Goal: Task Accomplishment & Management: Complete application form

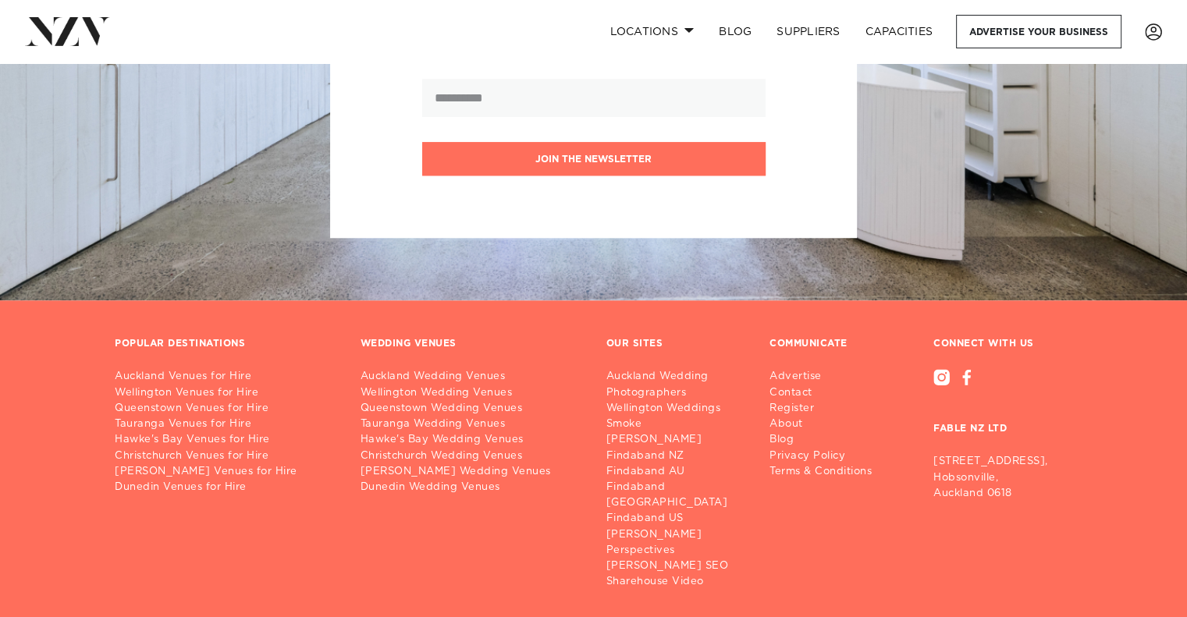
scroll to position [1477, 0]
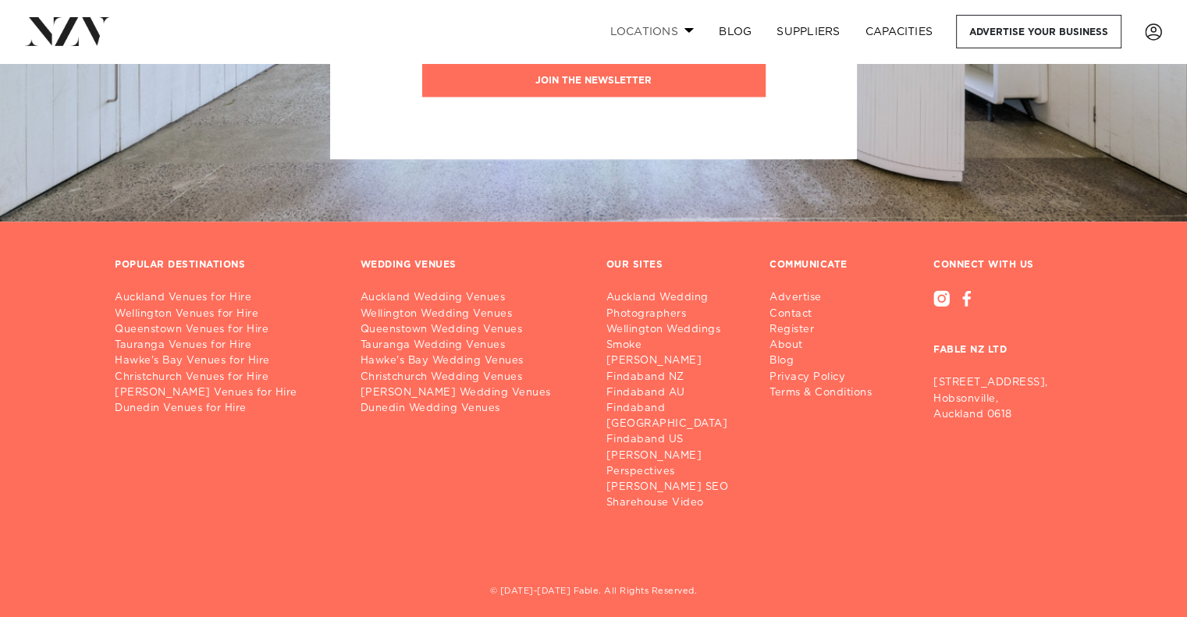
click at [684, 33] on span at bounding box center [689, 29] width 10 height 5
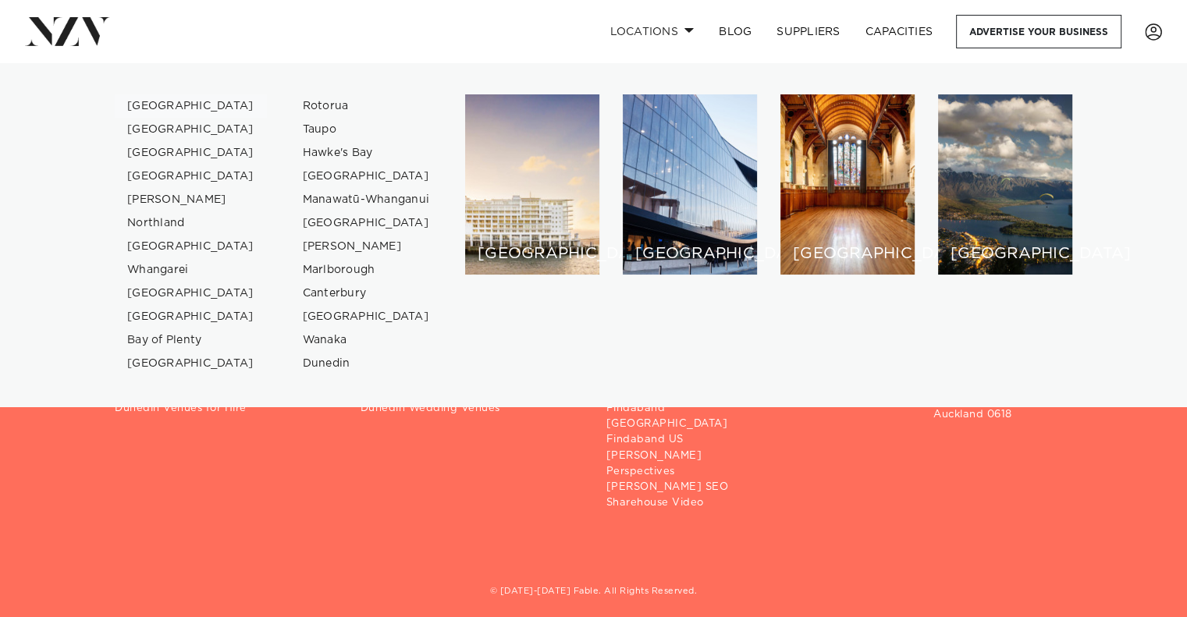
click at [175, 104] on link "[GEOGRAPHIC_DATA]" at bounding box center [191, 105] width 152 height 23
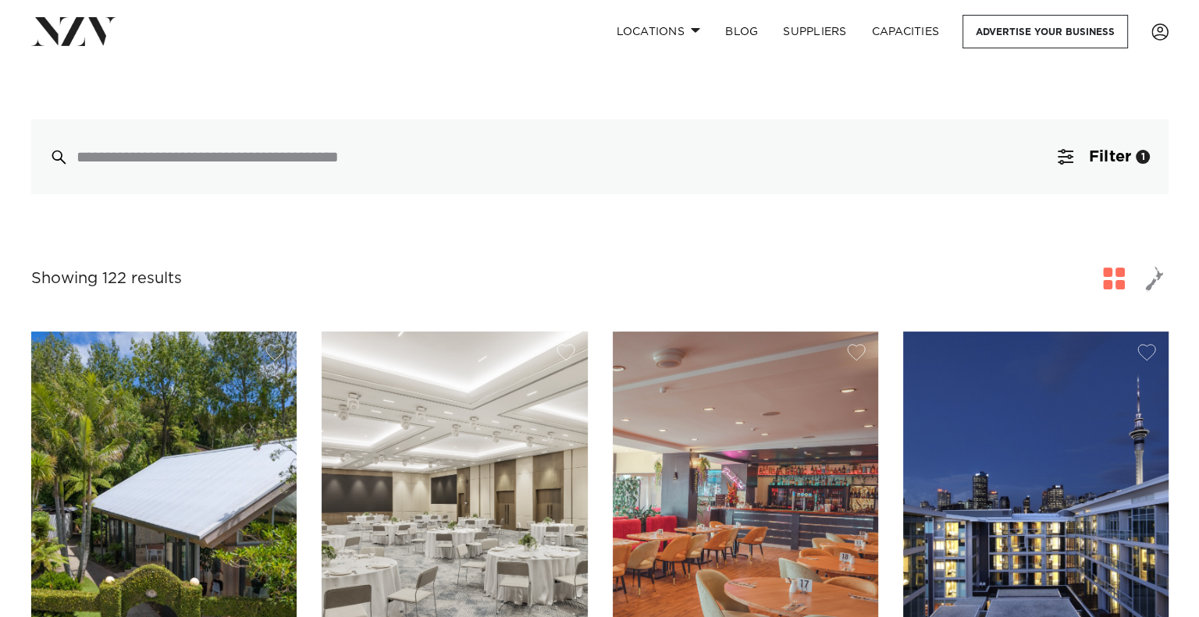
scroll to position [362, 0]
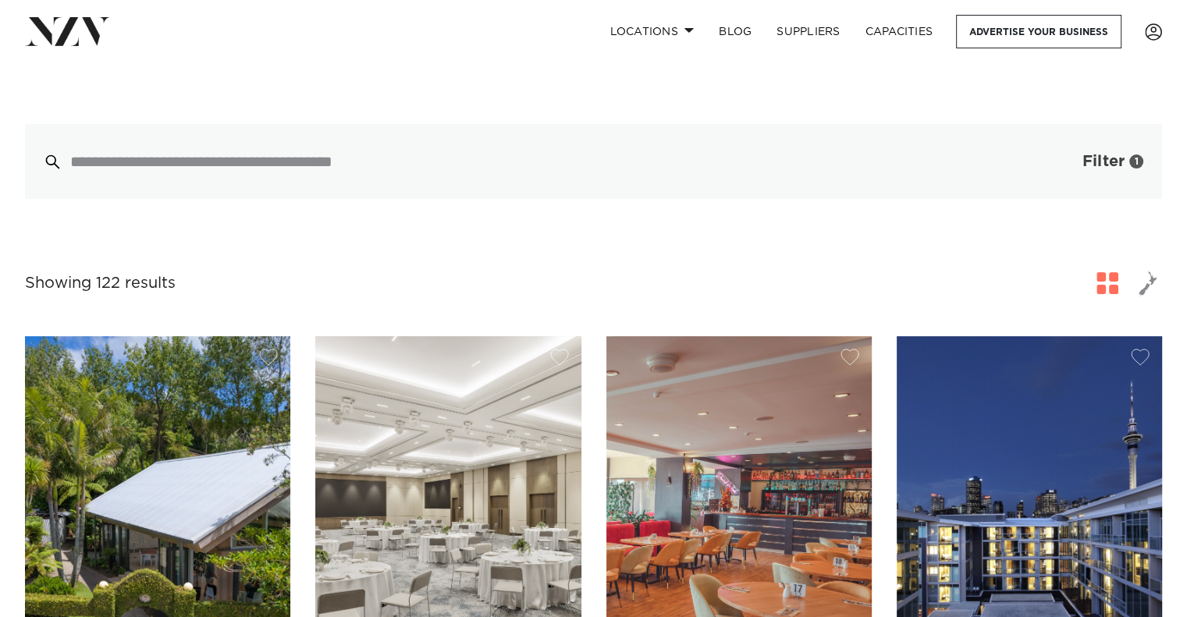
click at [1068, 137] on button "Filter 1" at bounding box center [1097, 161] width 130 height 75
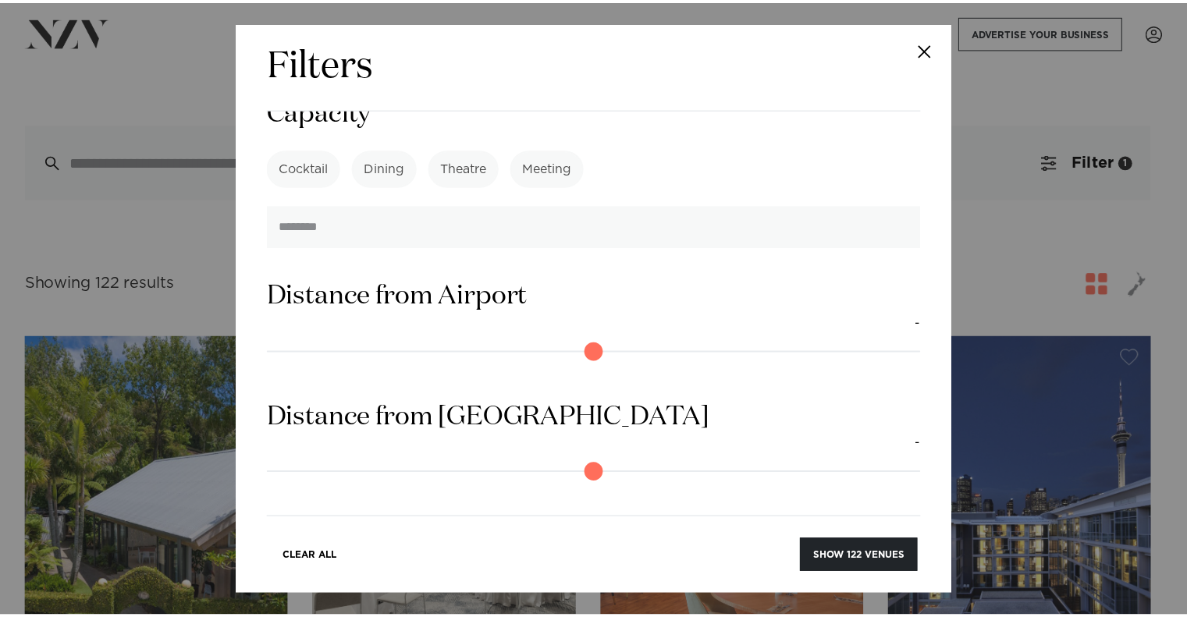
scroll to position [1400, 0]
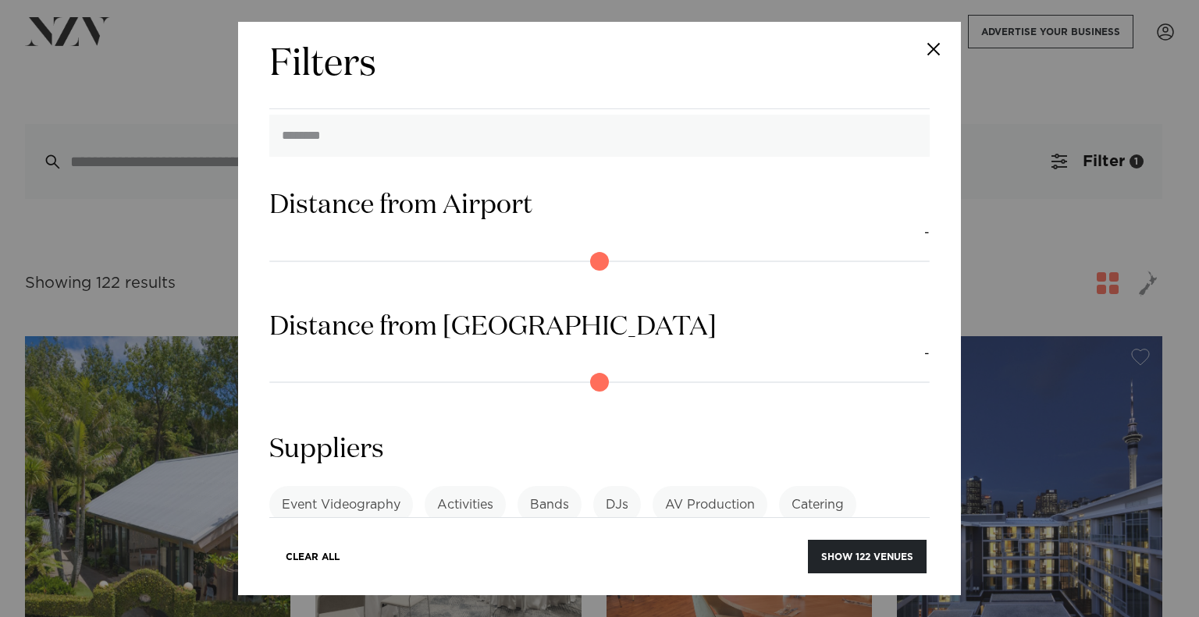
click at [931, 48] on button "Close" at bounding box center [933, 49] width 55 height 55
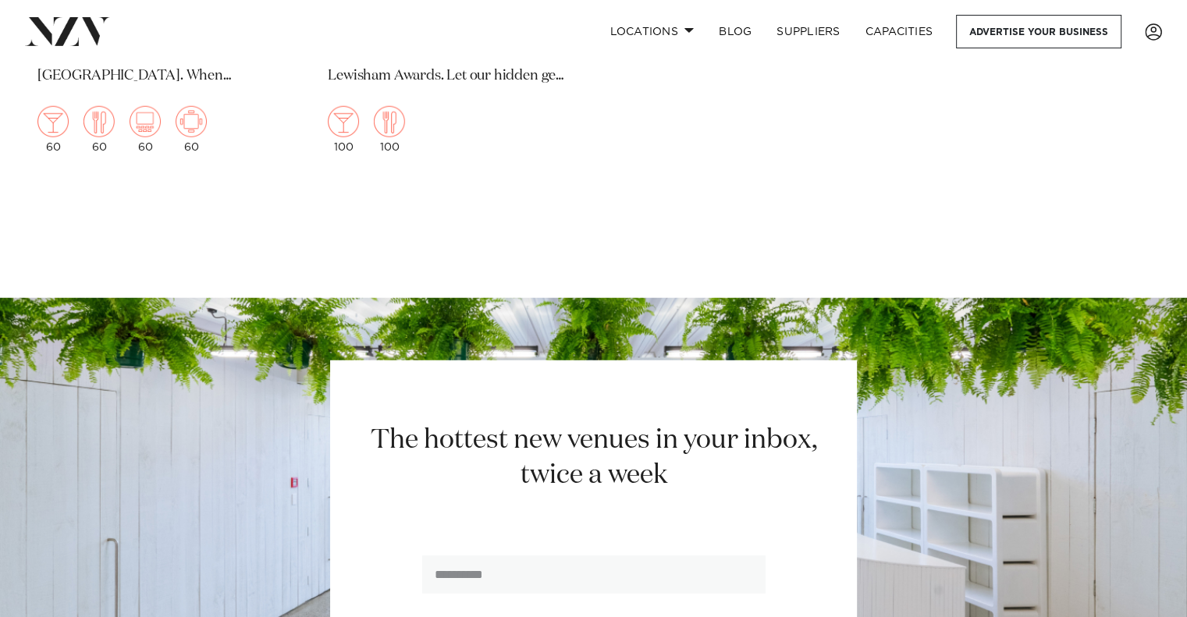
scroll to position [21800, 0]
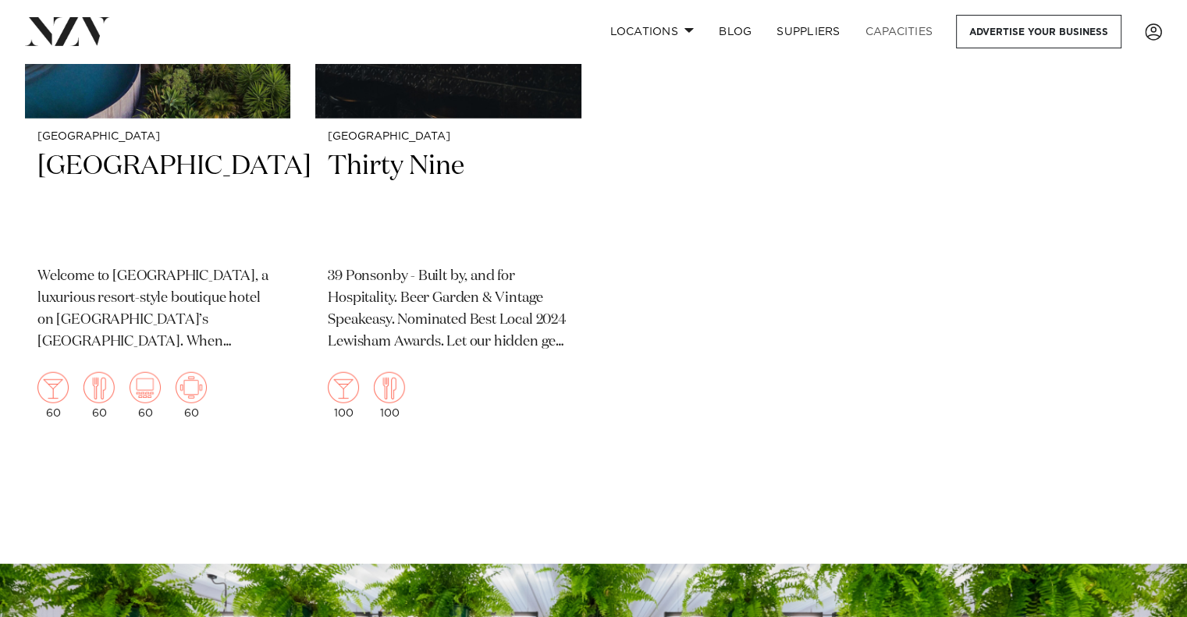
click at [886, 30] on link "Capacities" at bounding box center [899, 32] width 93 height 34
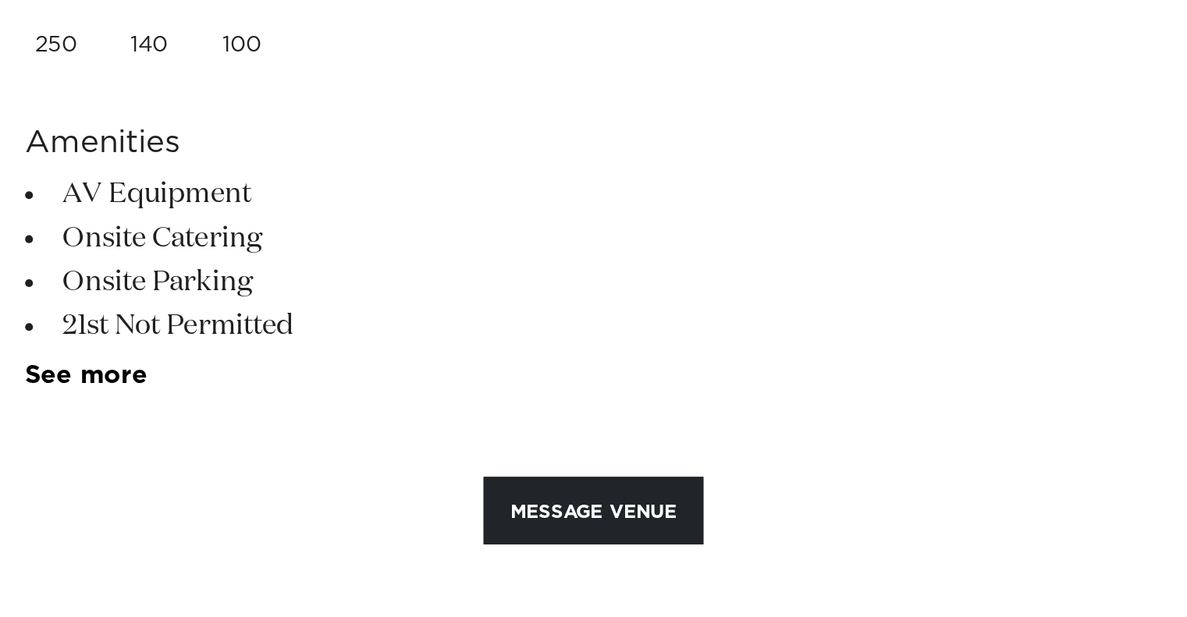
scroll to position [859, 0]
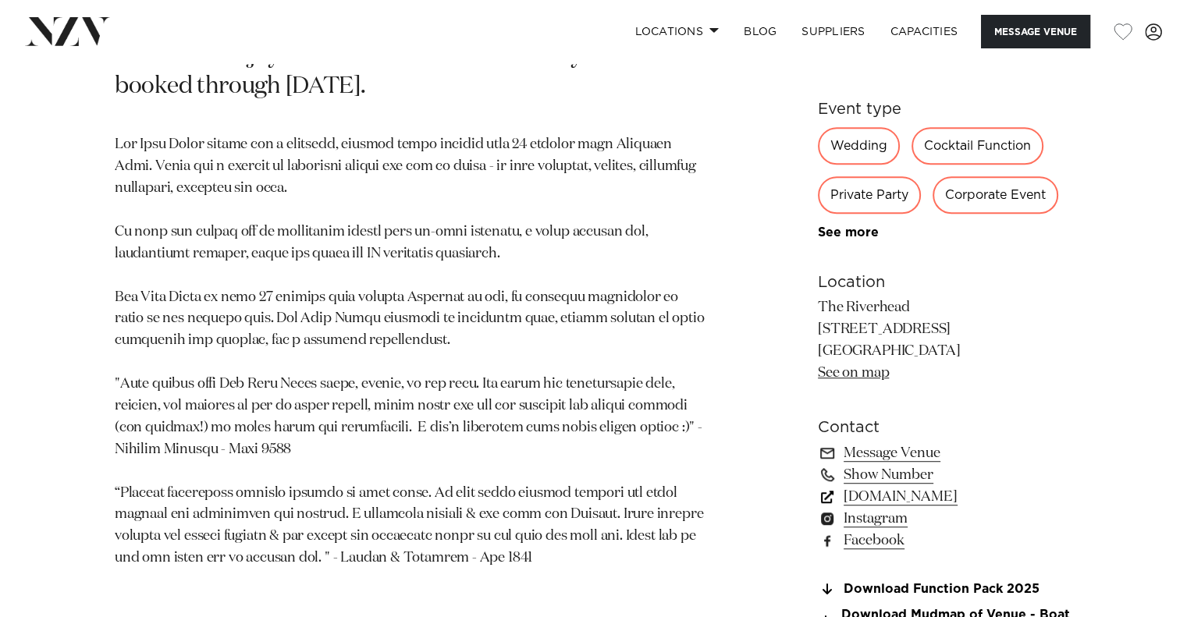
click at [952, 499] on link "www.theriverhead.co.nz" at bounding box center [945, 497] width 254 height 22
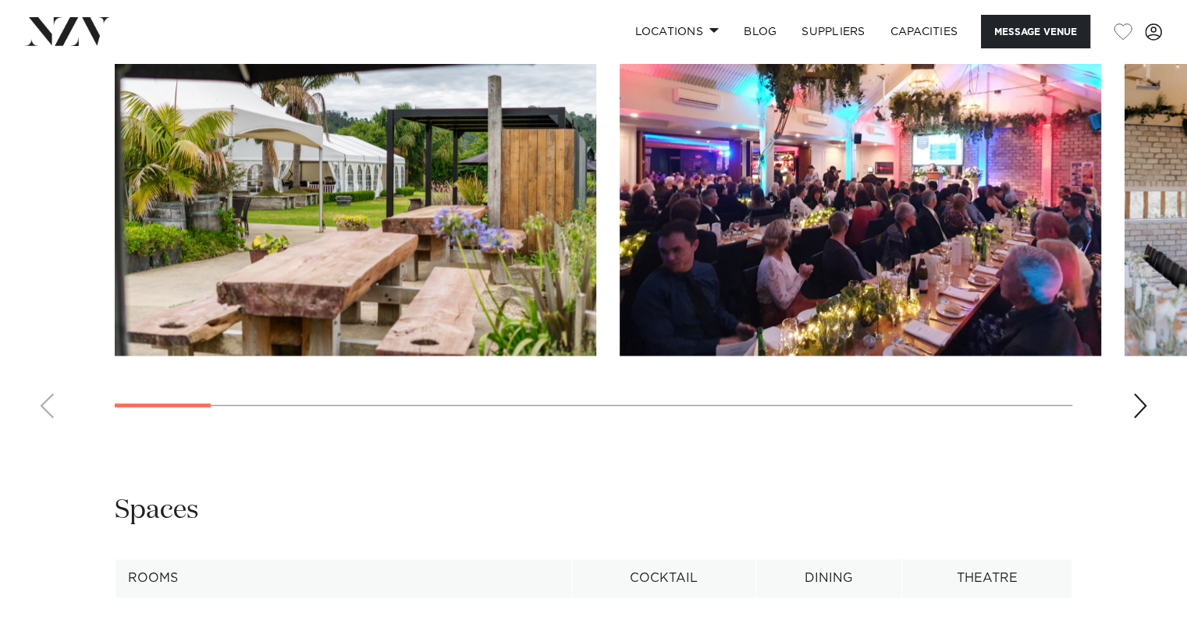
scroll to position [1640, 0]
click at [1143, 393] on div "Next slide" at bounding box center [1140, 405] width 16 height 25
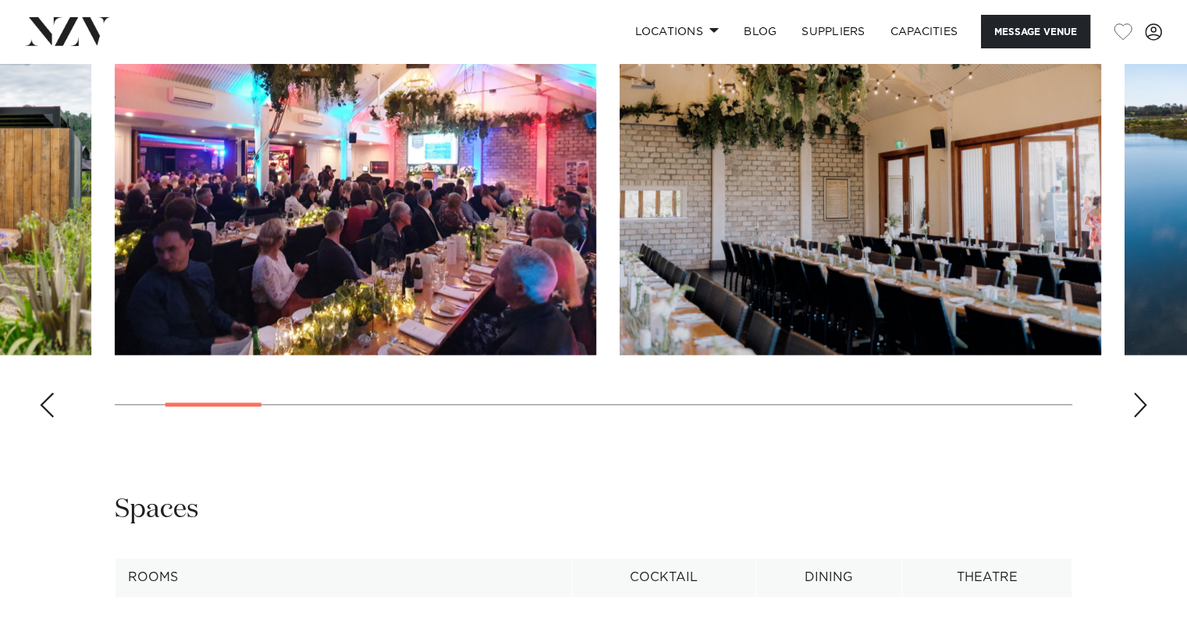
click at [1143, 393] on div "Next slide" at bounding box center [1140, 405] width 16 height 25
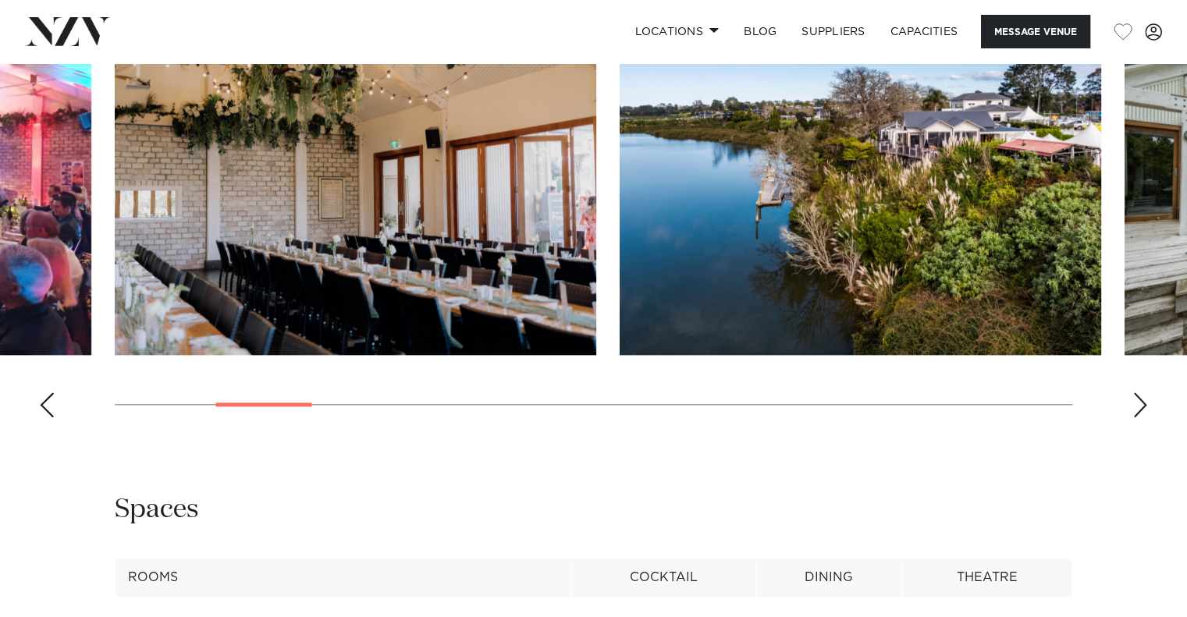
click at [1143, 393] on div "Next slide" at bounding box center [1140, 405] width 16 height 25
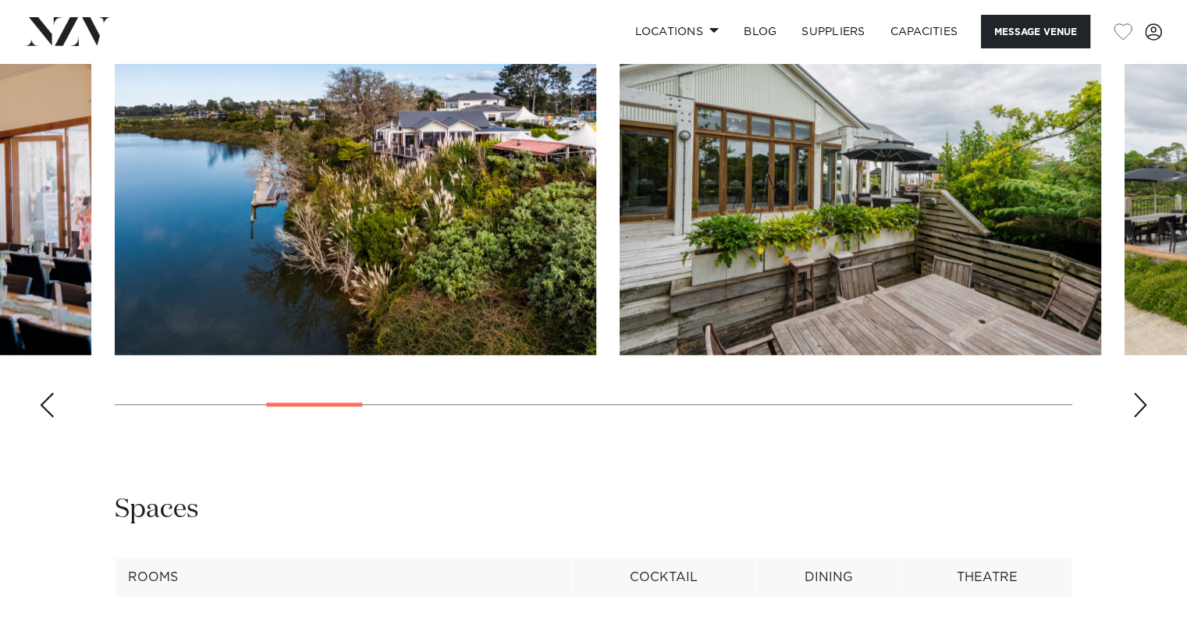
click at [1142, 393] on div "Next slide" at bounding box center [1140, 405] width 16 height 25
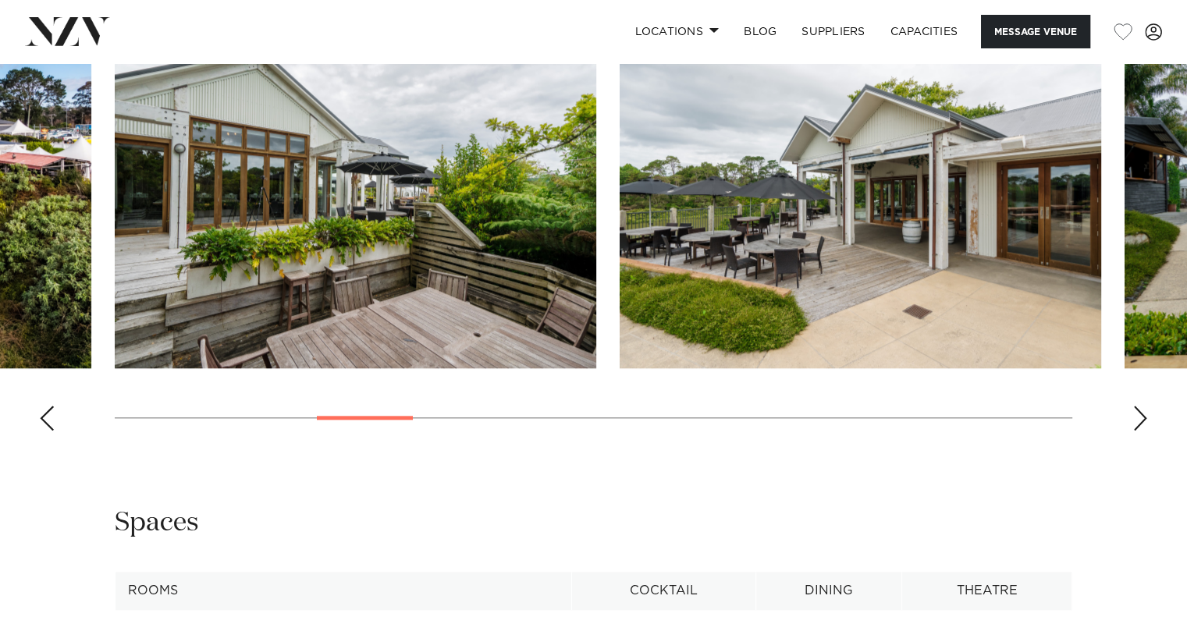
scroll to position [1718, 0]
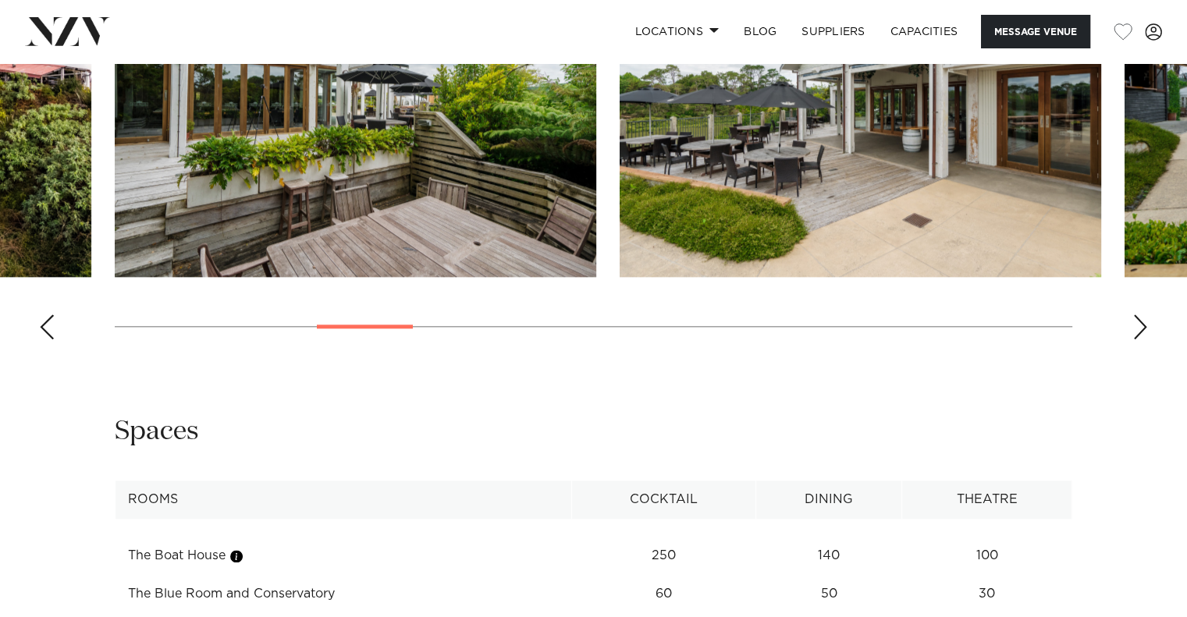
click at [1123, 321] on swiper-container at bounding box center [593, 138] width 1187 height 428
click at [1137, 317] on div "Next slide" at bounding box center [1140, 326] width 16 height 25
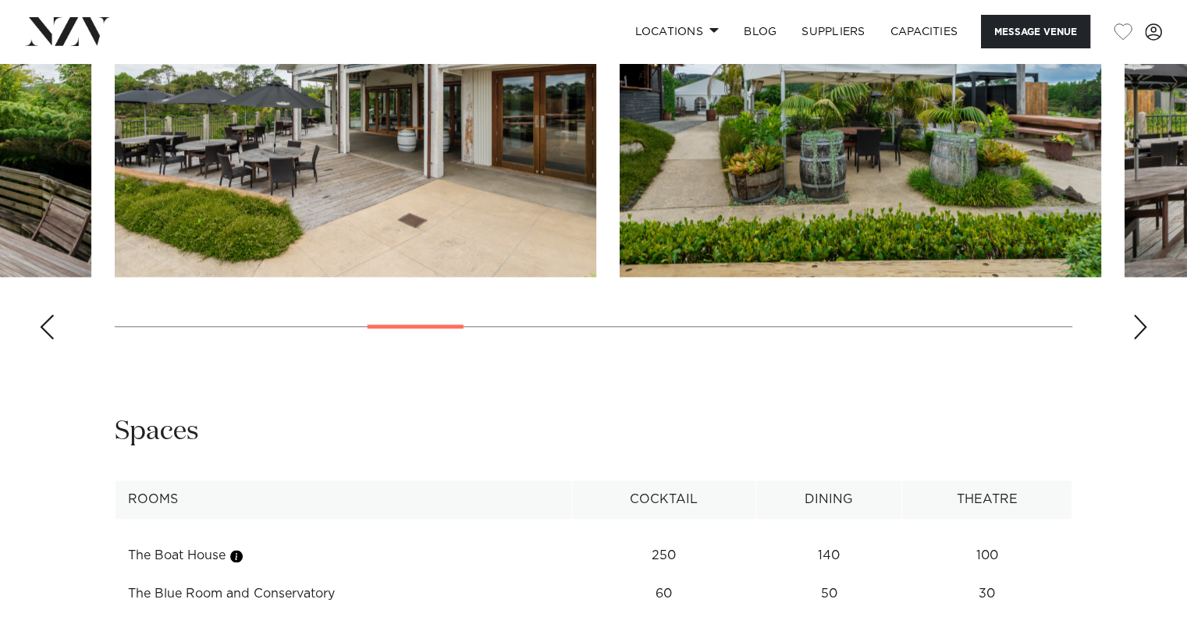
click at [1135, 318] on div "Next slide" at bounding box center [1140, 326] width 16 height 25
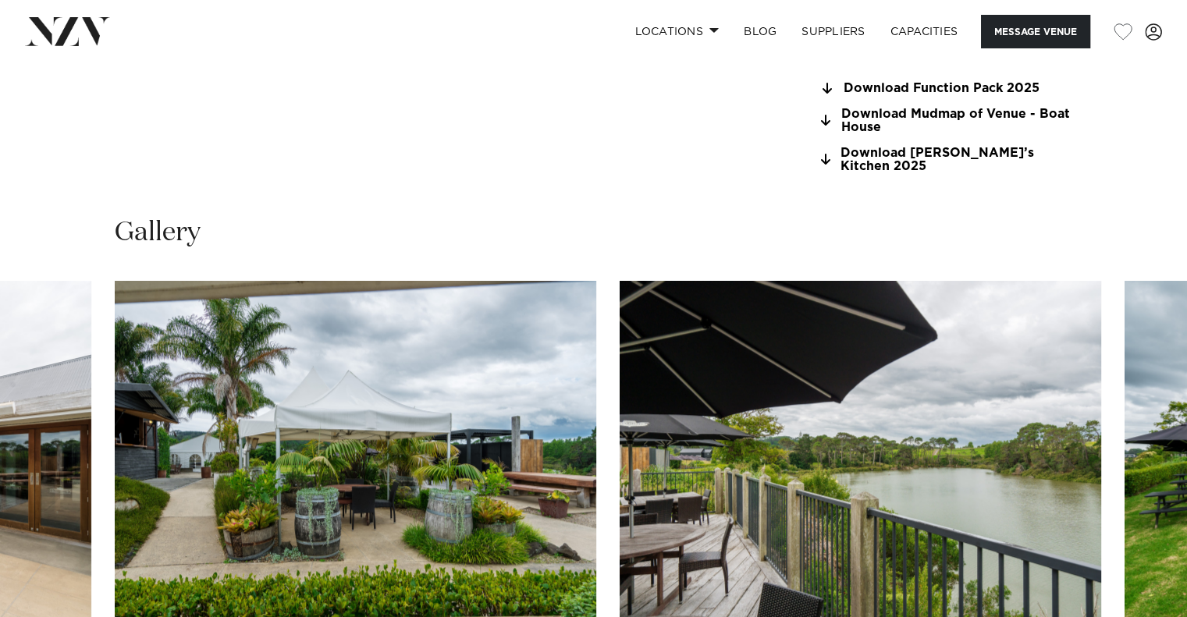
scroll to position [1483, 0]
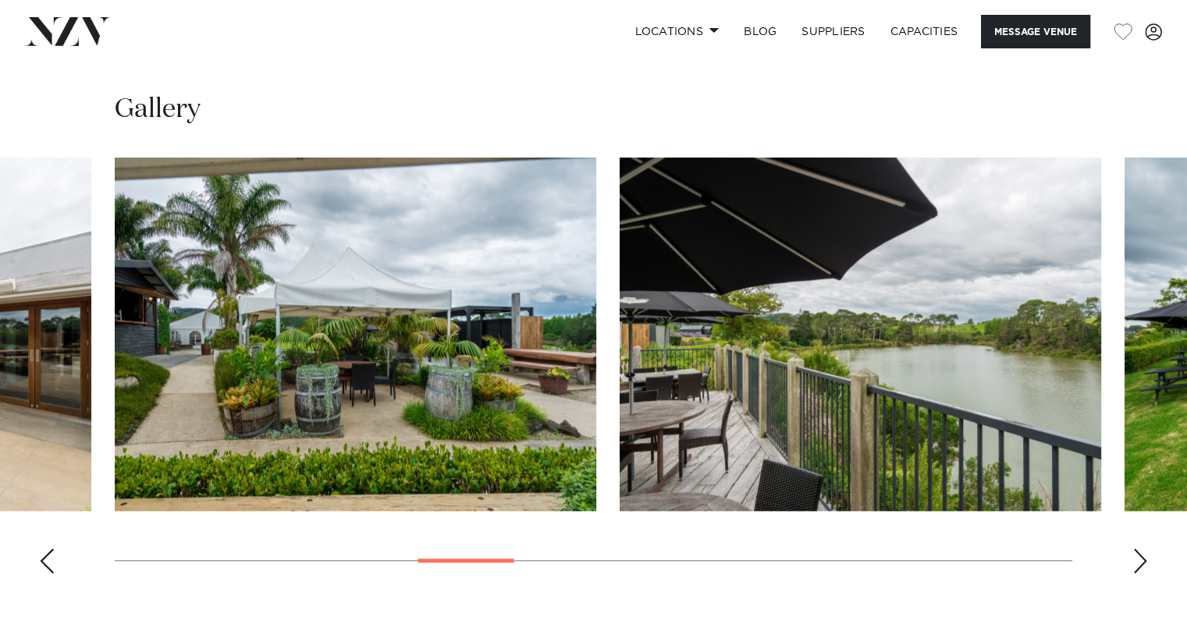
click at [1132, 549] on div "Next slide" at bounding box center [1140, 561] width 16 height 25
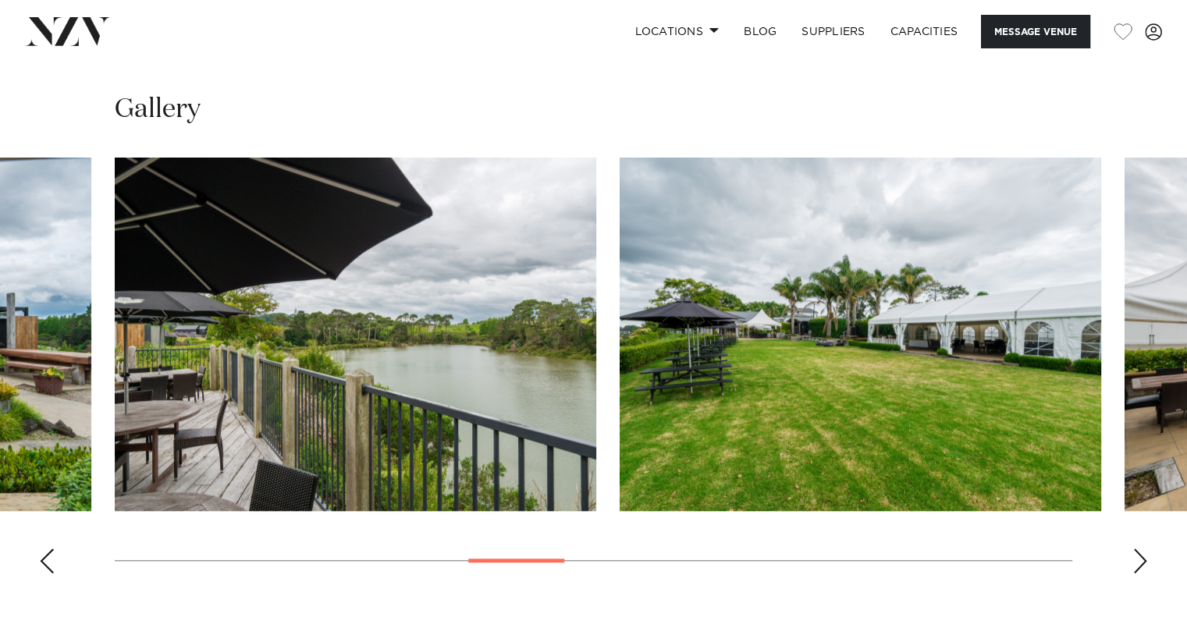
click at [1132, 549] on div "Next slide" at bounding box center [1140, 561] width 16 height 25
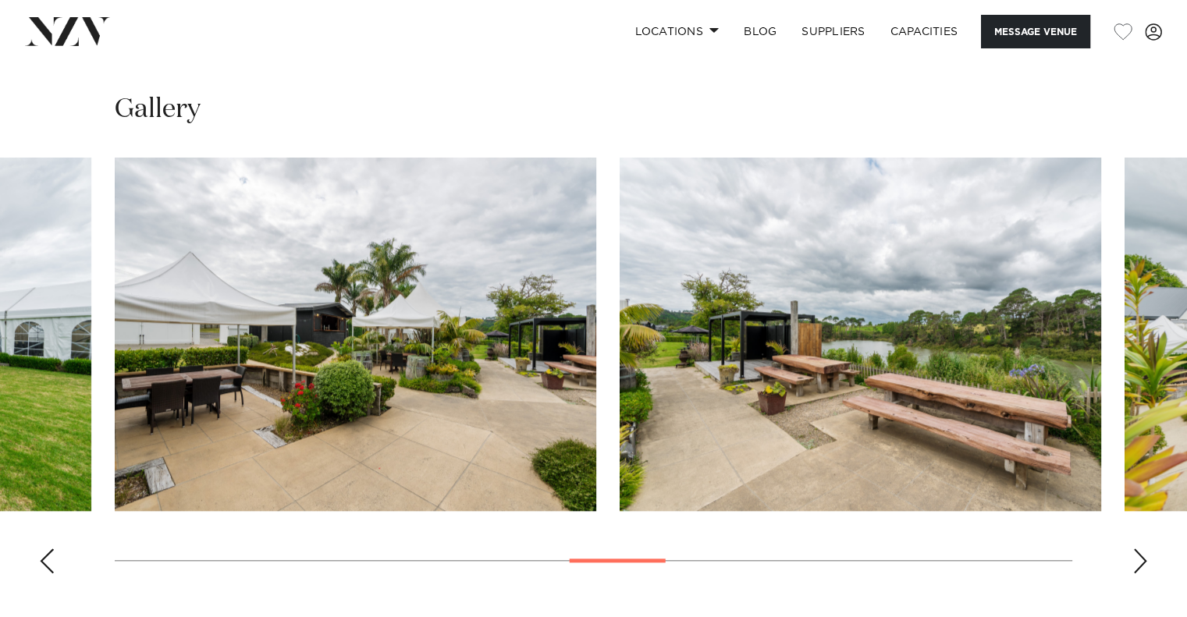
click at [1132, 549] on div "Next slide" at bounding box center [1140, 561] width 16 height 25
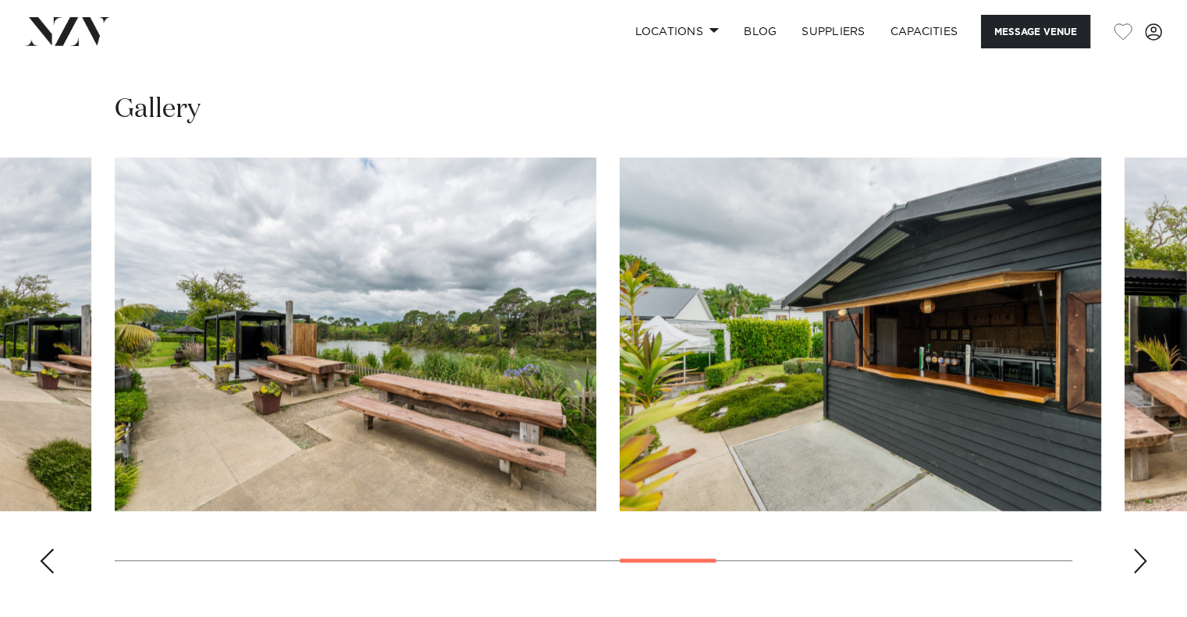
click at [1132, 549] on div "Next slide" at bounding box center [1140, 561] width 16 height 25
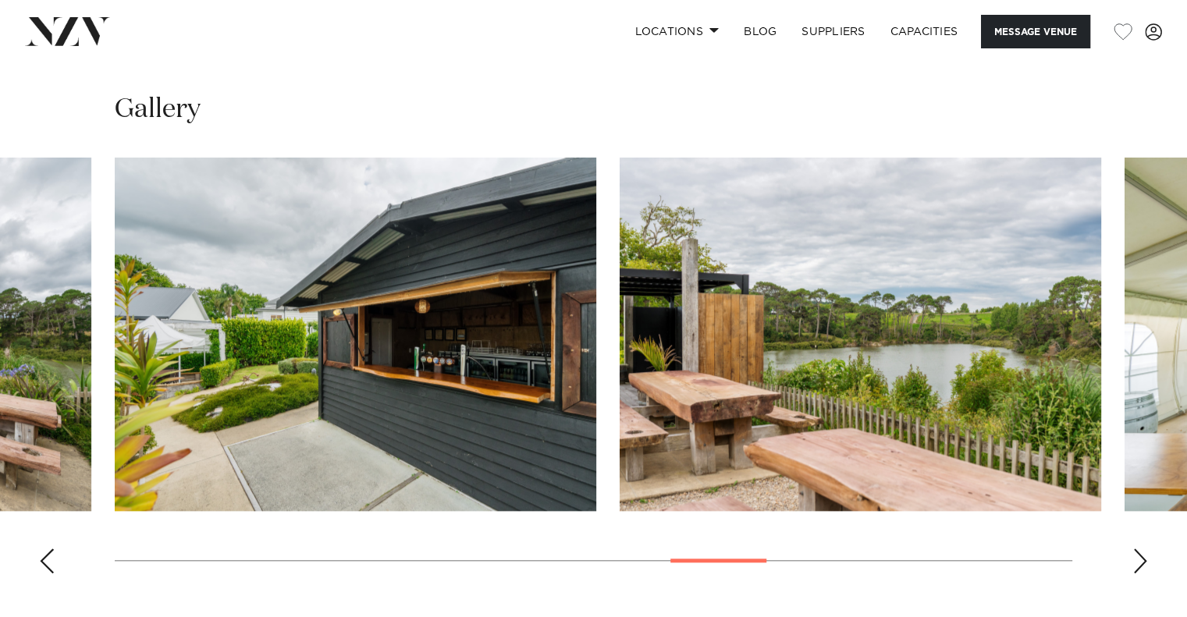
click at [1132, 549] on div "Next slide" at bounding box center [1140, 561] width 16 height 25
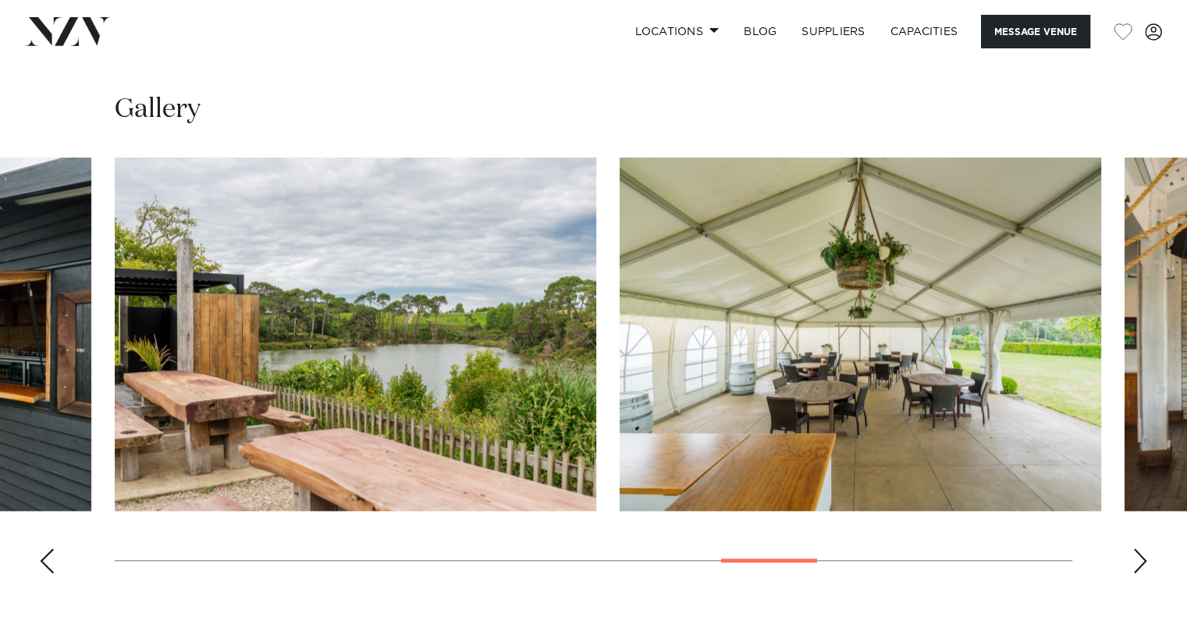
click at [1132, 549] on div "Next slide" at bounding box center [1140, 561] width 16 height 25
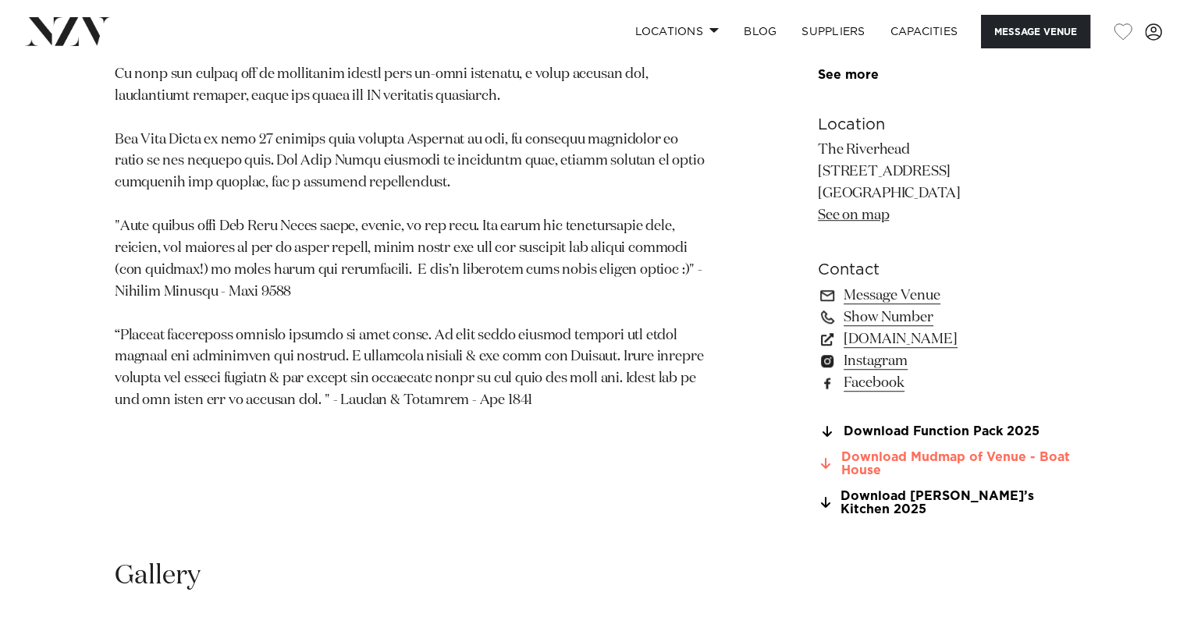
scroll to position [1015, 0]
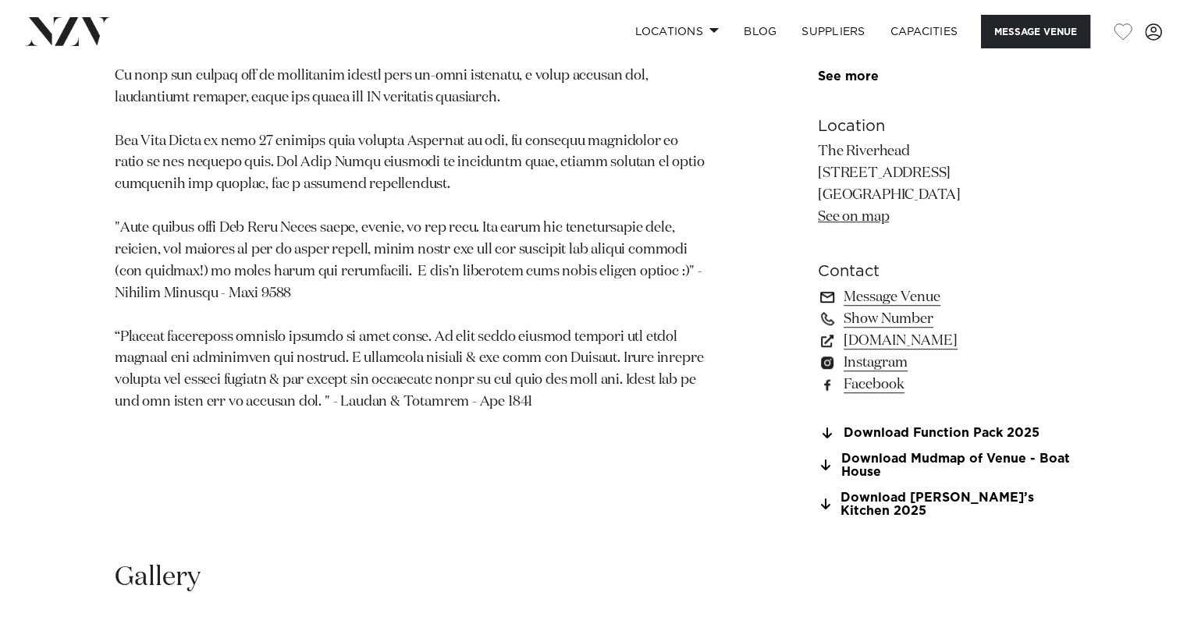
click at [864, 298] on link "Message Venue" at bounding box center [945, 297] width 254 height 22
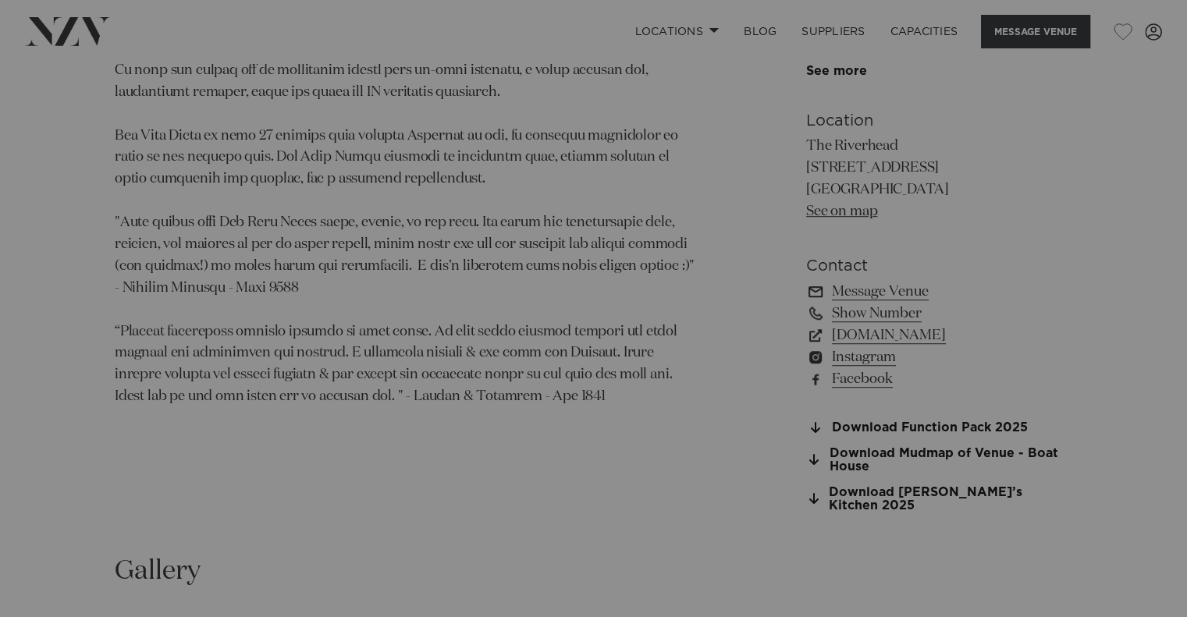
scroll to position [1021, 0]
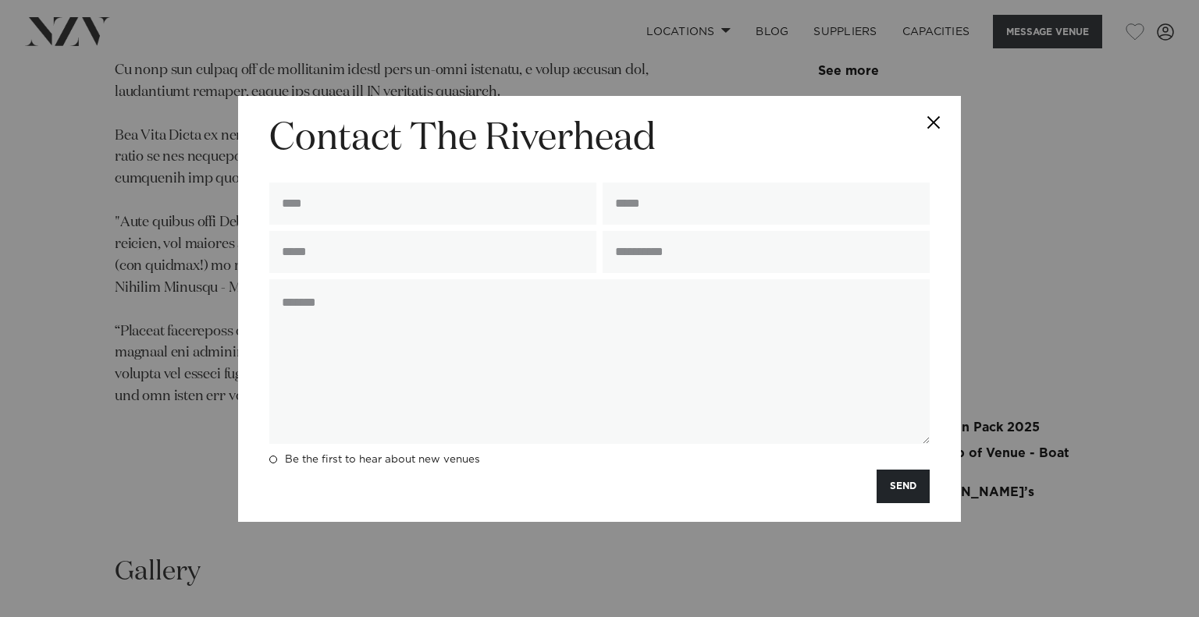
drag, startPoint x: 1058, startPoint y: 322, endPoint x: 1051, endPoint y: 314, distance: 10.5
click at [1058, 322] on div "**********" at bounding box center [599, 308] width 1199 height 617
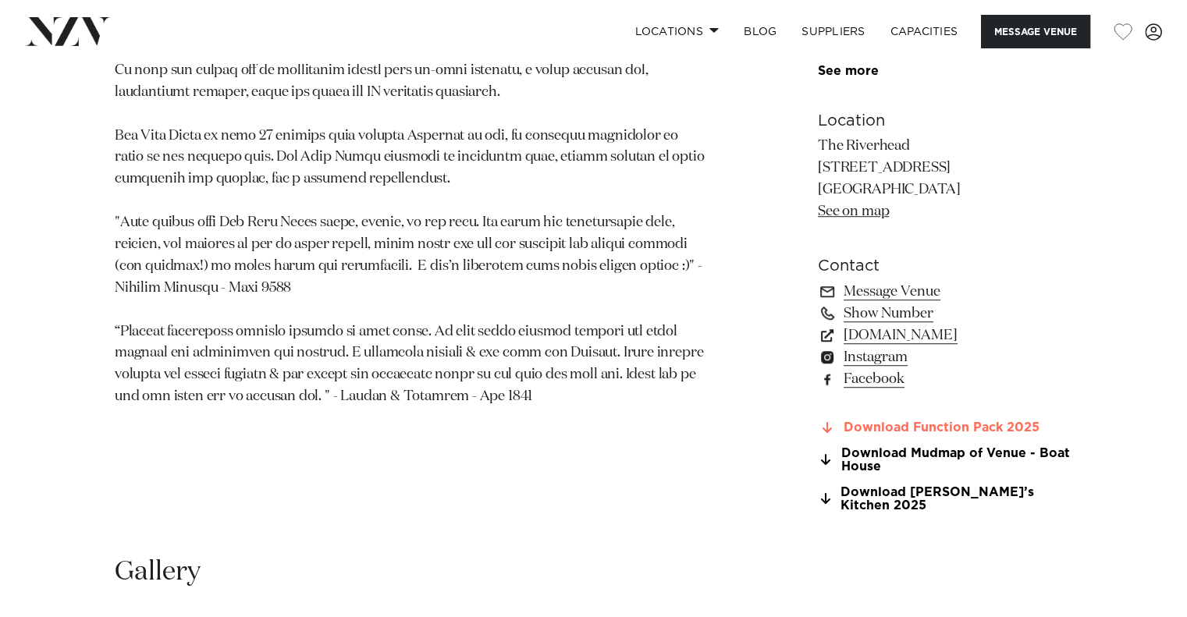
click at [855, 424] on link "Download Function Pack 2025" at bounding box center [945, 428] width 254 height 14
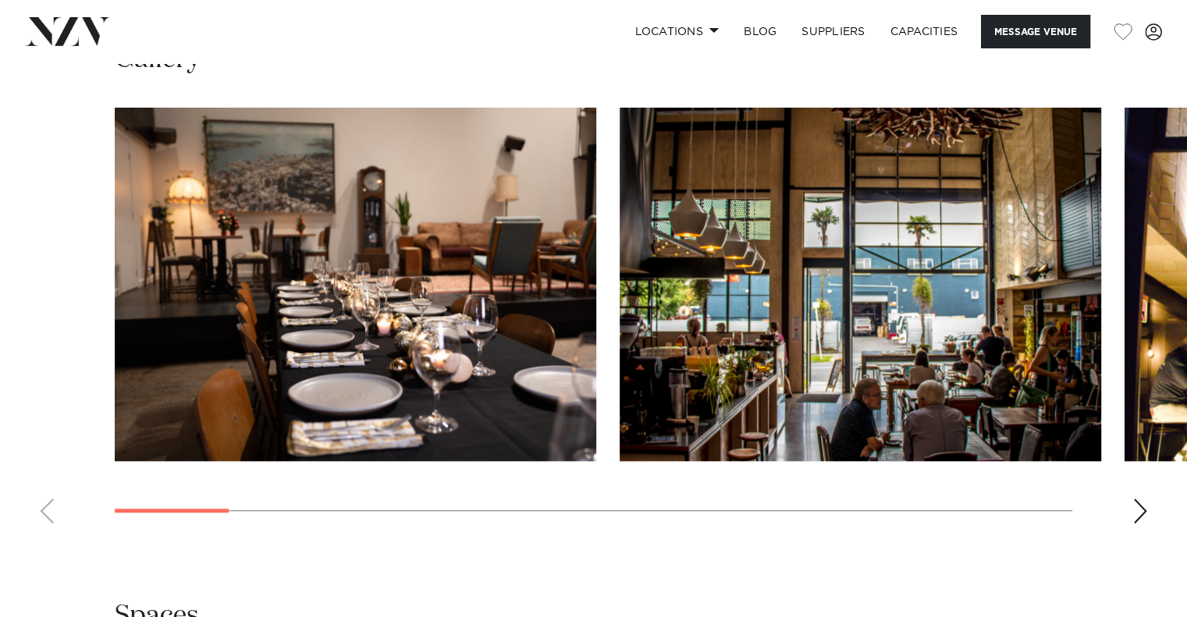
scroll to position [1395, 0]
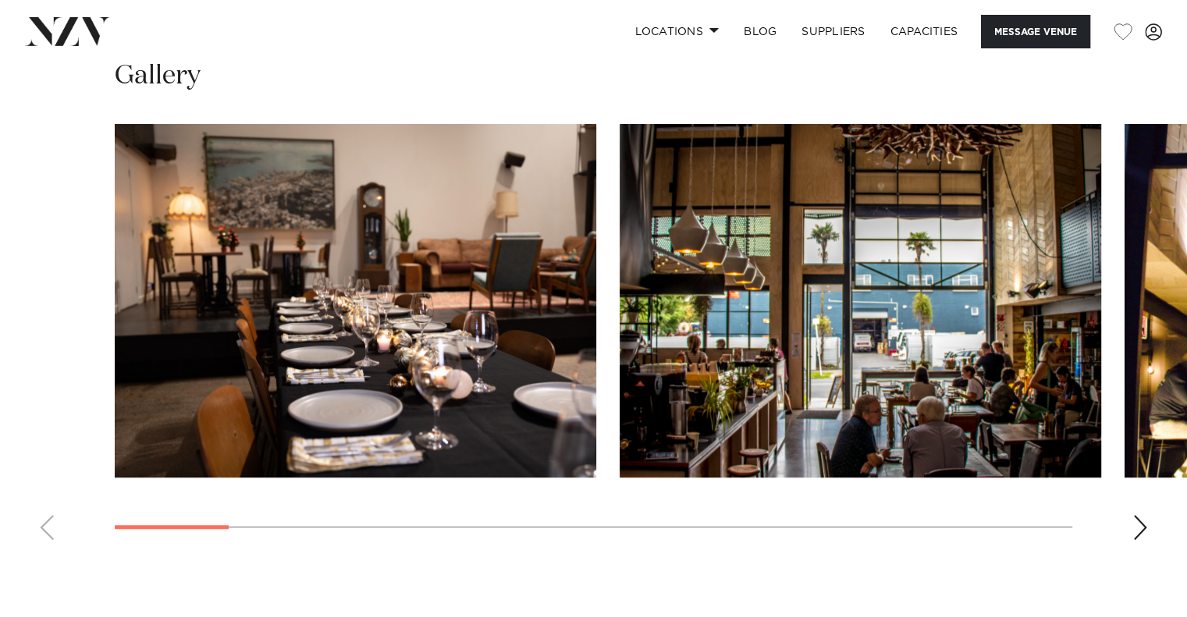
click at [1141, 531] on div "Next slide" at bounding box center [1140, 527] width 16 height 25
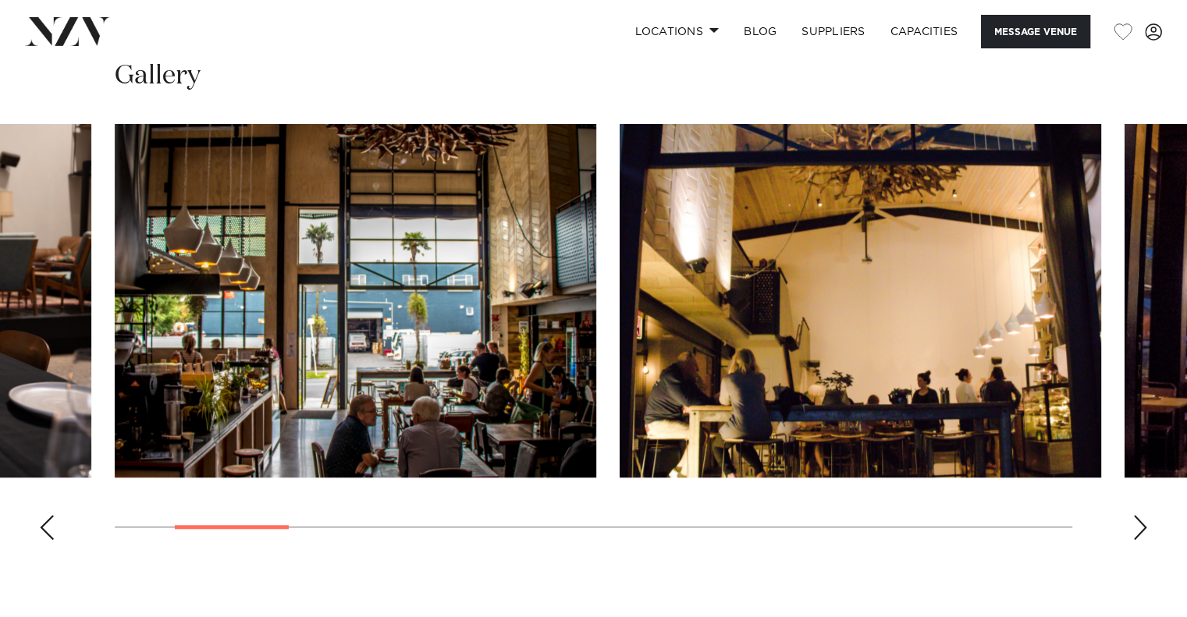
click at [1141, 531] on div "Next slide" at bounding box center [1140, 527] width 16 height 25
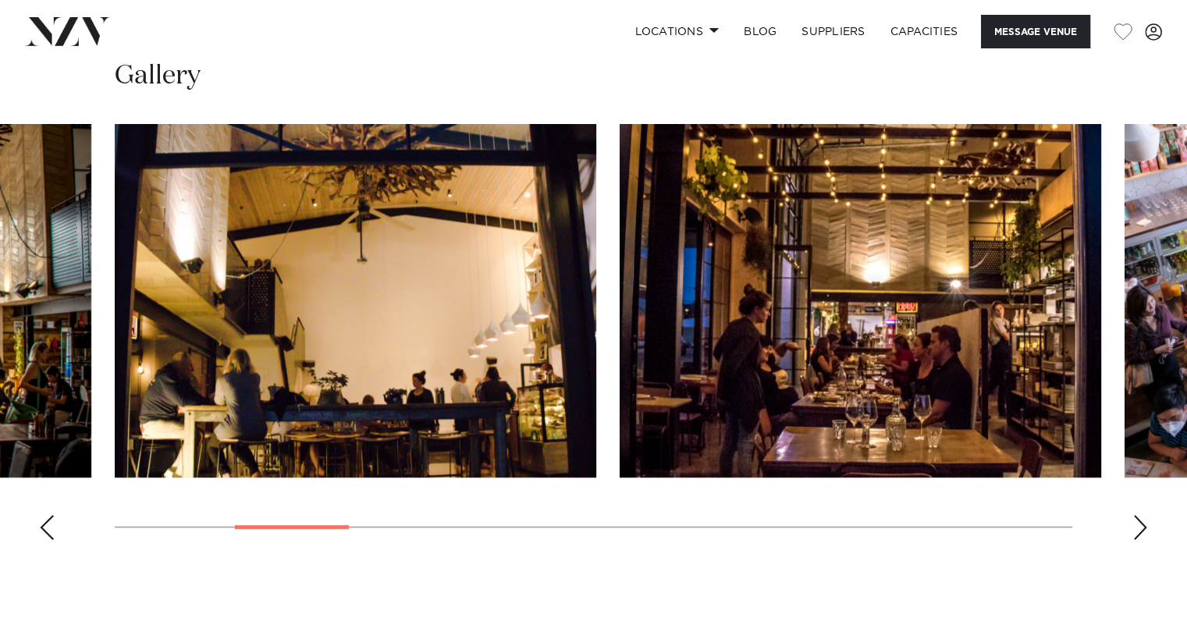
click at [1141, 531] on div "Next slide" at bounding box center [1140, 527] width 16 height 25
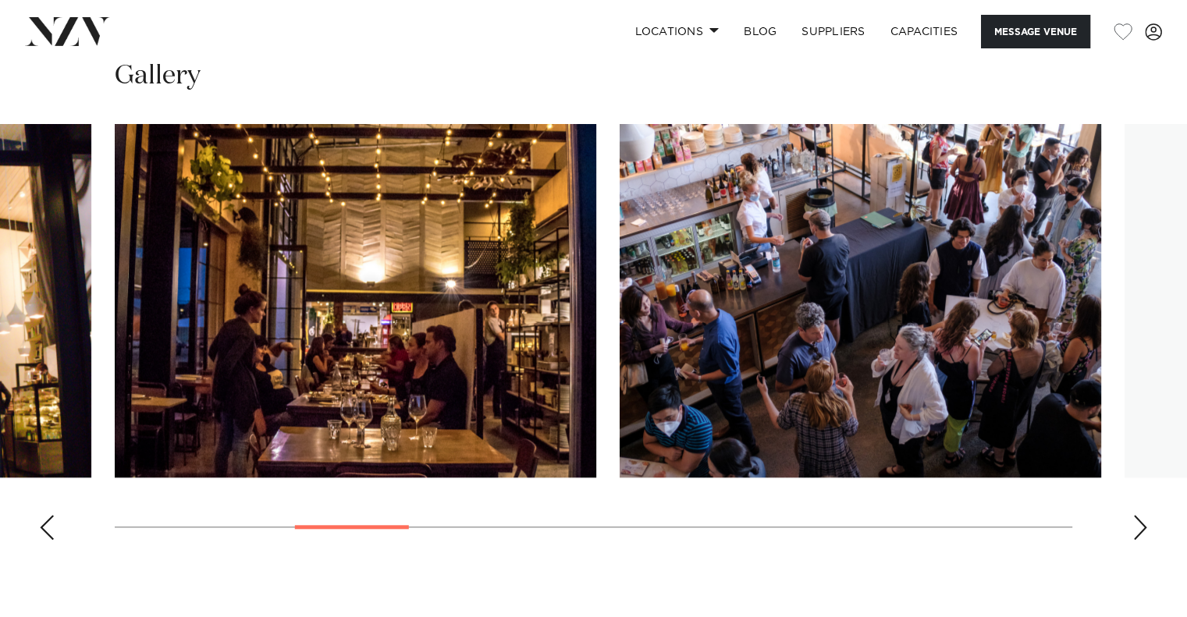
click at [1141, 531] on div "Next slide" at bounding box center [1140, 527] width 16 height 25
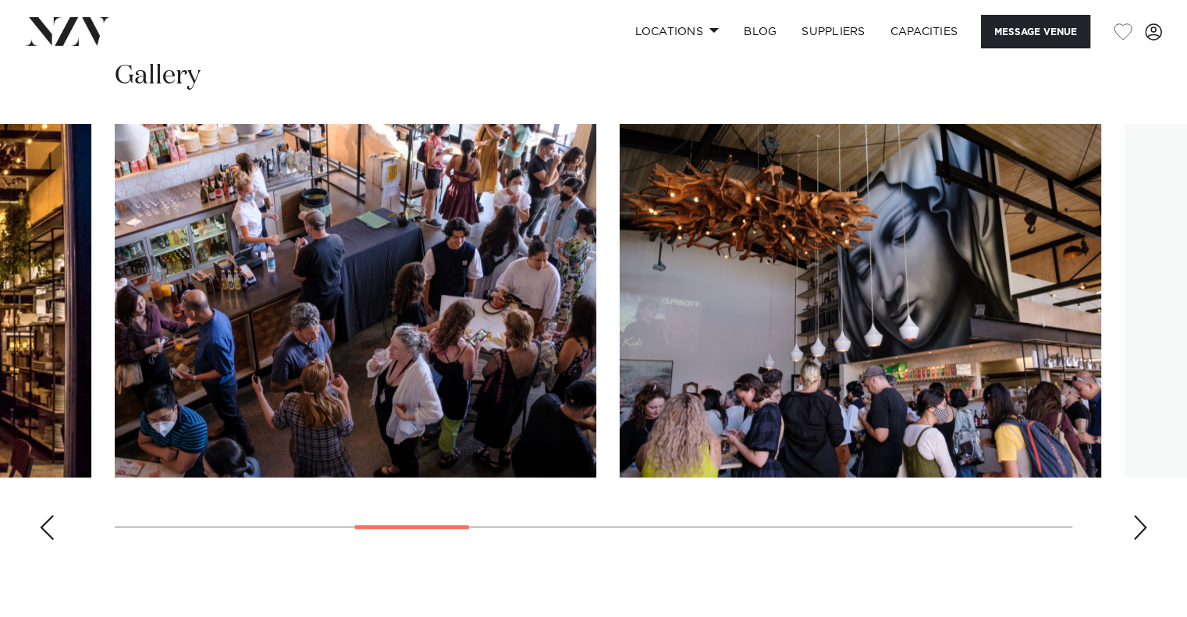
click at [1141, 531] on div "Next slide" at bounding box center [1140, 527] width 16 height 25
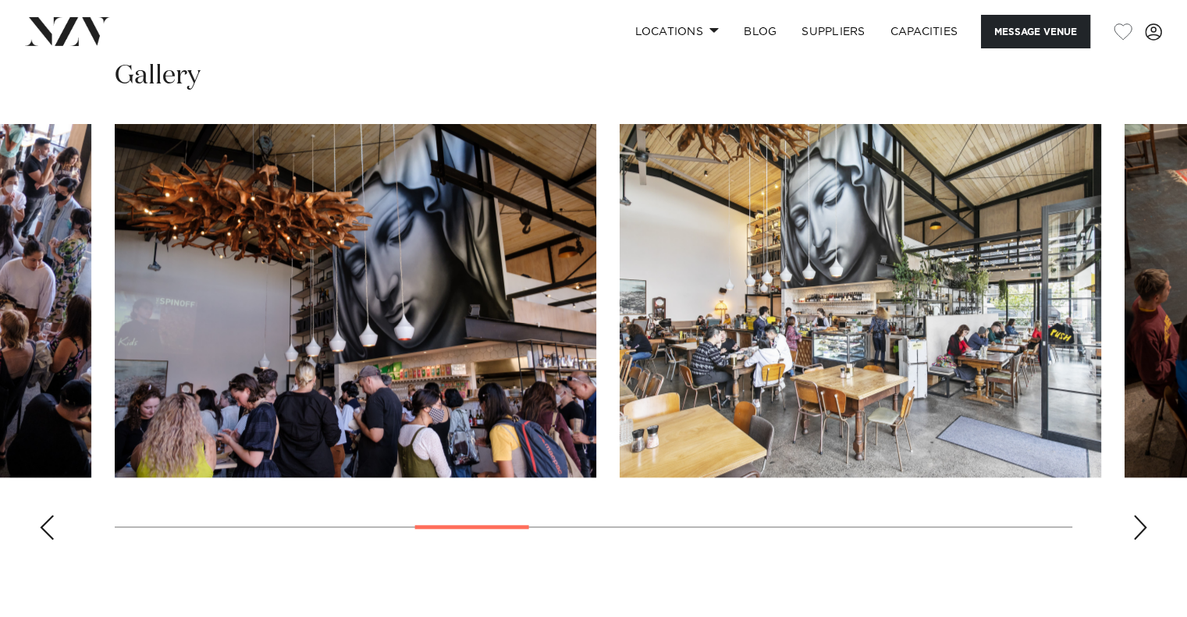
click at [1141, 531] on div "Next slide" at bounding box center [1140, 527] width 16 height 25
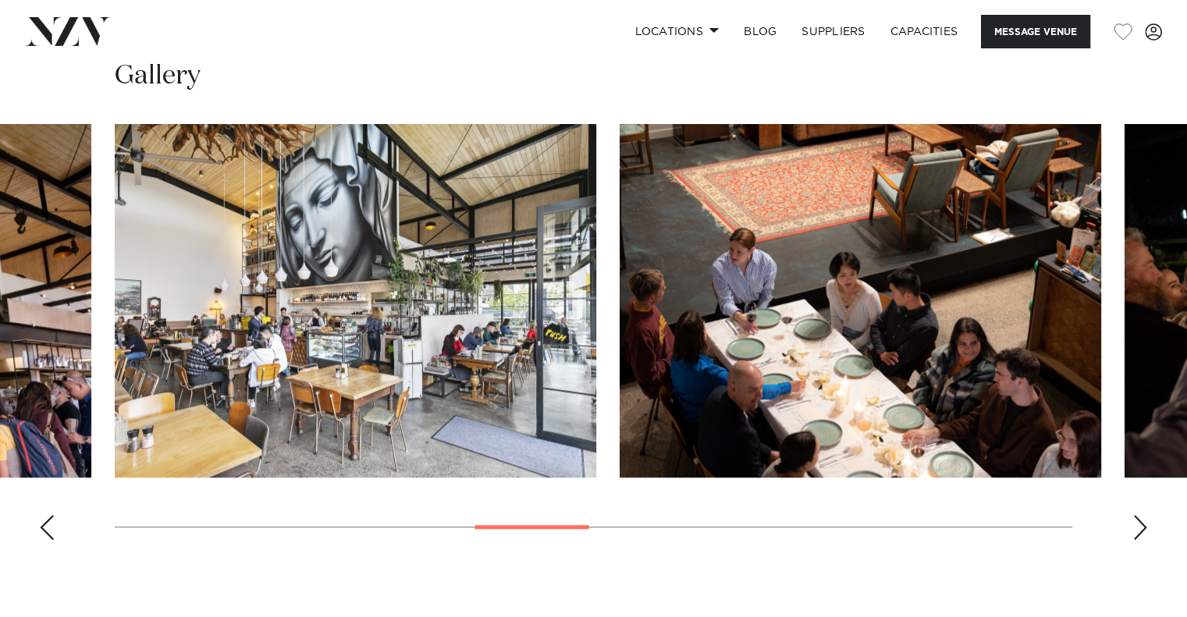
click at [1141, 531] on div "Next slide" at bounding box center [1140, 527] width 16 height 25
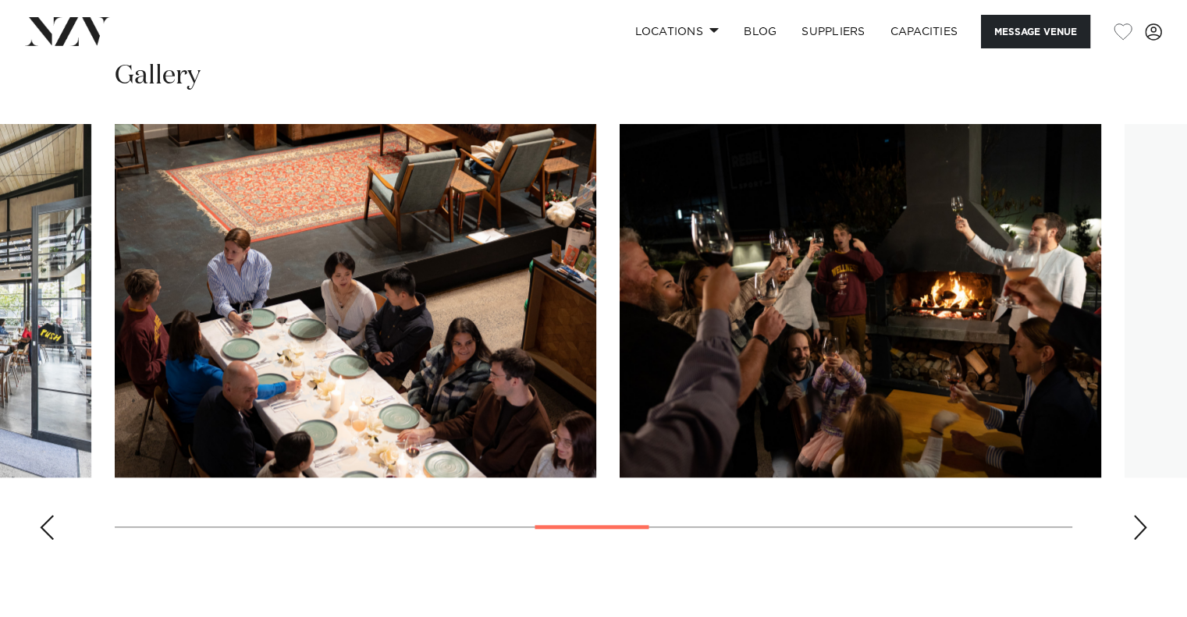
click at [1141, 531] on div "Next slide" at bounding box center [1140, 527] width 16 height 25
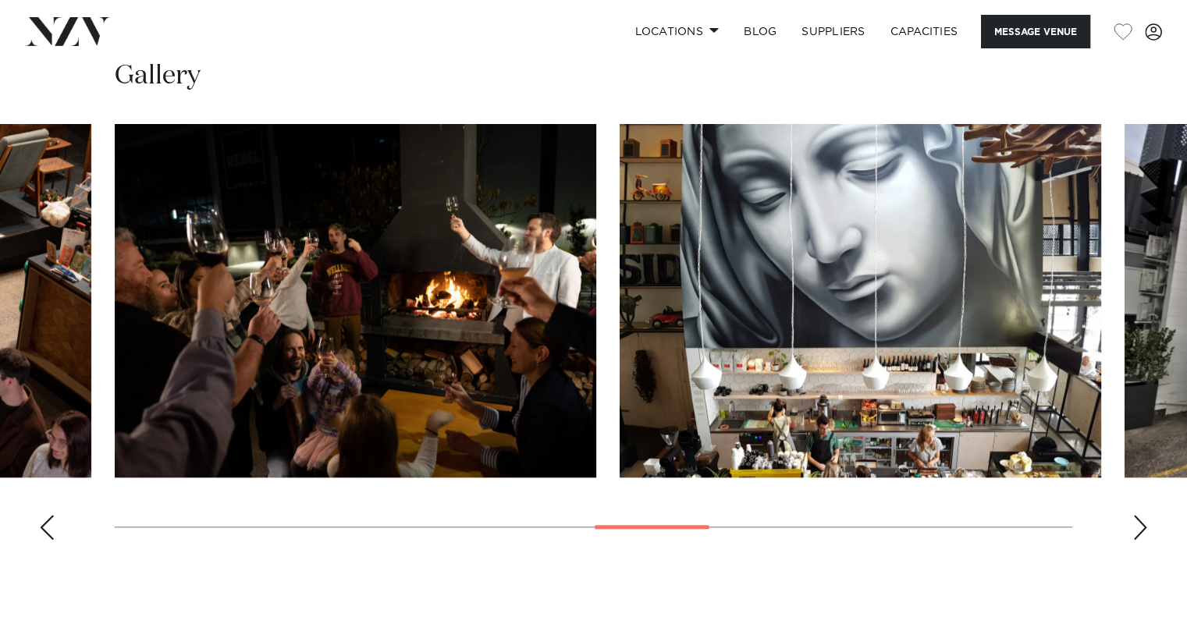
click at [1141, 531] on div "Next slide" at bounding box center [1140, 527] width 16 height 25
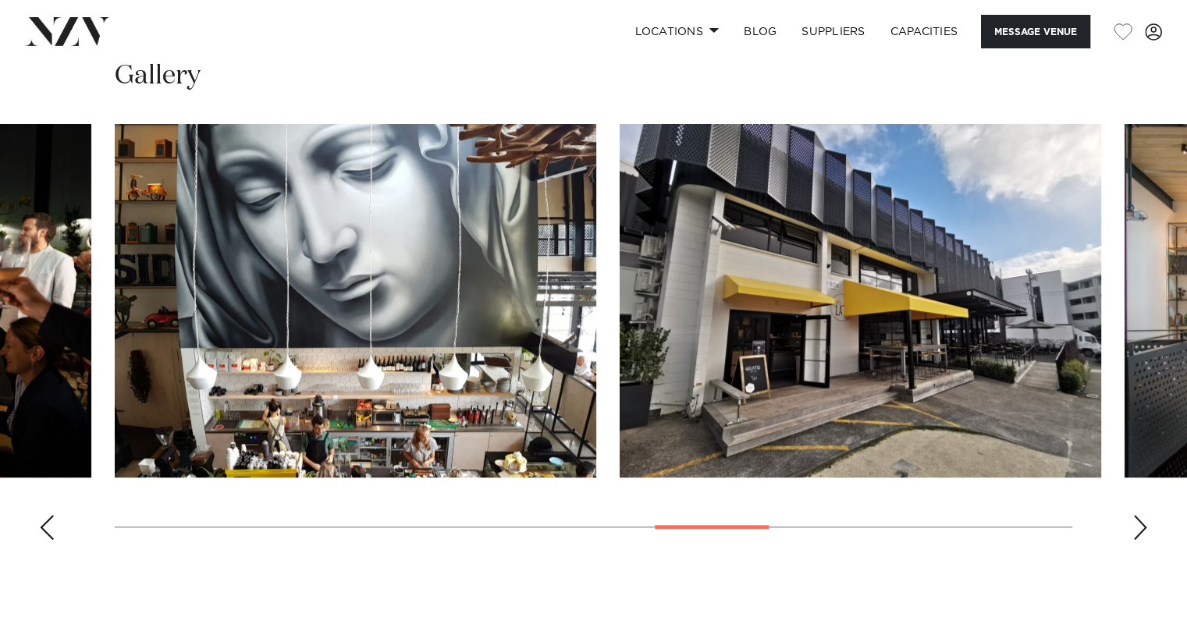
click at [1141, 531] on div "Next slide" at bounding box center [1140, 527] width 16 height 25
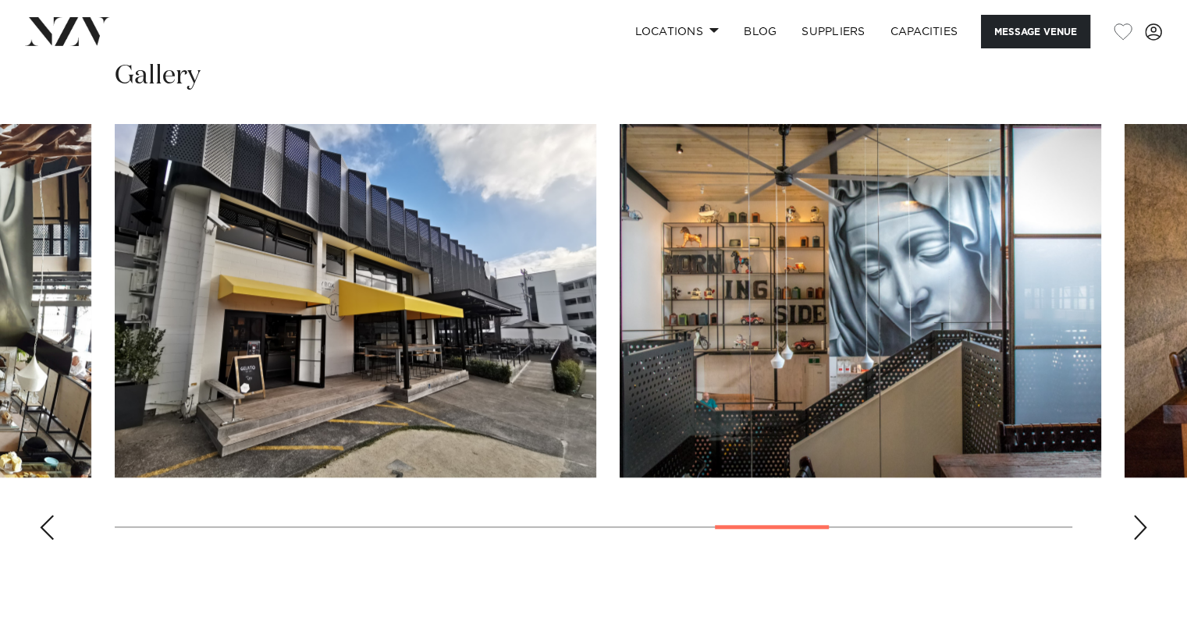
click at [1141, 531] on div "Next slide" at bounding box center [1140, 527] width 16 height 25
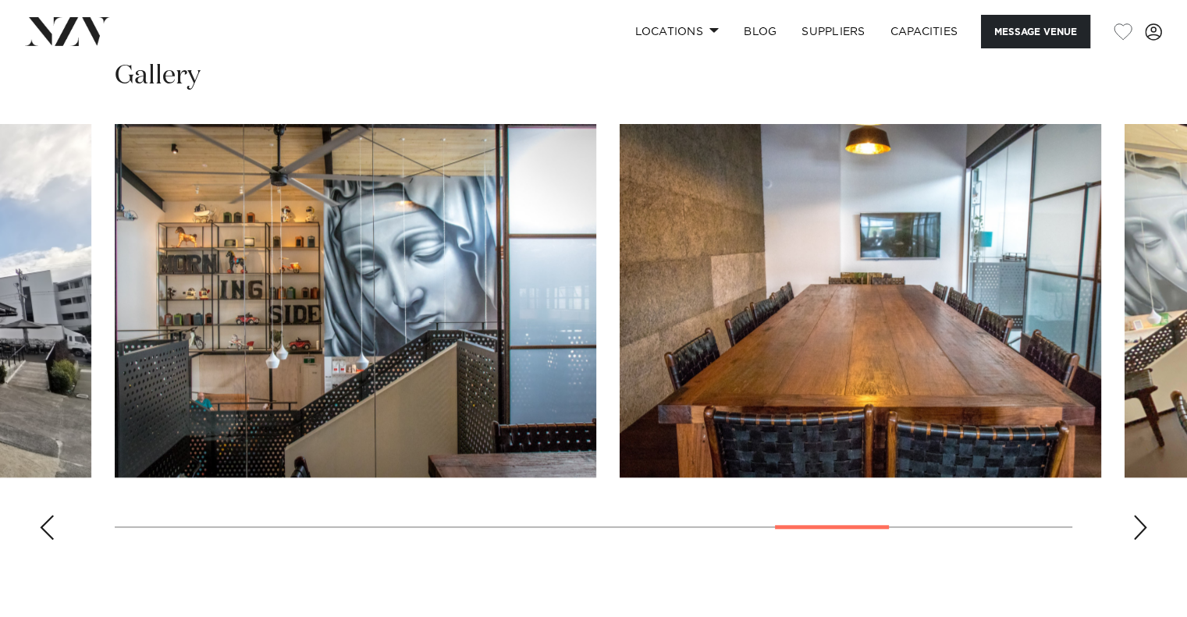
click at [1141, 531] on div "Next slide" at bounding box center [1140, 527] width 16 height 25
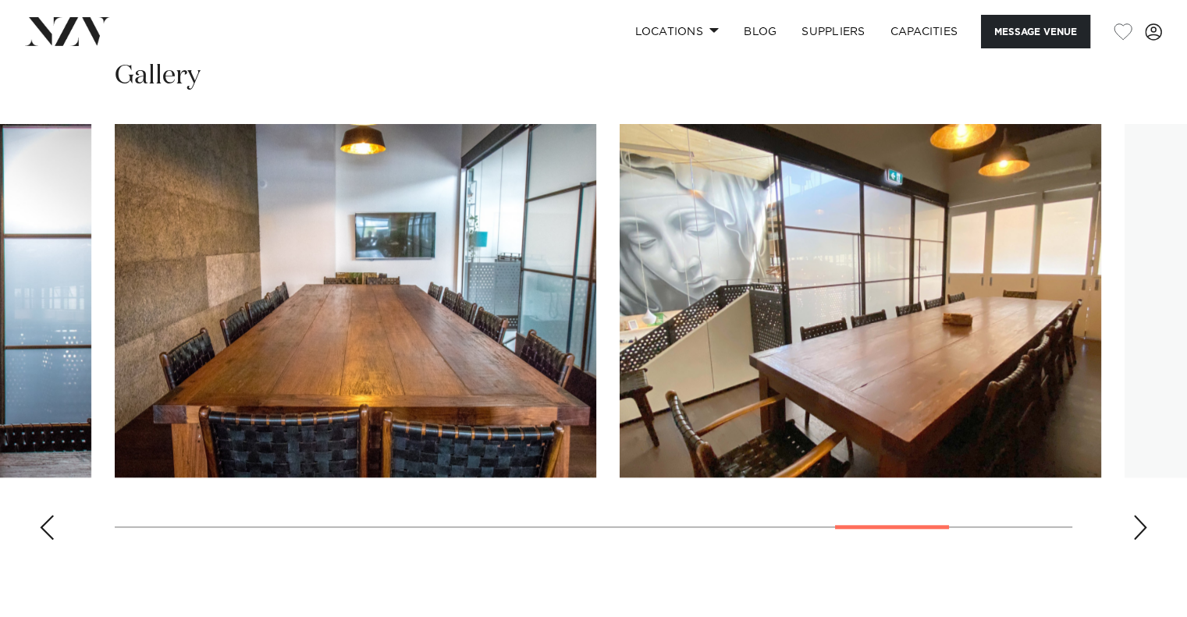
click at [1141, 531] on div "Next slide" at bounding box center [1140, 527] width 16 height 25
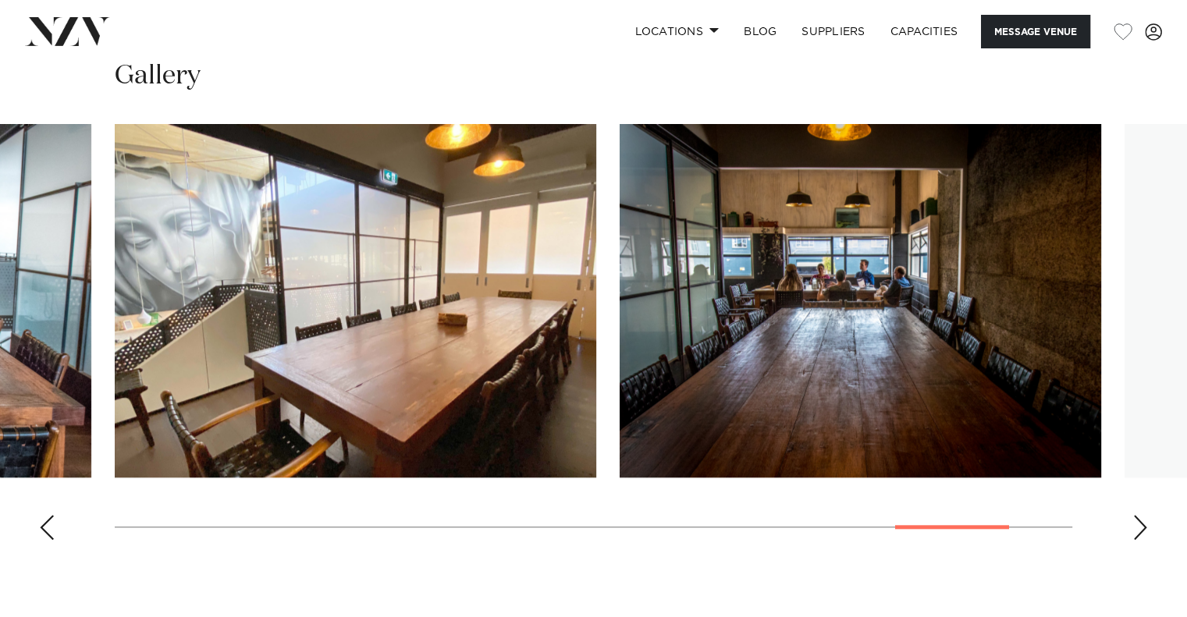
click at [1141, 531] on div "Next slide" at bounding box center [1140, 527] width 16 height 25
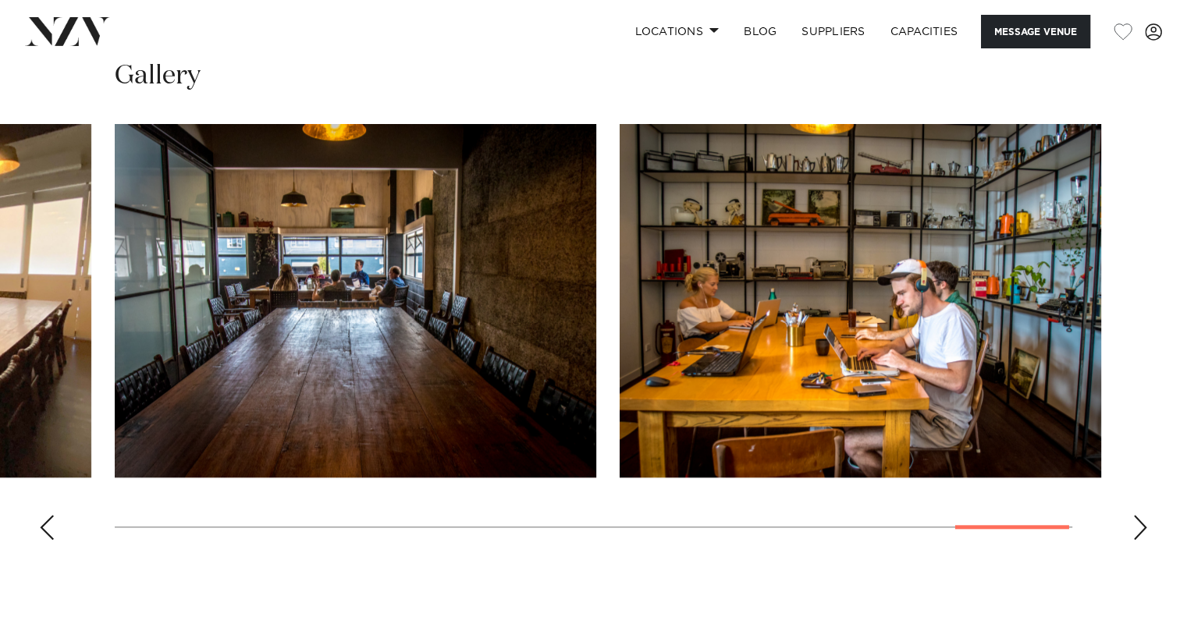
click at [1141, 531] on div "Next slide" at bounding box center [1140, 527] width 16 height 25
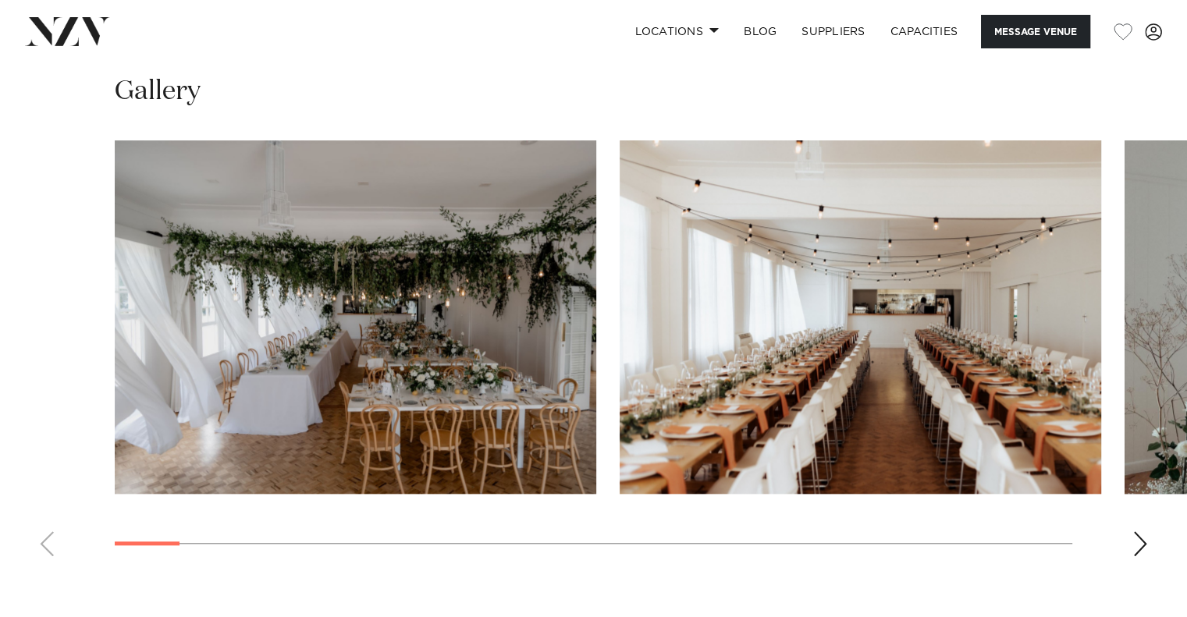
scroll to position [1483, 0]
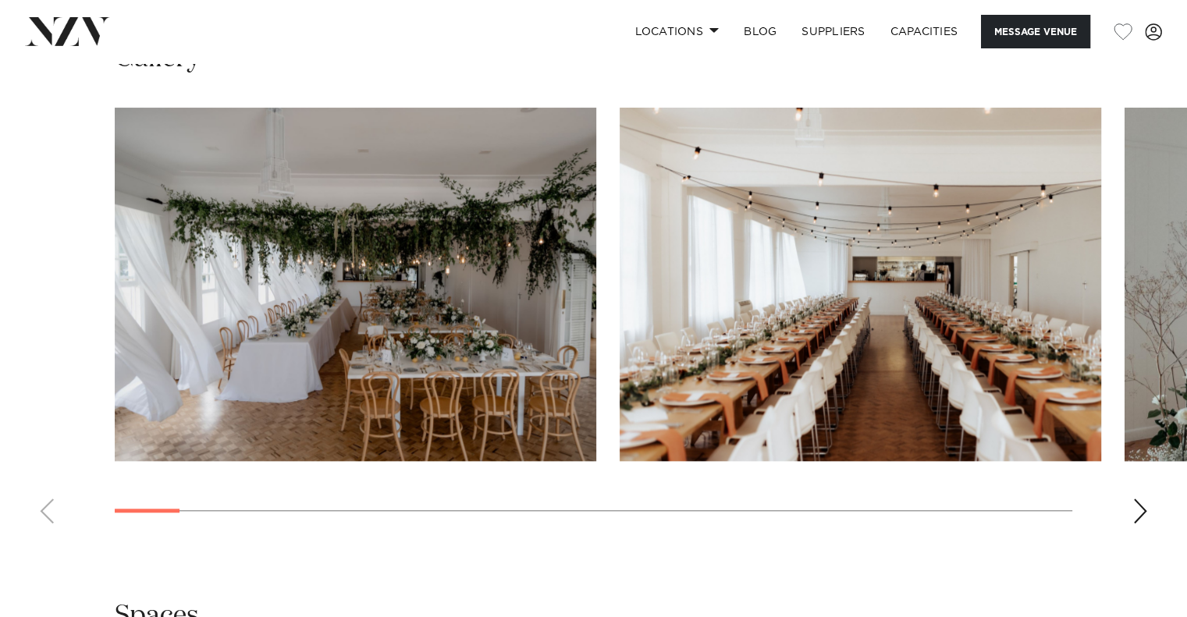
click at [1136, 505] on div "Next slide" at bounding box center [1140, 511] width 16 height 25
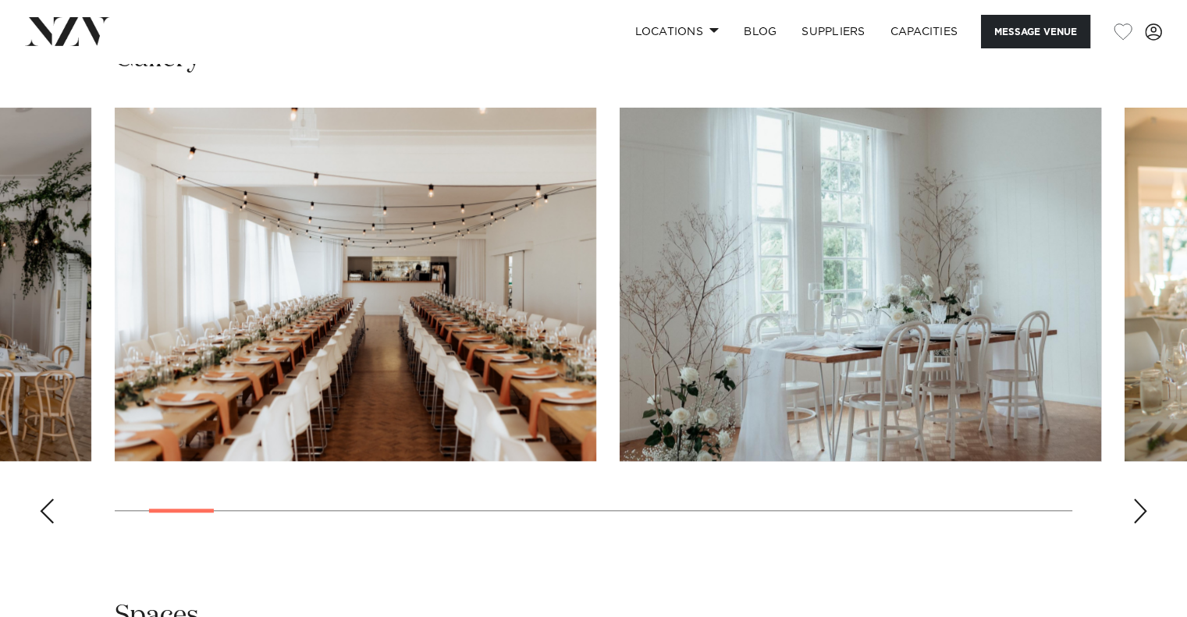
click at [1135, 504] on div "Next slide" at bounding box center [1140, 511] width 16 height 25
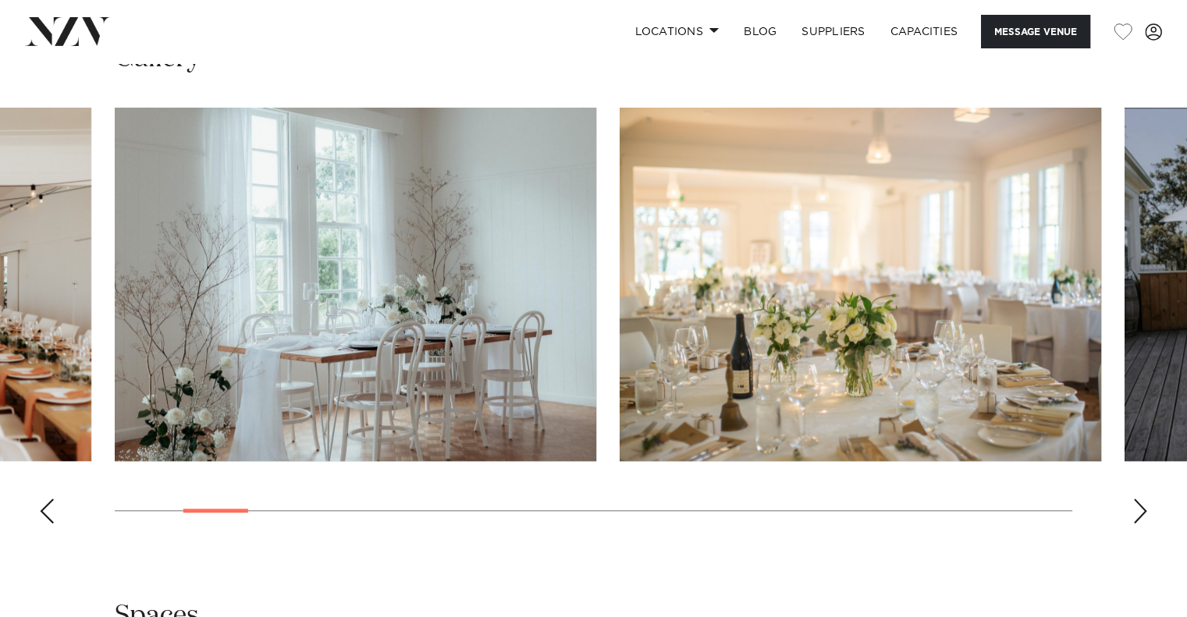
click at [1134, 504] on div "Next slide" at bounding box center [1140, 511] width 16 height 25
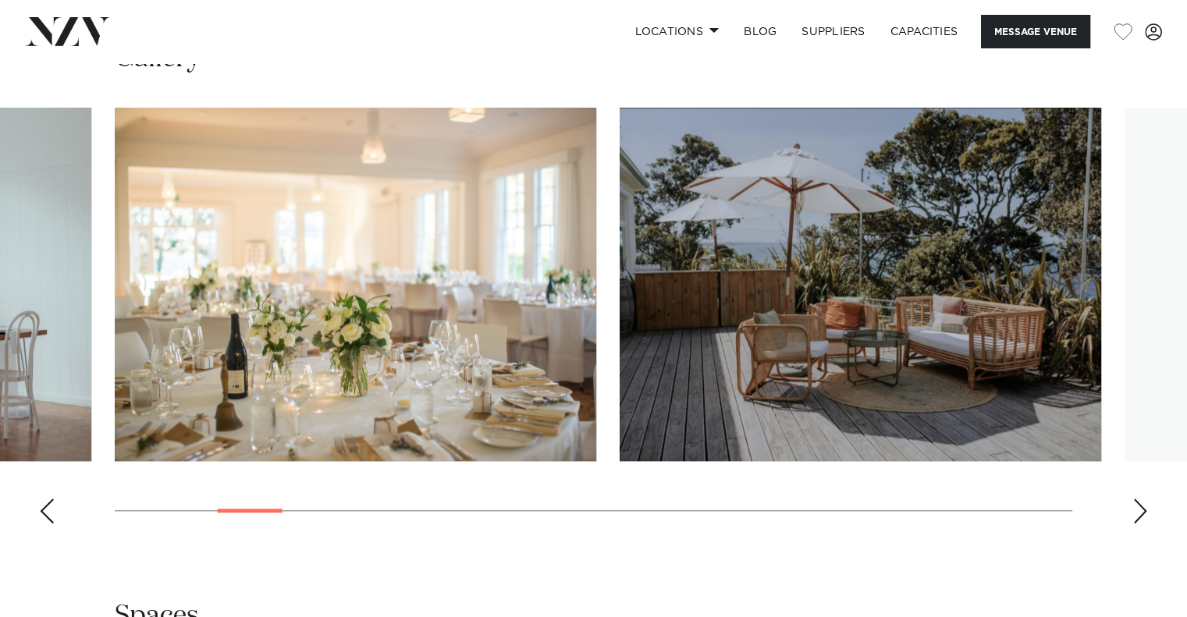
click at [1134, 504] on div "Next slide" at bounding box center [1140, 511] width 16 height 25
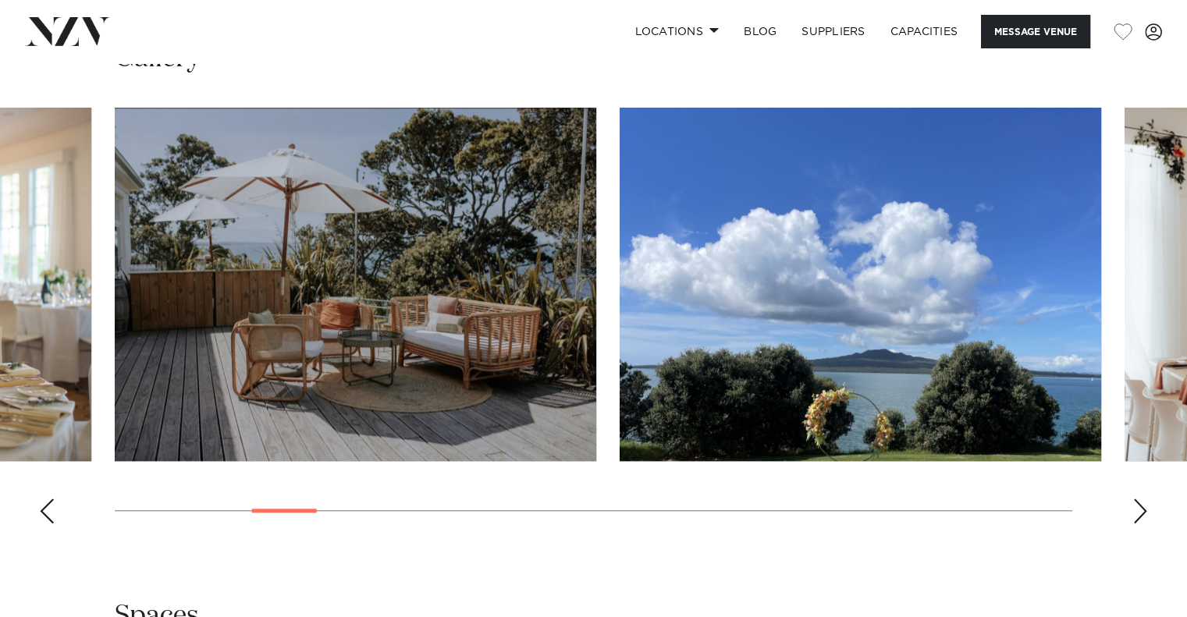
click at [1134, 504] on div "Next slide" at bounding box center [1140, 511] width 16 height 25
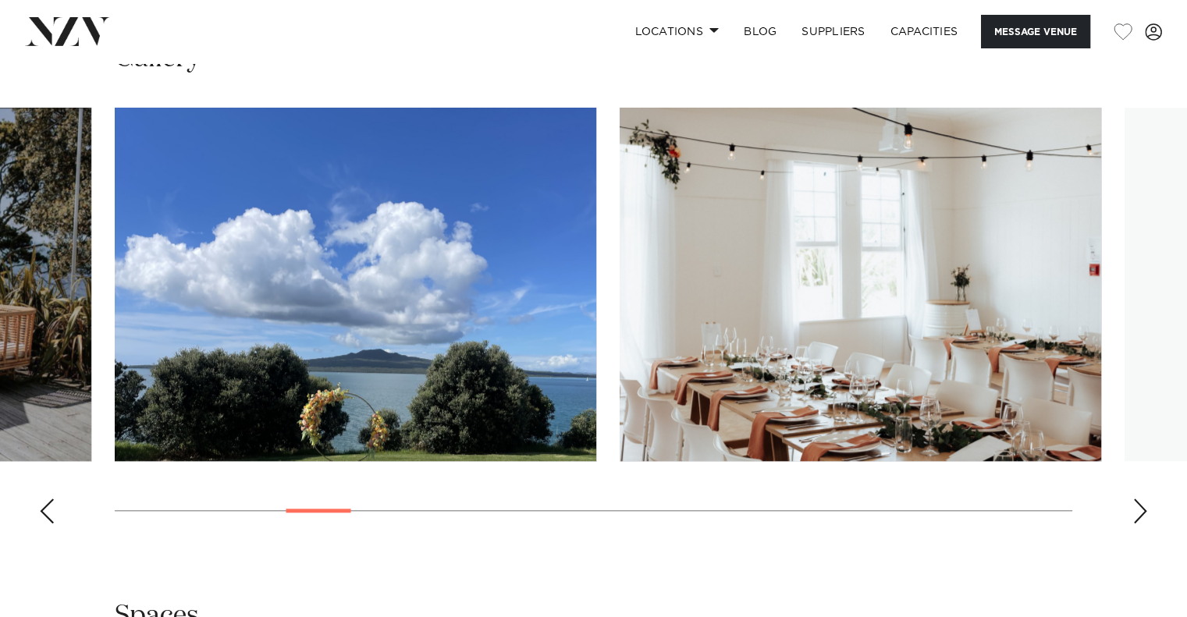
click at [1134, 504] on div "Next slide" at bounding box center [1140, 511] width 16 height 25
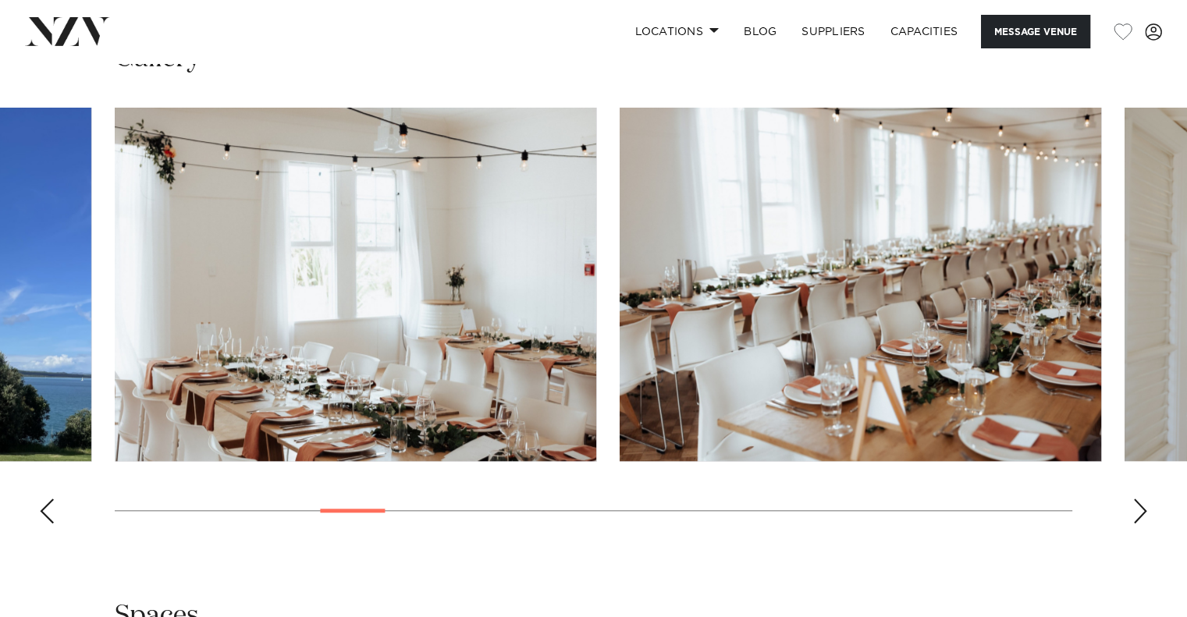
click at [1134, 504] on div "Next slide" at bounding box center [1140, 511] width 16 height 25
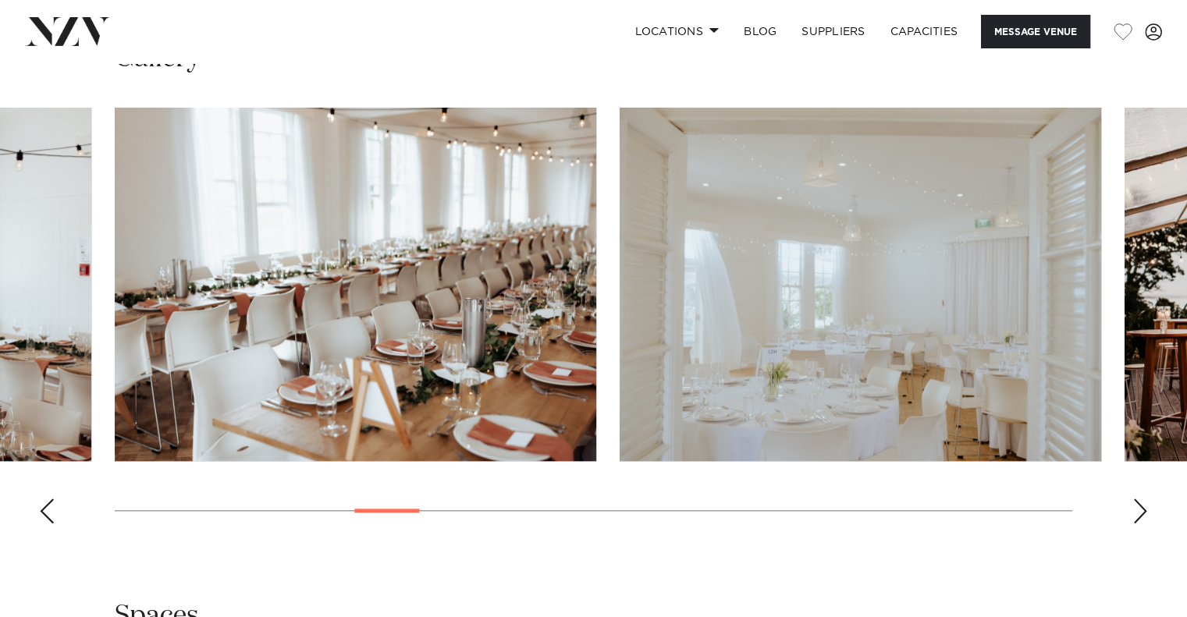
click at [1134, 504] on div "Next slide" at bounding box center [1140, 511] width 16 height 25
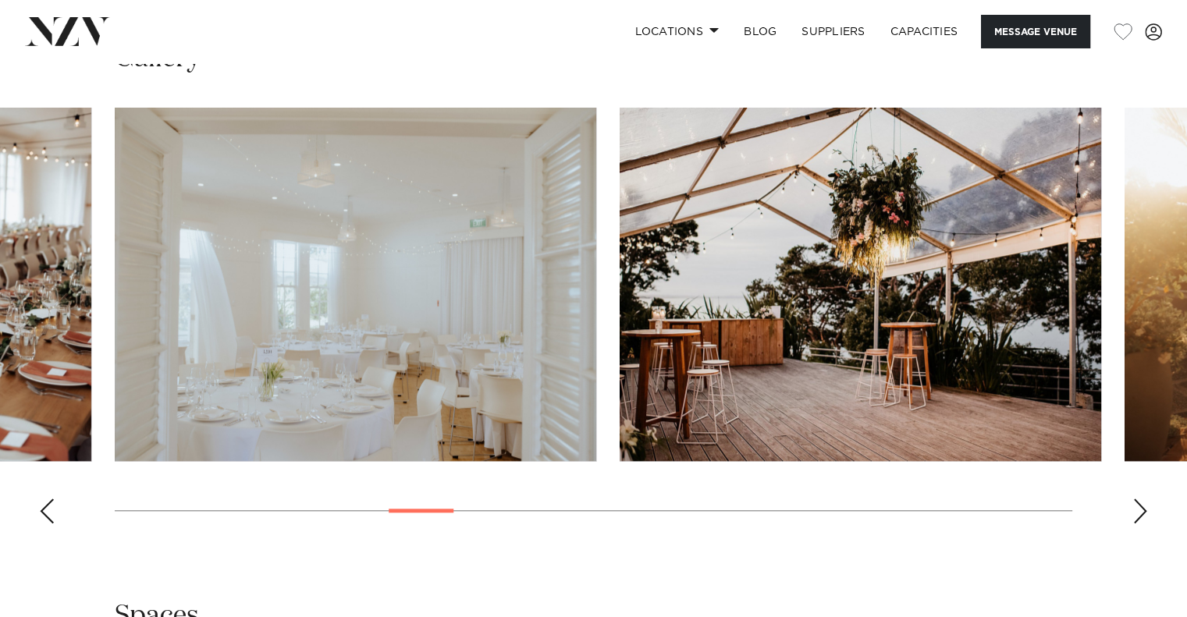
click at [1134, 504] on div "Next slide" at bounding box center [1140, 511] width 16 height 25
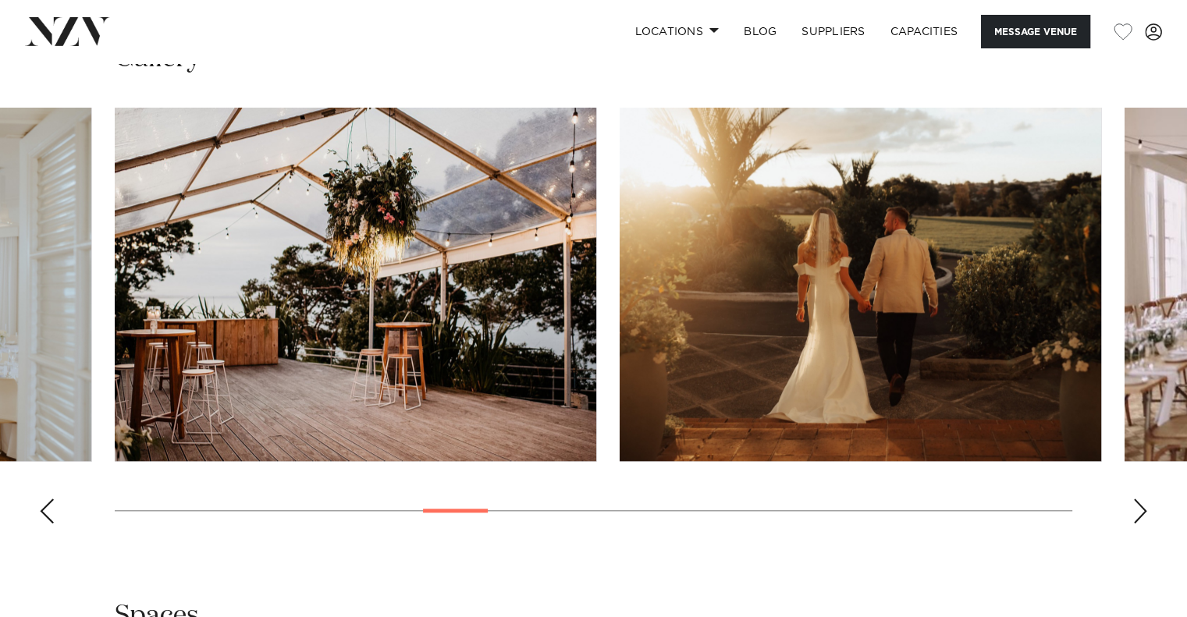
click at [1134, 504] on div "Next slide" at bounding box center [1140, 511] width 16 height 25
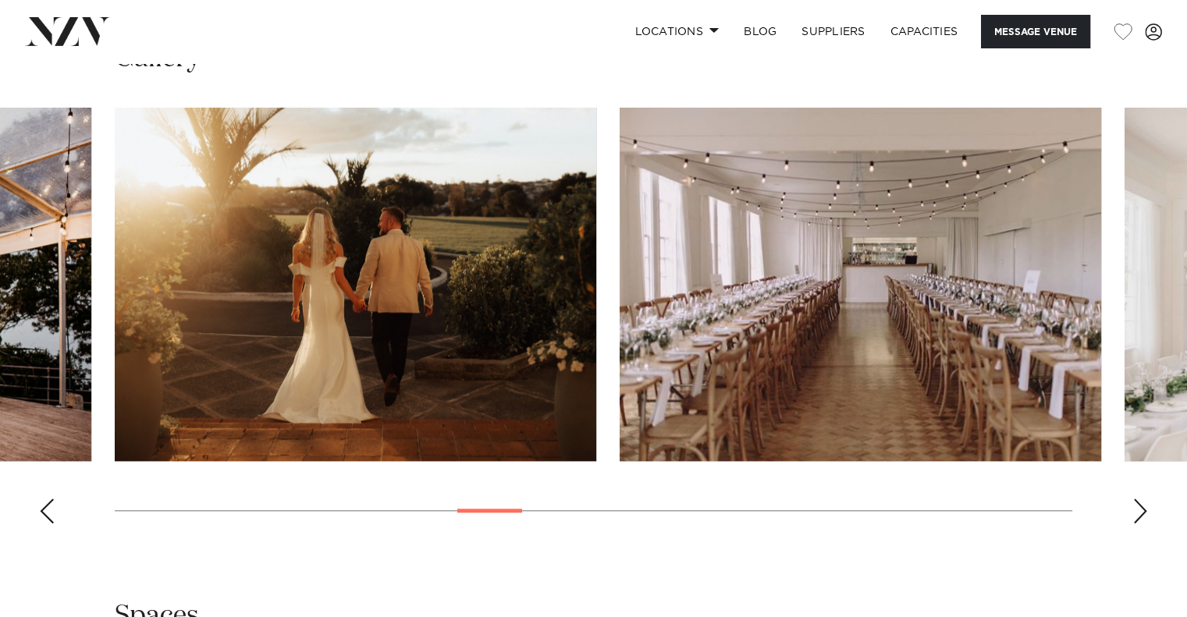
click at [1134, 504] on div "Next slide" at bounding box center [1140, 511] width 16 height 25
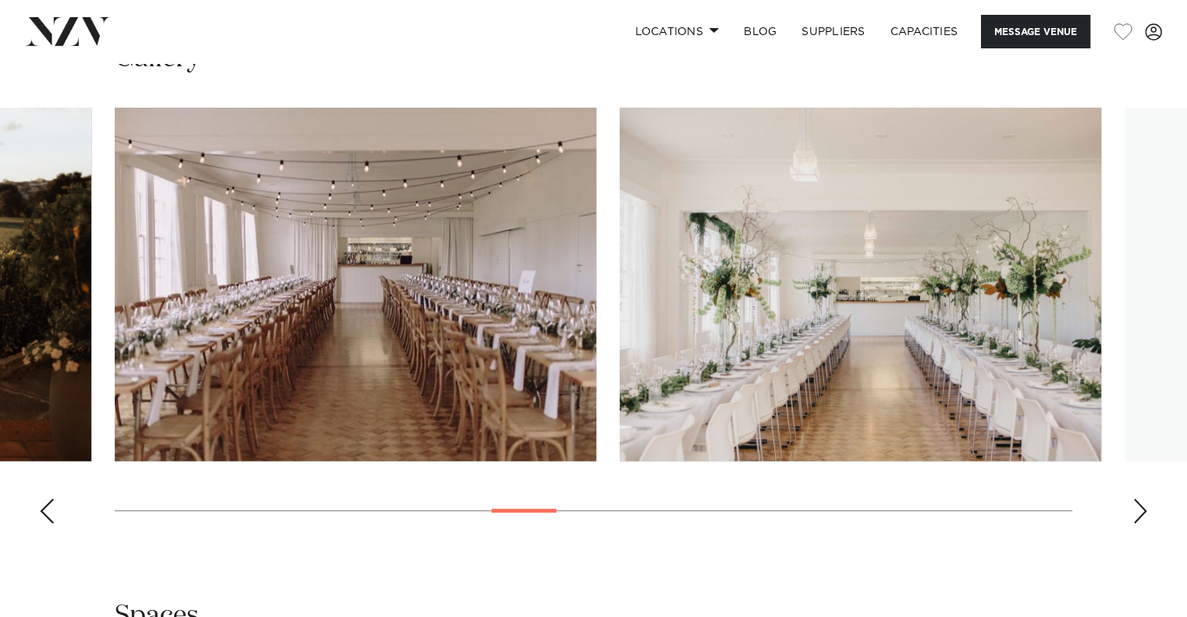
click at [1134, 504] on div "Next slide" at bounding box center [1140, 511] width 16 height 25
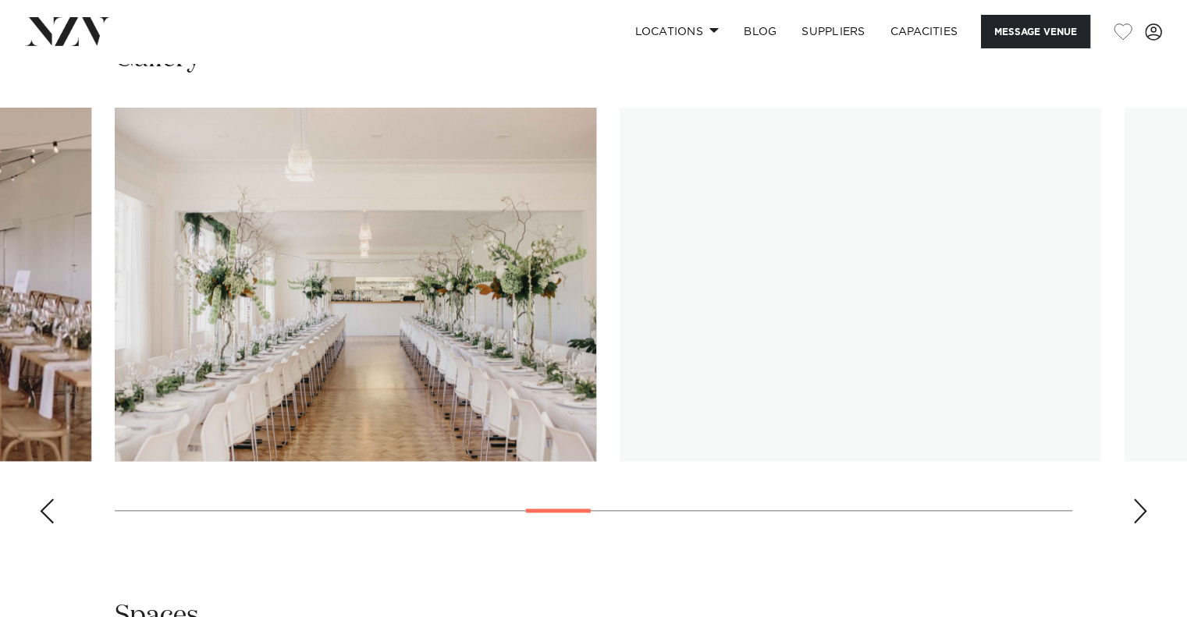
click at [1134, 504] on div "Next slide" at bounding box center [1140, 511] width 16 height 25
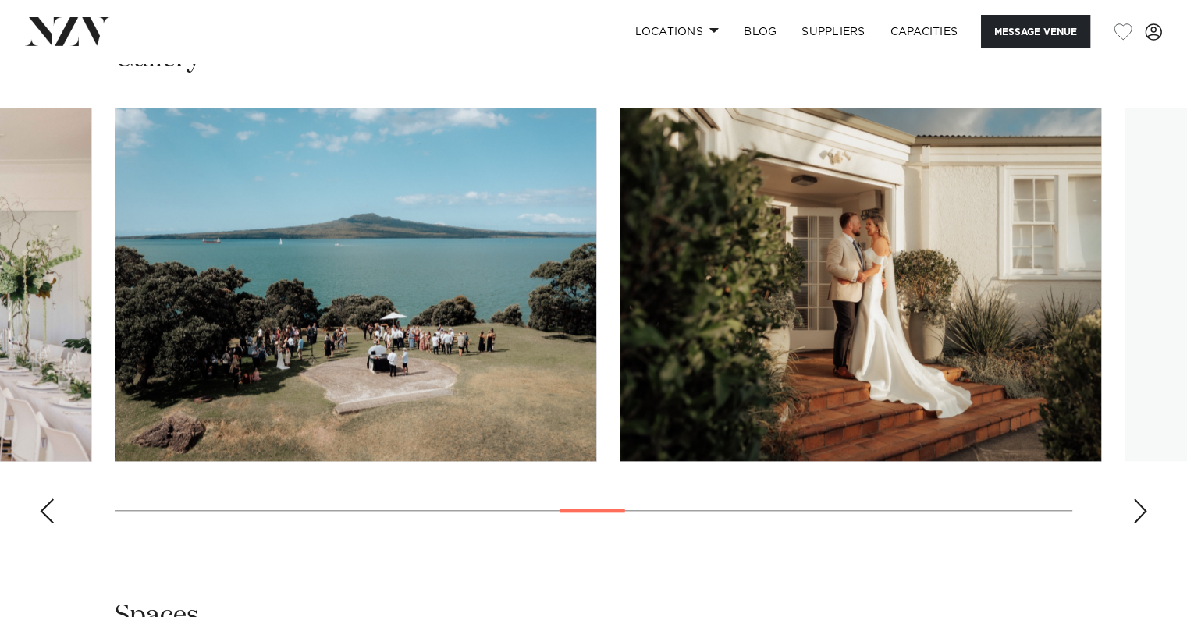
click at [1134, 504] on div "Next slide" at bounding box center [1140, 511] width 16 height 25
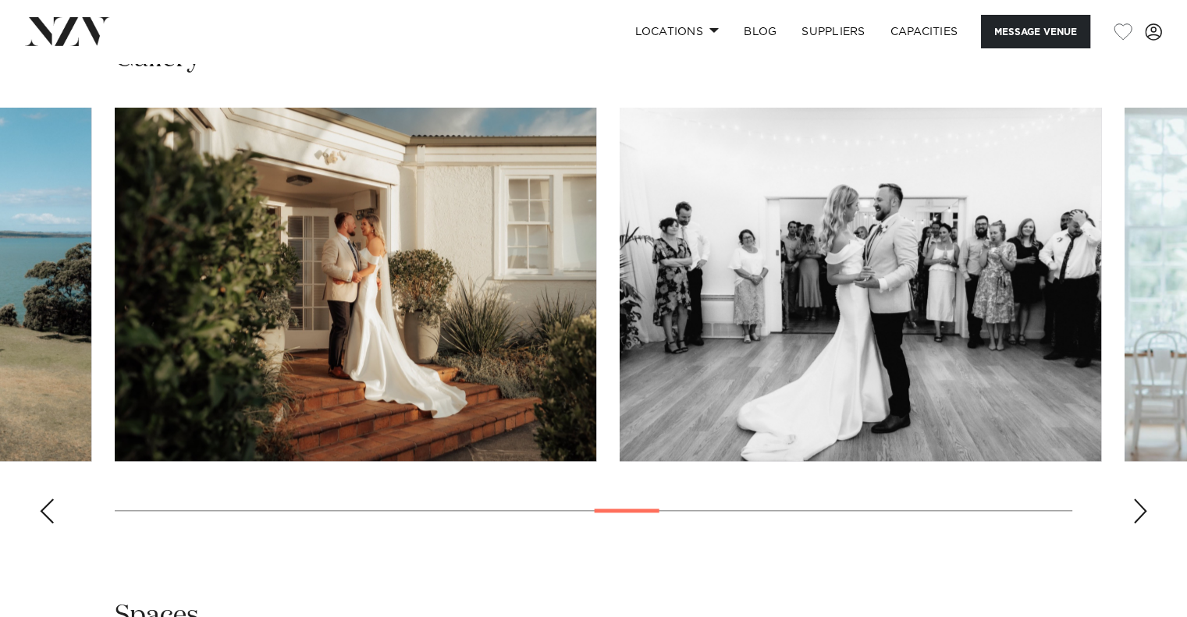
click at [1127, 499] on swiper-container at bounding box center [593, 322] width 1187 height 428
click at [1146, 508] on div "Next slide" at bounding box center [1140, 511] width 16 height 25
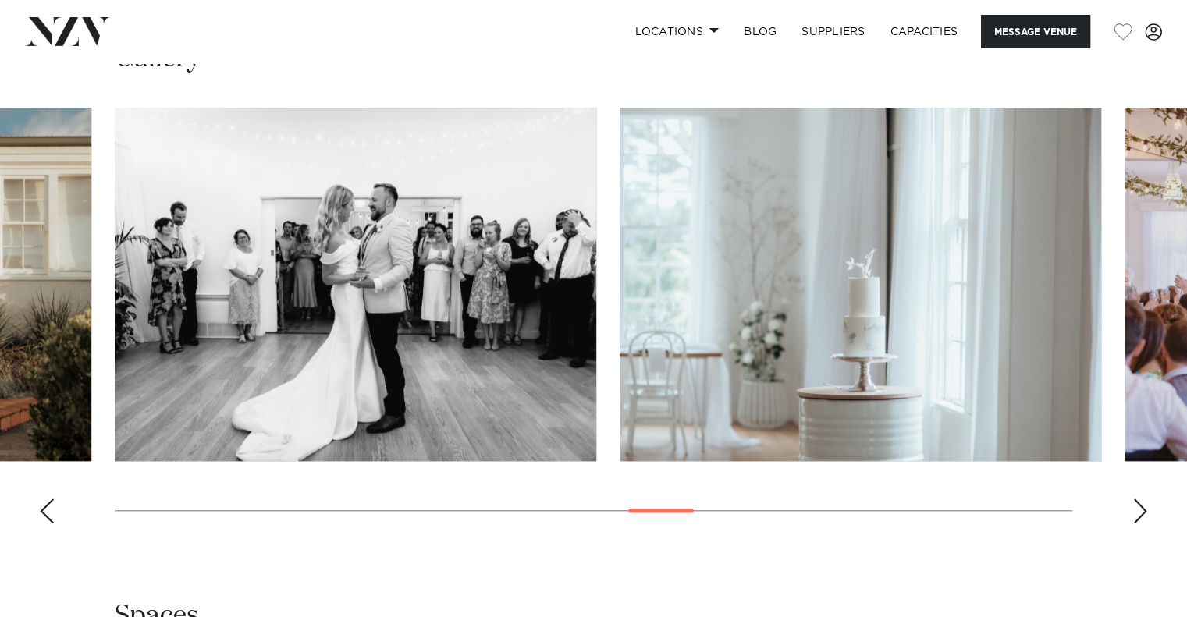
click at [1146, 508] on div "Next slide" at bounding box center [1140, 511] width 16 height 25
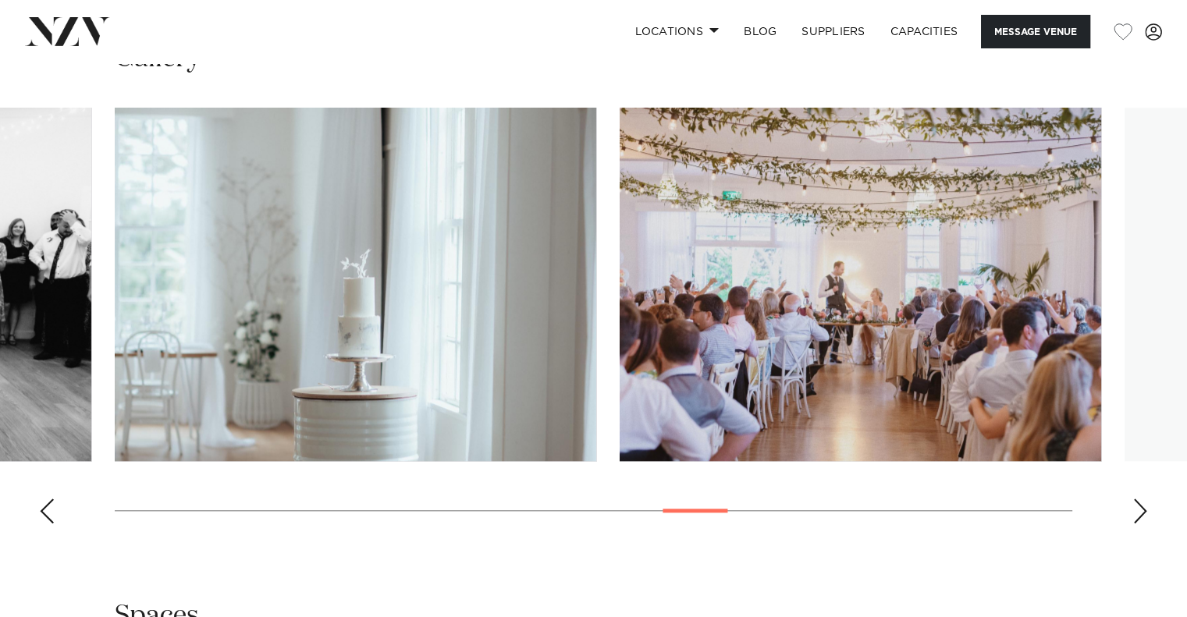
click at [1146, 509] on div "Next slide" at bounding box center [1140, 511] width 16 height 25
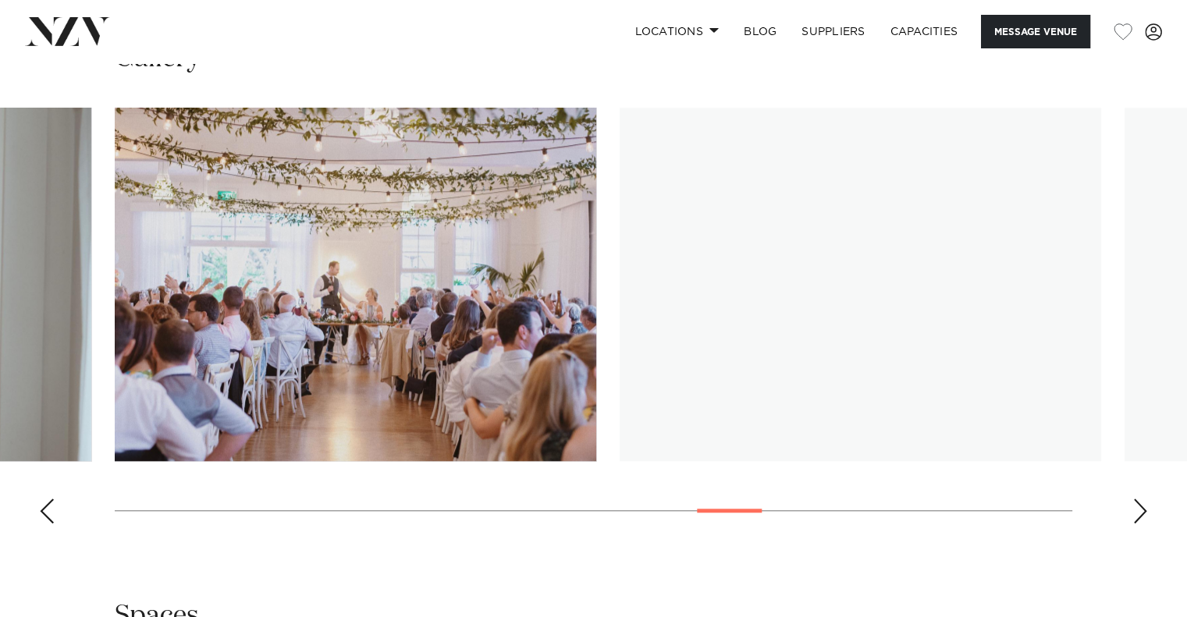
click at [1146, 509] on div "Next slide" at bounding box center [1140, 511] width 16 height 25
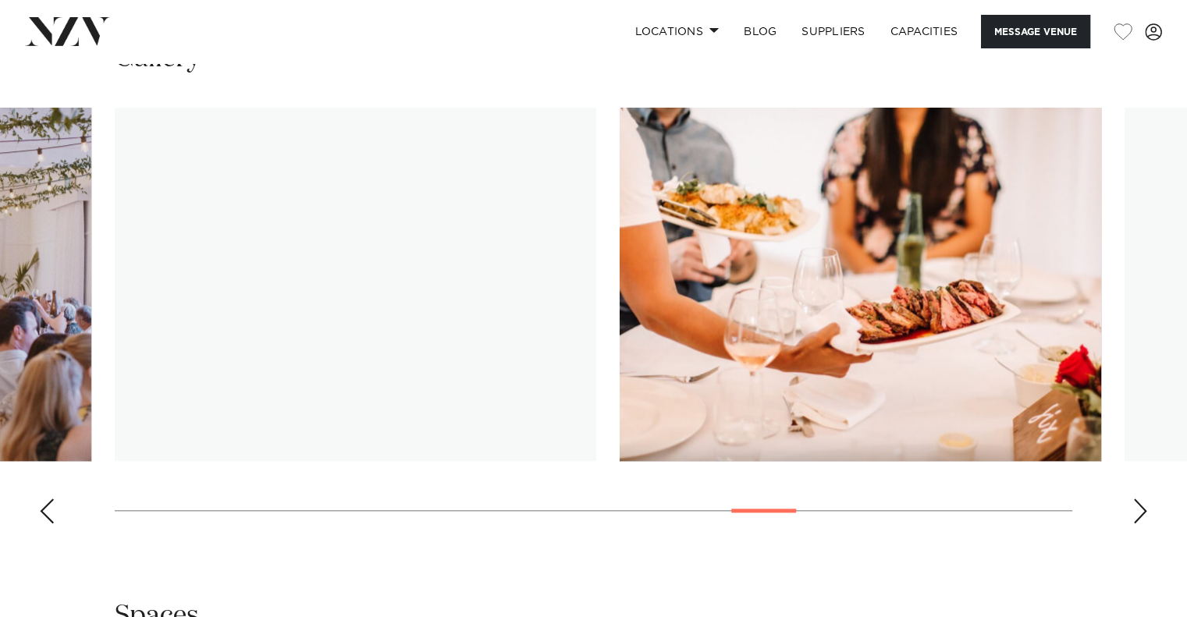
click at [1146, 509] on div "Next slide" at bounding box center [1140, 511] width 16 height 25
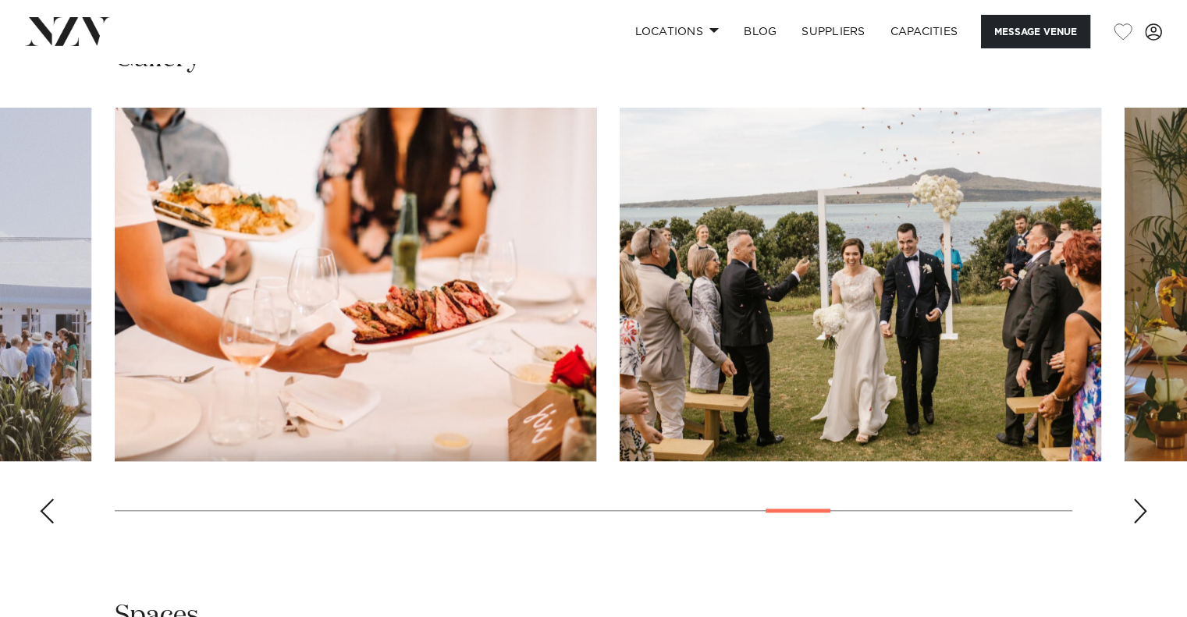
click at [1142, 509] on div "Next slide" at bounding box center [1140, 511] width 16 height 25
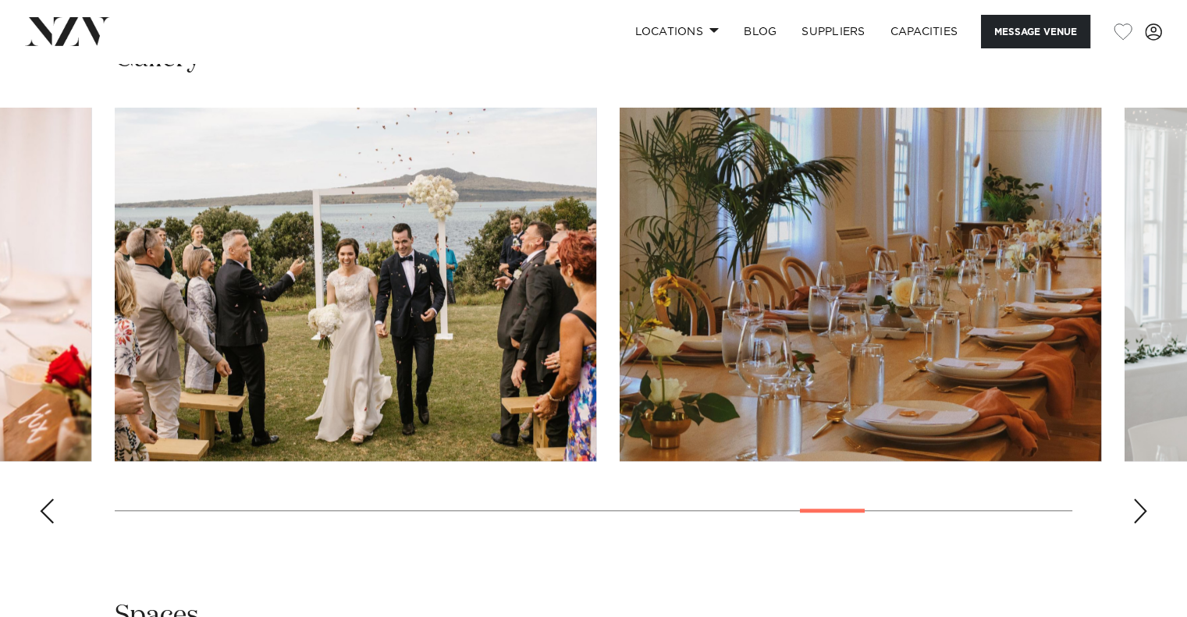
click at [1134, 505] on div "Next slide" at bounding box center [1140, 511] width 16 height 25
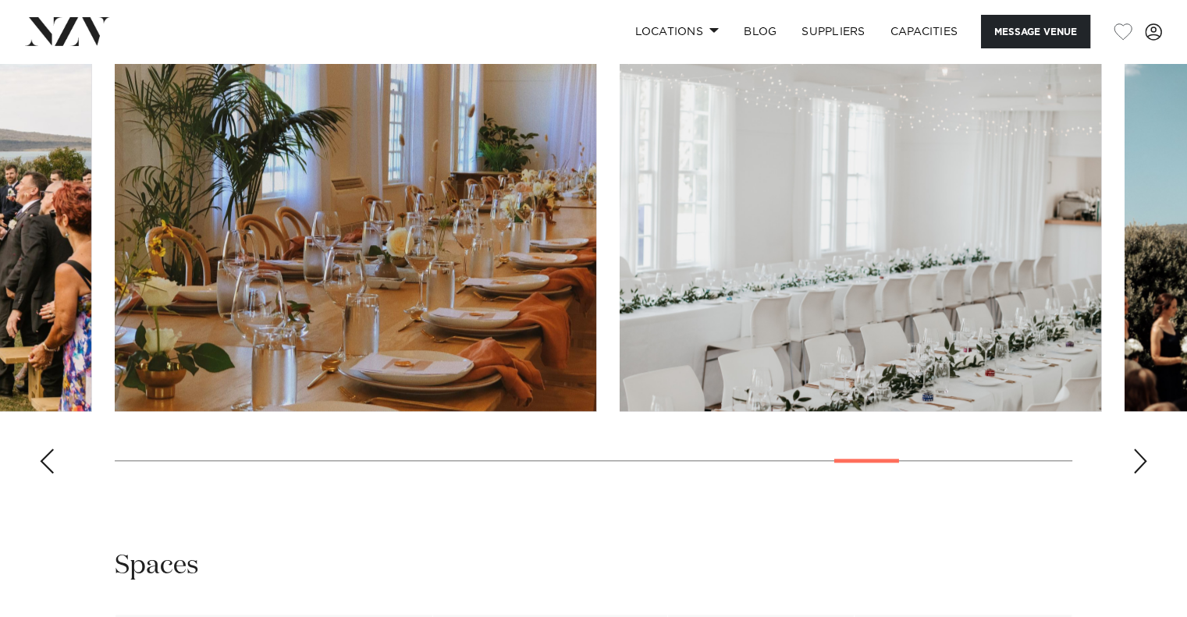
scroll to position [1561, 0]
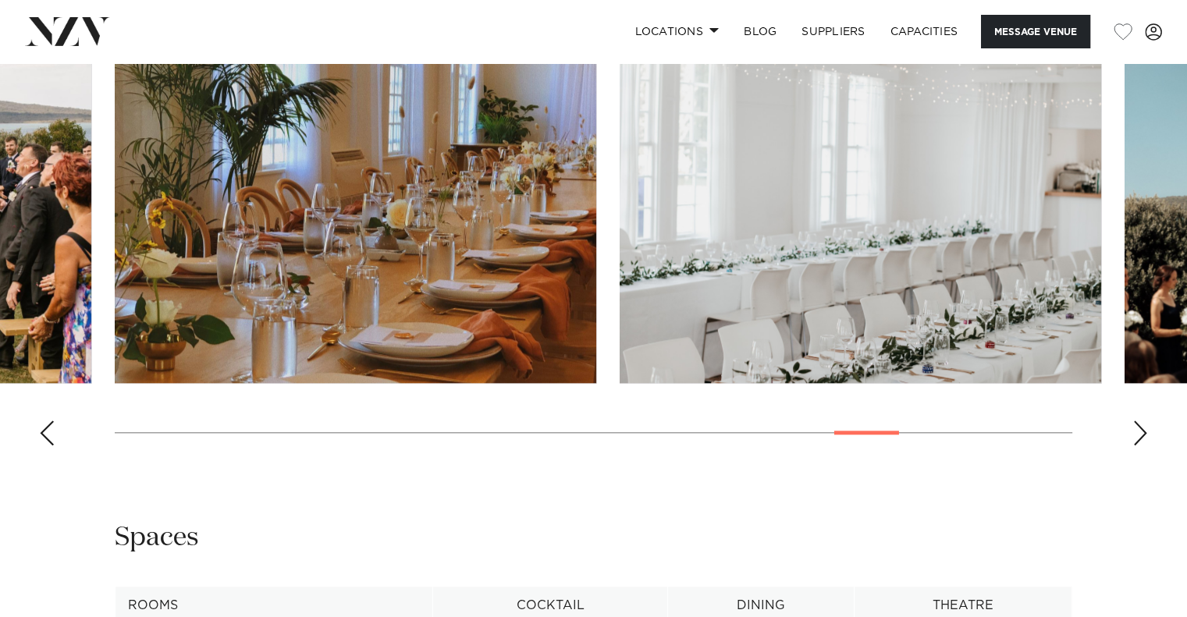
click at [1138, 421] on div "Next slide" at bounding box center [1140, 433] width 16 height 25
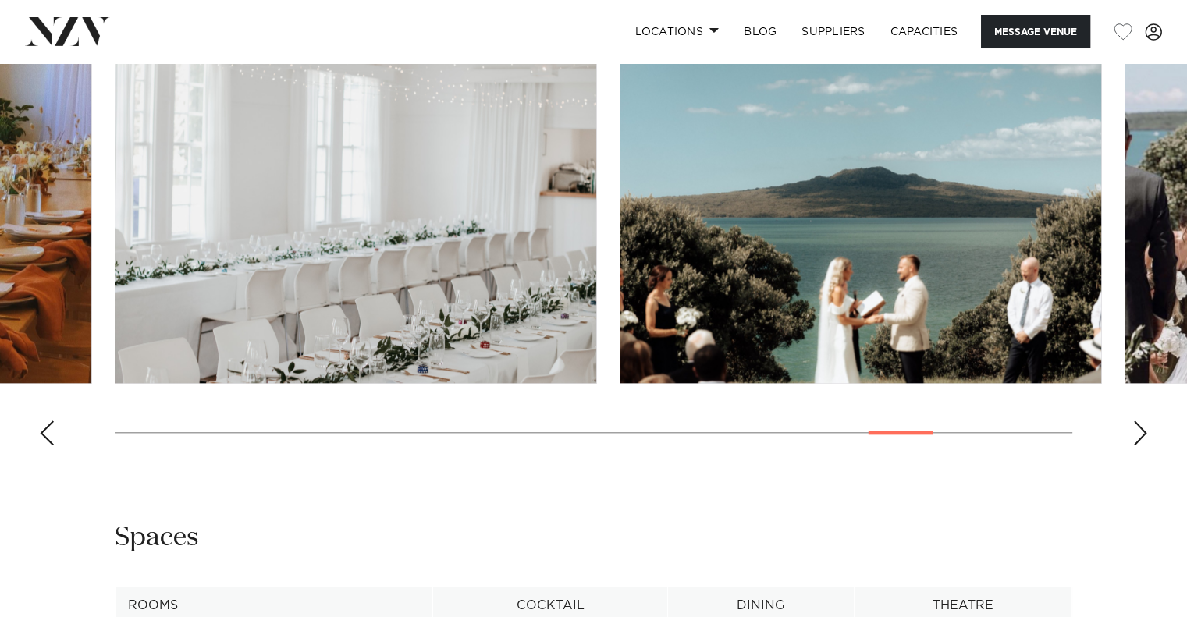
click at [1138, 421] on div "Next slide" at bounding box center [1140, 433] width 16 height 25
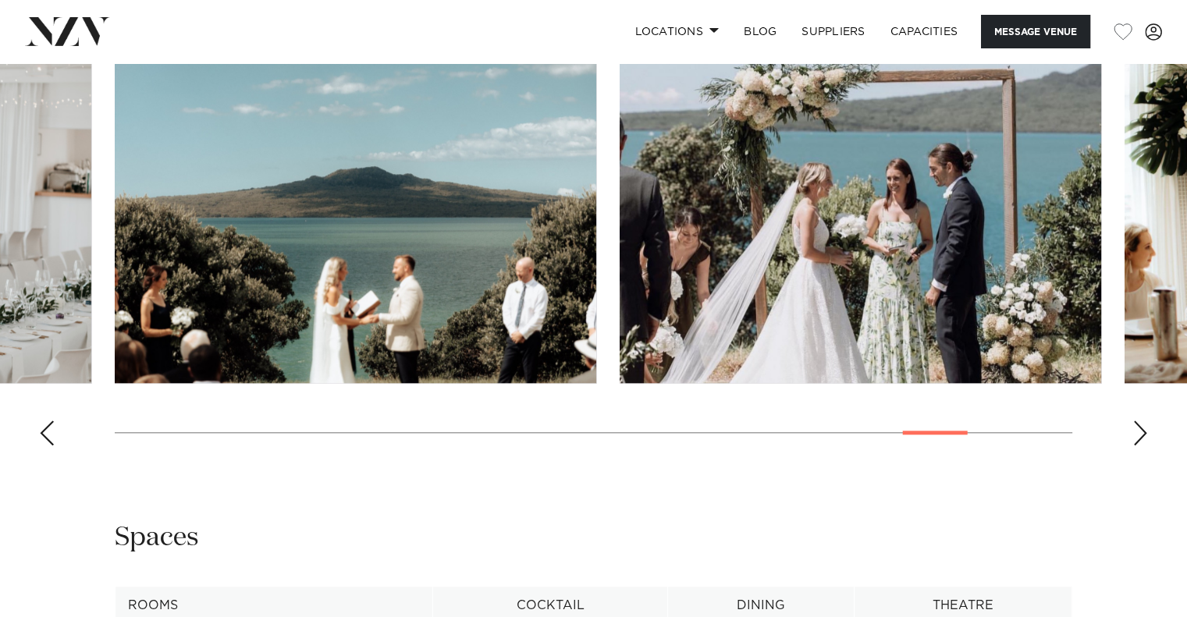
click at [1138, 421] on div "Next slide" at bounding box center [1140, 433] width 16 height 25
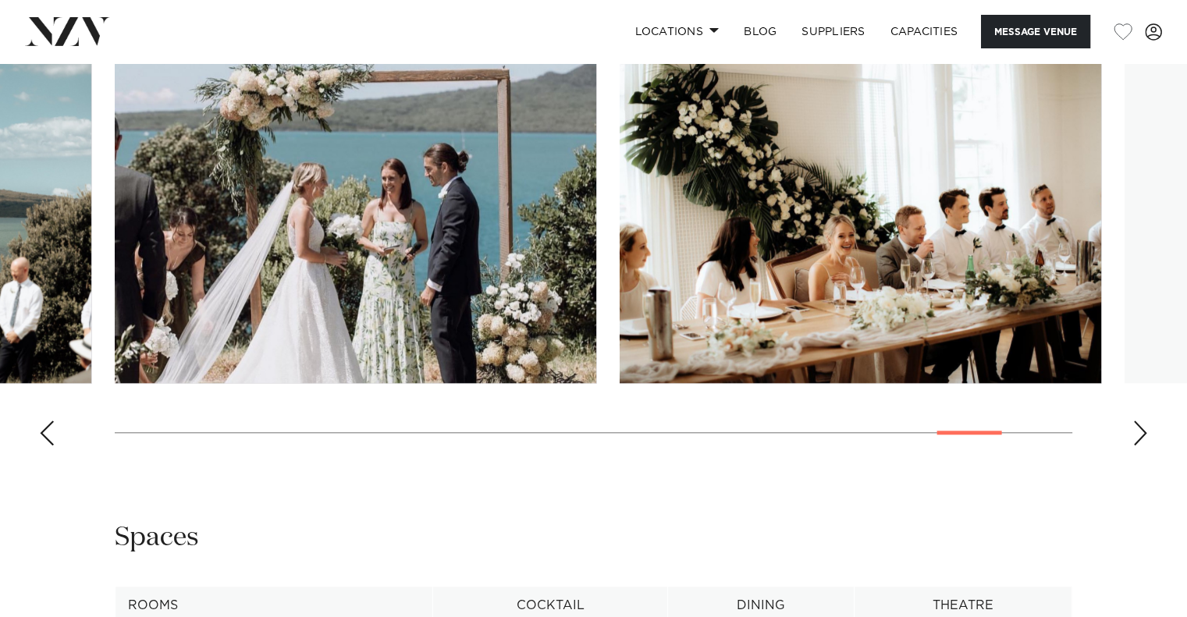
click at [1138, 421] on div "Next slide" at bounding box center [1140, 433] width 16 height 25
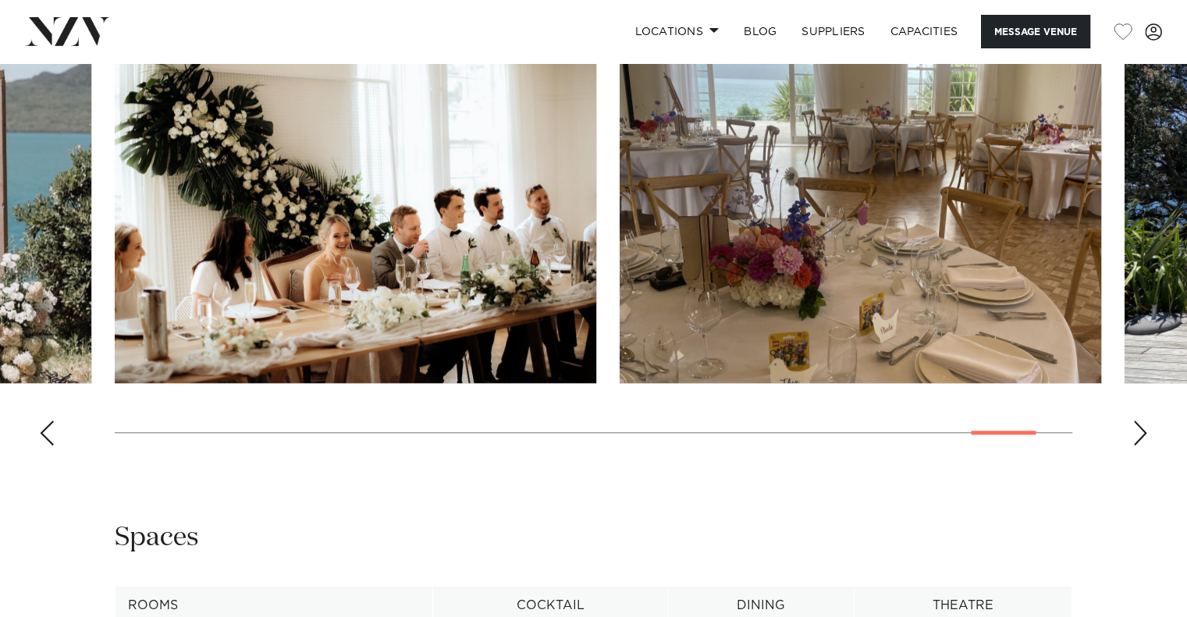
click at [1138, 421] on div "Next slide" at bounding box center [1140, 433] width 16 height 25
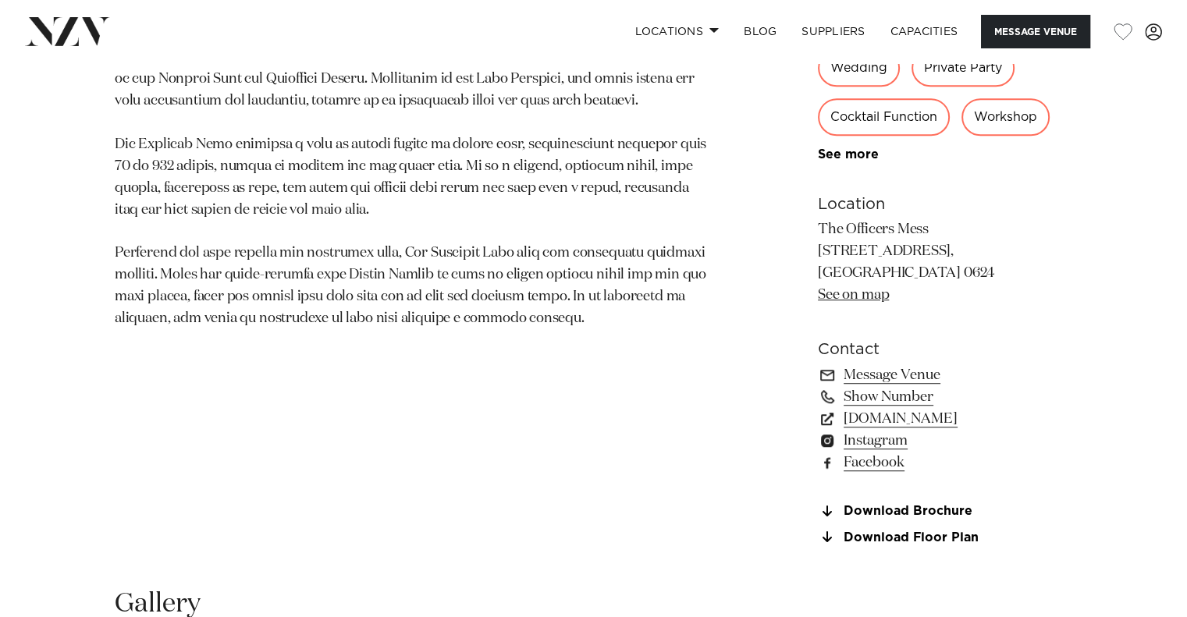
scroll to position [936, 0]
click at [862, 417] on link "www.theofficersmess.co.nz" at bounding box center [945, 420] width 254 height 22
click at [879, 297] on link "See on map" at bounding box center [853, 296] width 71 height 14
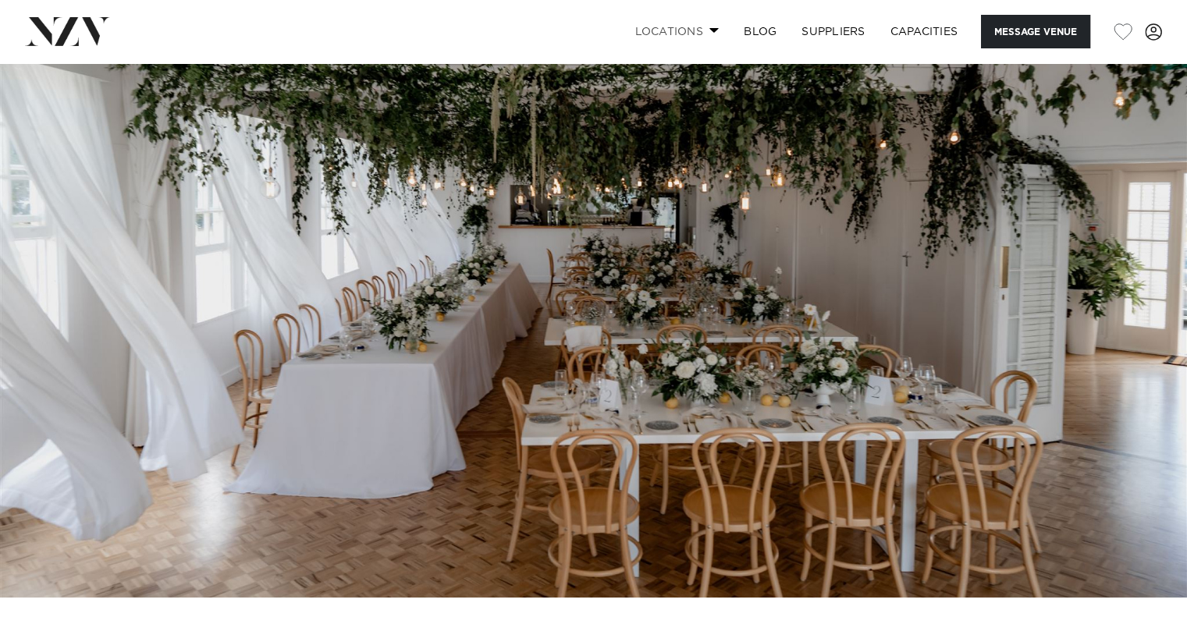
scroll to position [0, 0]
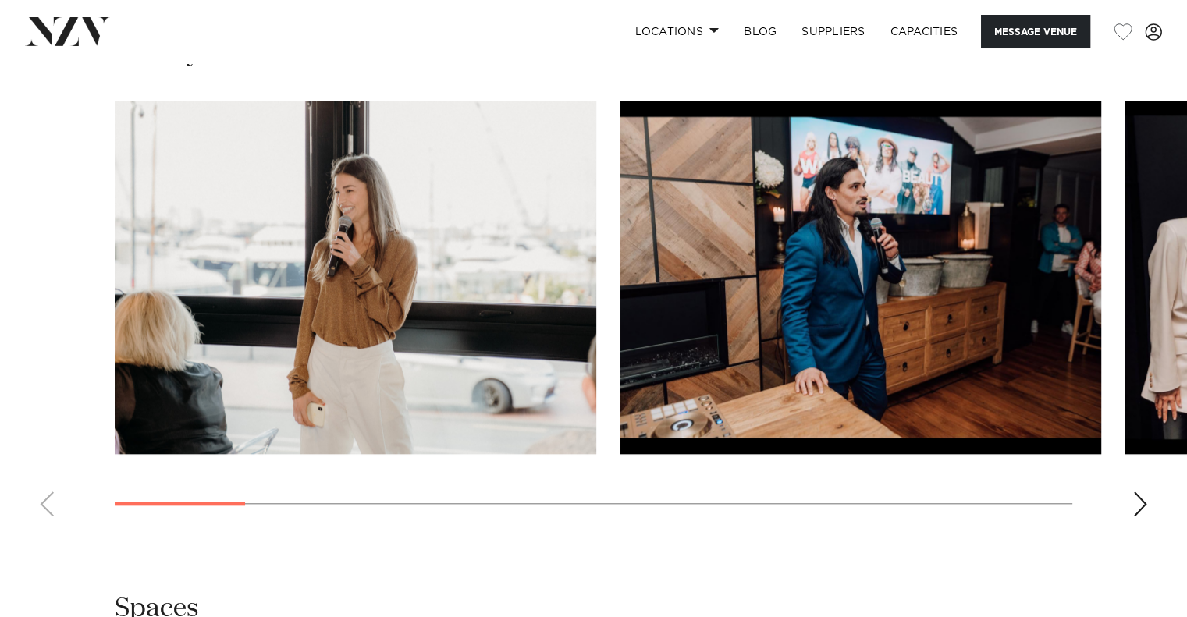
scroll to position [1561, 0]
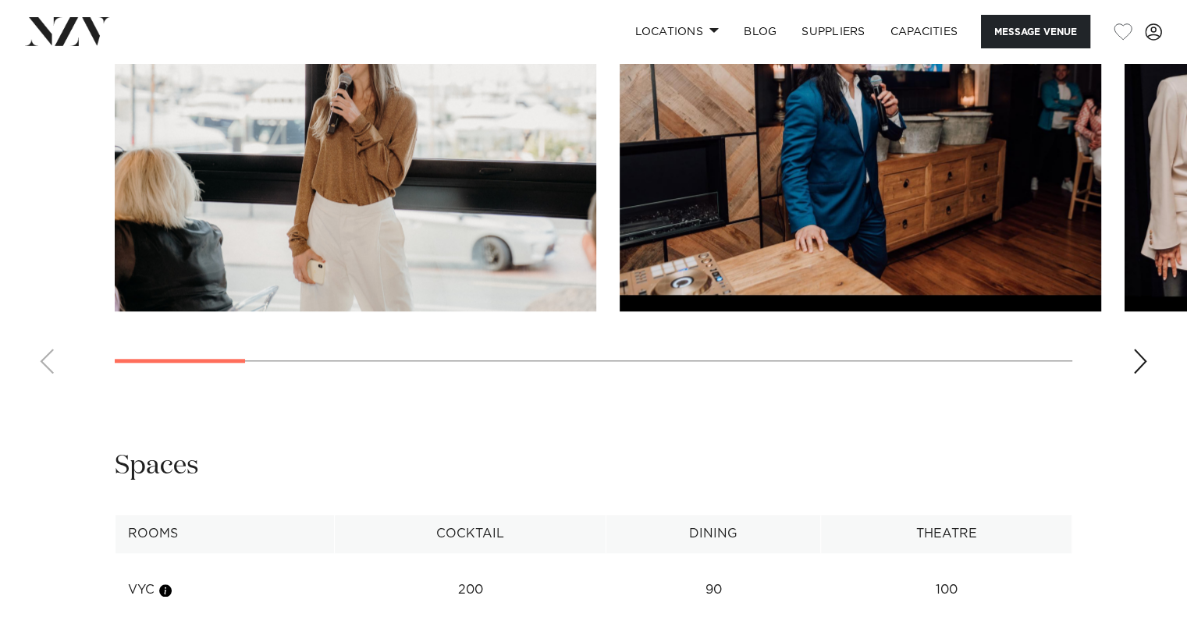
click at [1142, 368] on div "Next slide" at bounding box center [1140, 361] width 16 height 25
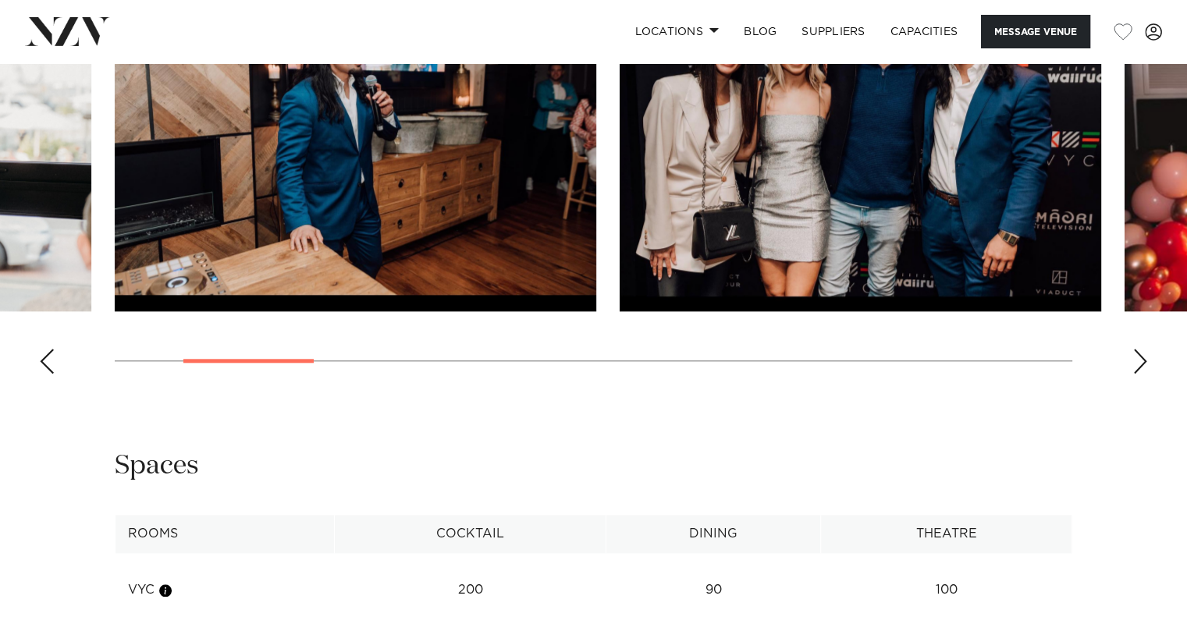
click at [1142, 367] on div "Next slide" at bounding box center [1140, 361] width 16 height 25
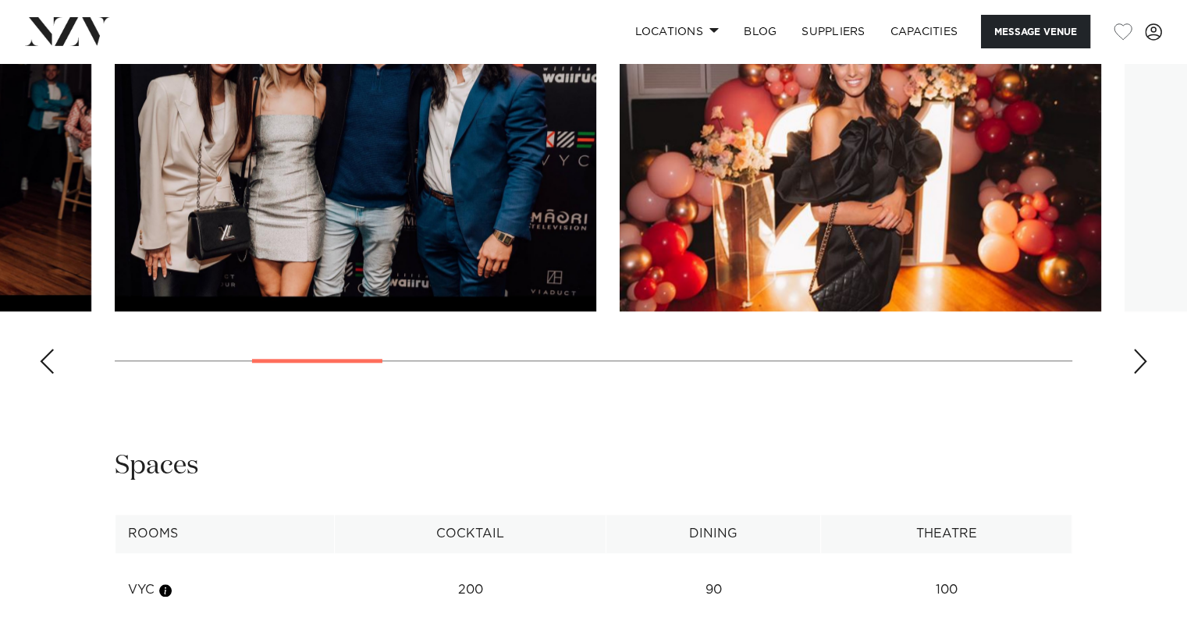
click at [1142, 367] on div "Next slide" at bounding box center [1140, 361] width 16 height 25
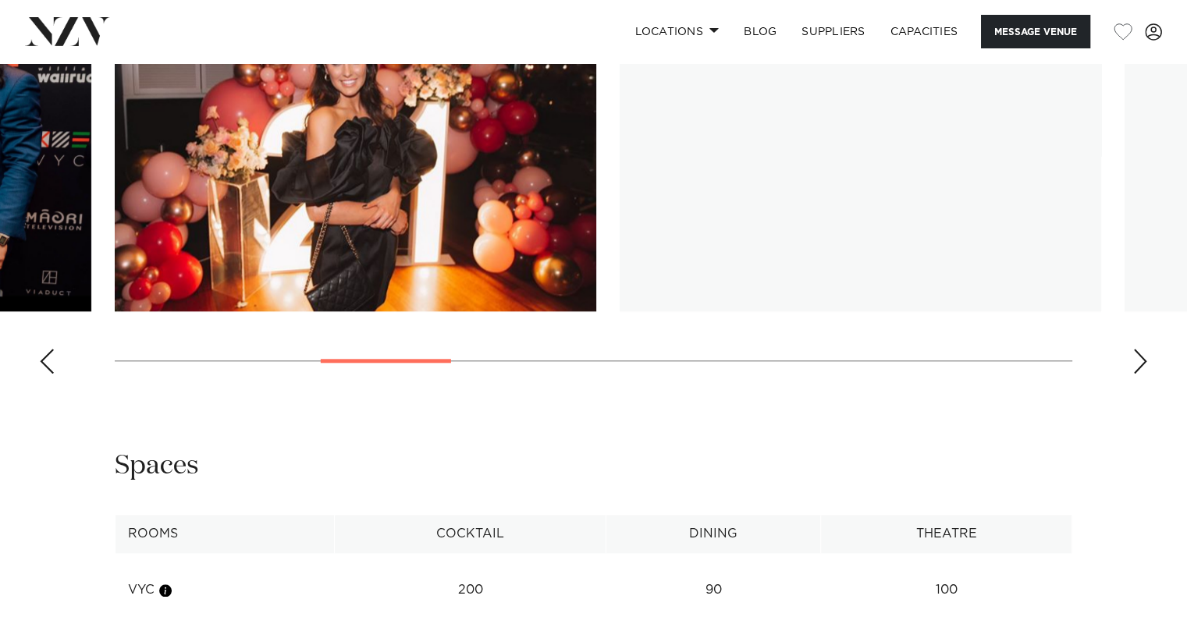
click at [1142, 367] on div "Next slide" at bounding box center [1140, 361] width 16 height 25
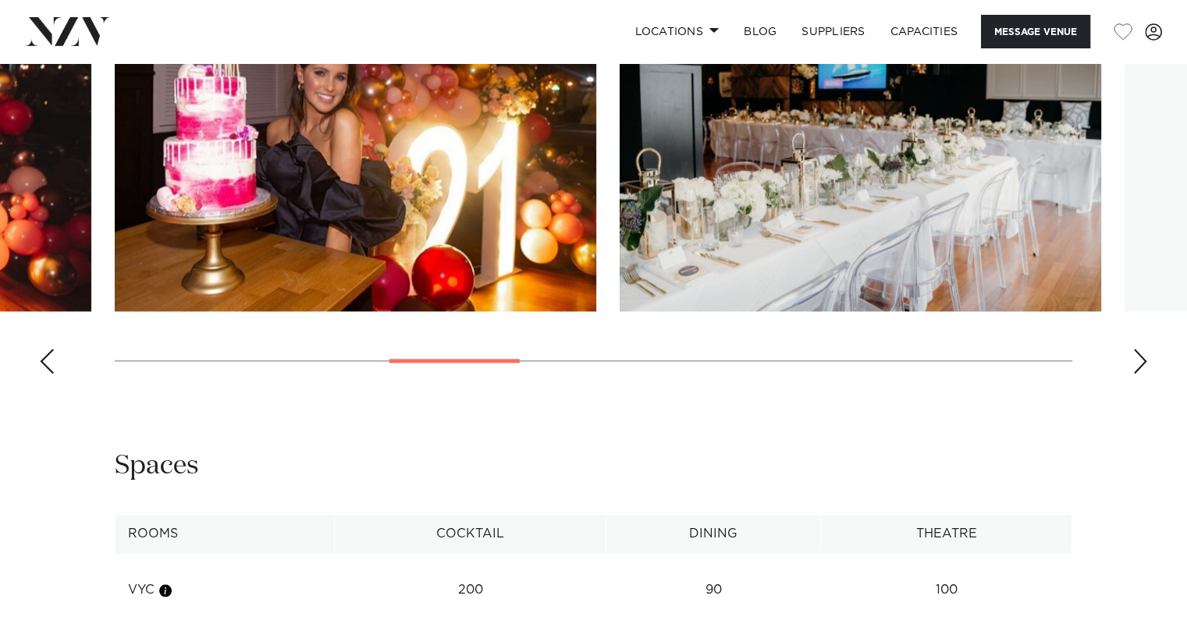
click at [1142, 367] on div "Next slide" at bounding box center [1140, 361] width 16 height 25
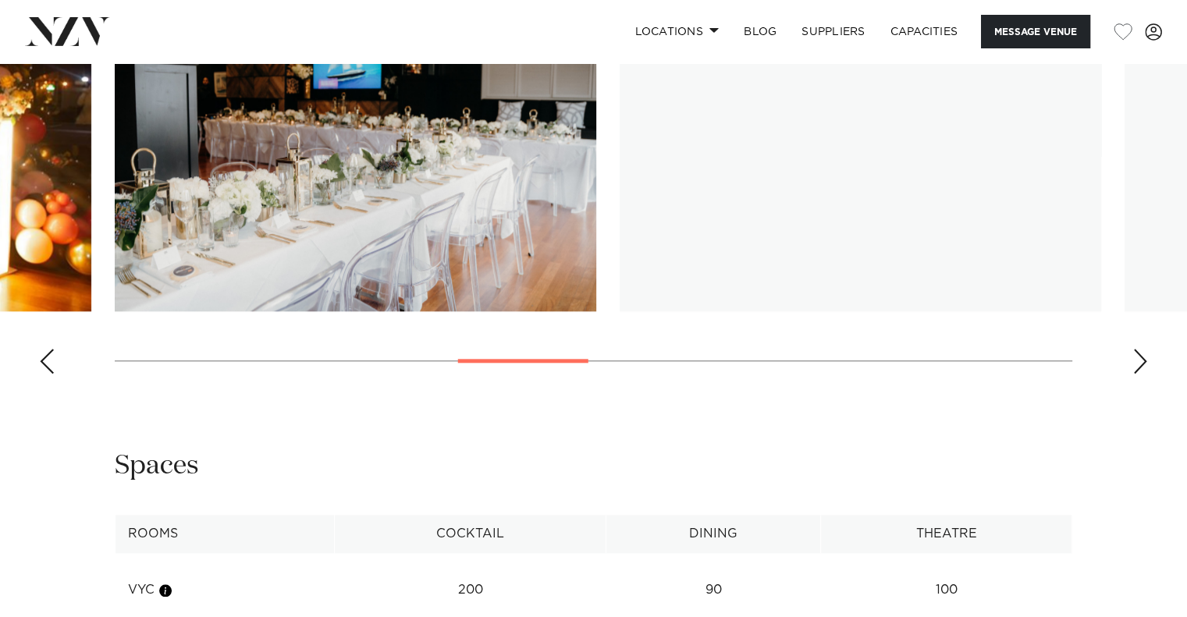
click at [1142, 367] on div "Next slide" at bounding box center [1140, 361] width 16 height 25
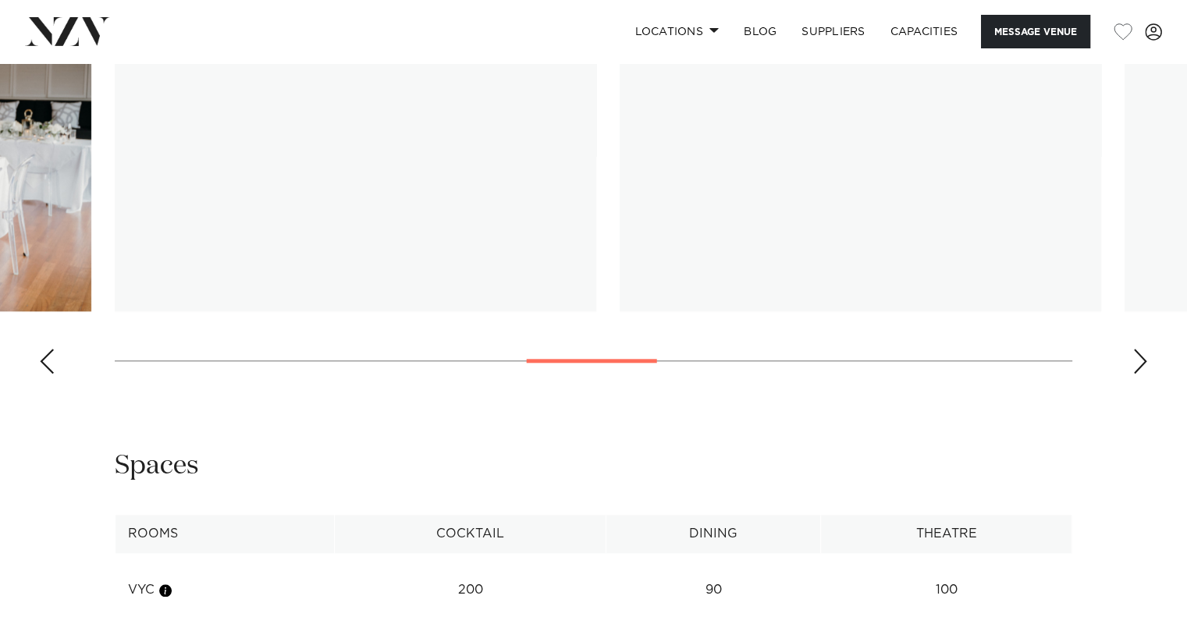
click at [1142, 367] on div "Next slide" at bounding box center [1140, 361] width 16 height 25
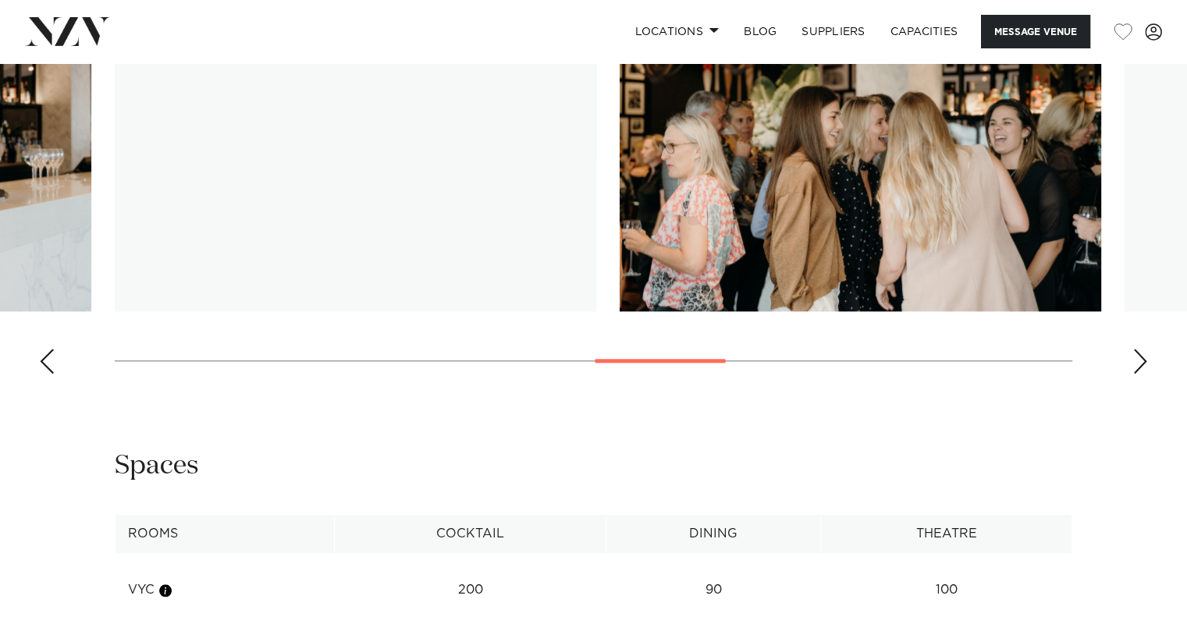
click at [1142, 367] on div "Next slide" at bounding box center [1140, 361] width 16 height 25
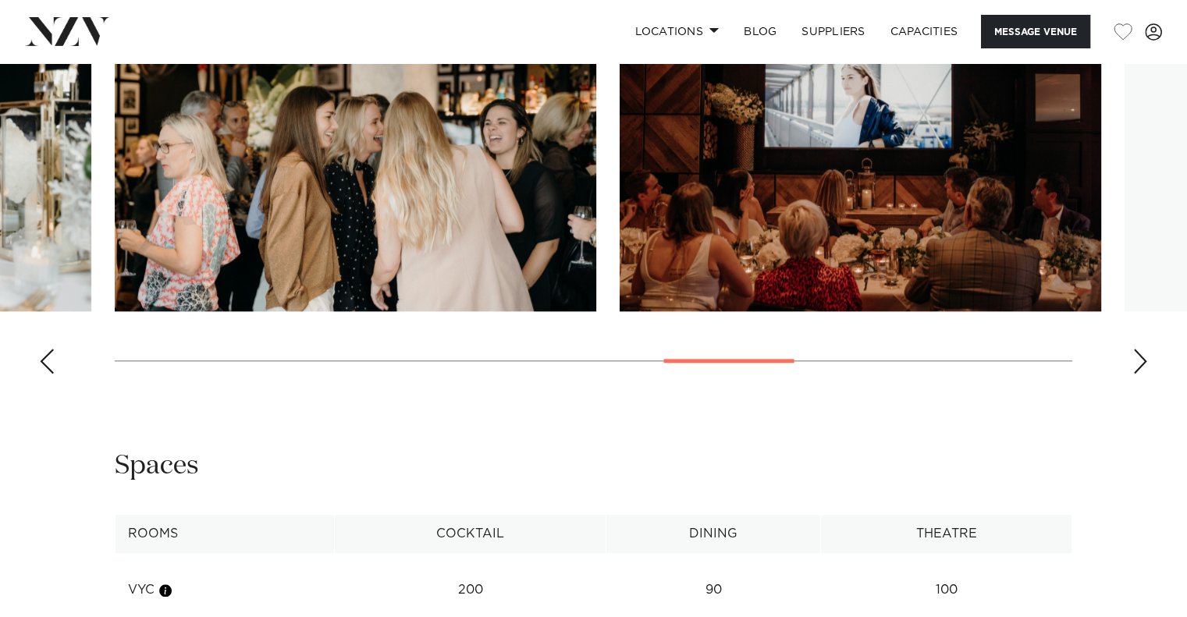
click at [1142, 367] on div "Next slide" at bounding box center [1140, 361] width 16 height 25
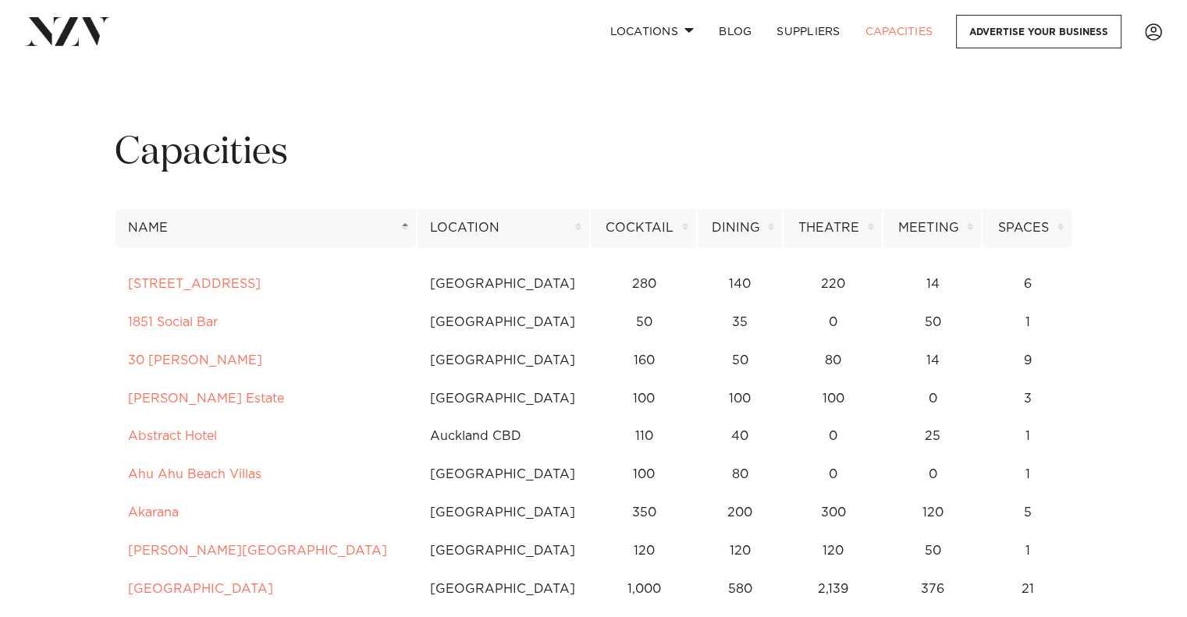
click at [531, 224] on th "Location" at bounding box center [504, 228] width 174 height 38
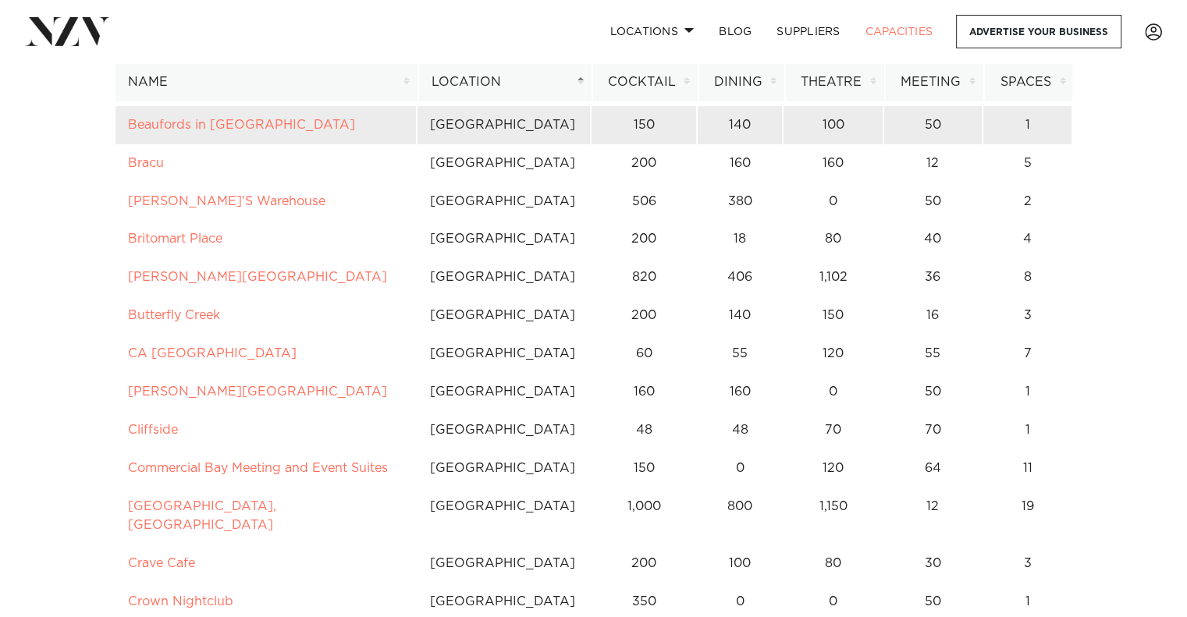
scroll to position [468, 0]
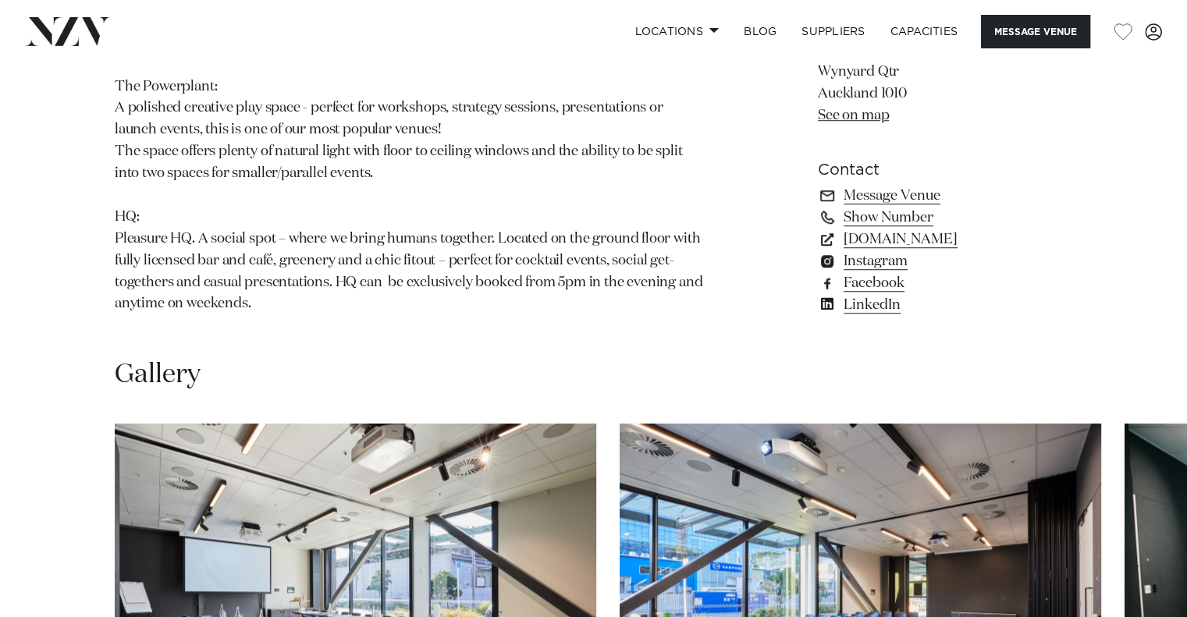
scroll to position [1405, 0]
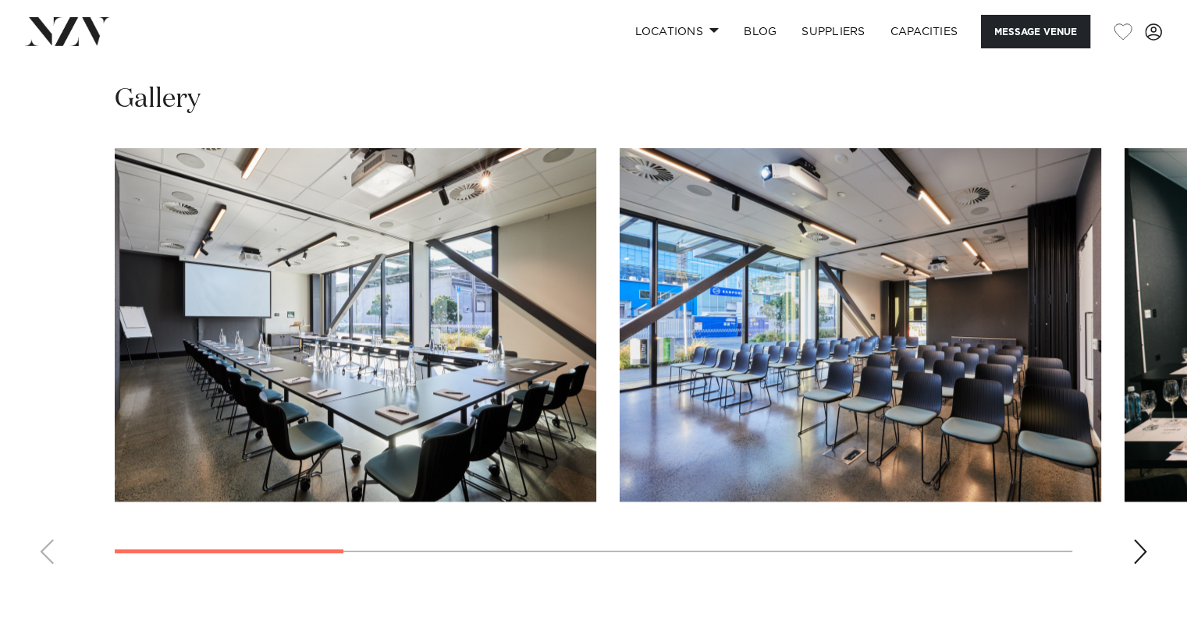
click at [1132, 542] on div "Next slide" at bounding box center [1140, 551] width 16 height 25
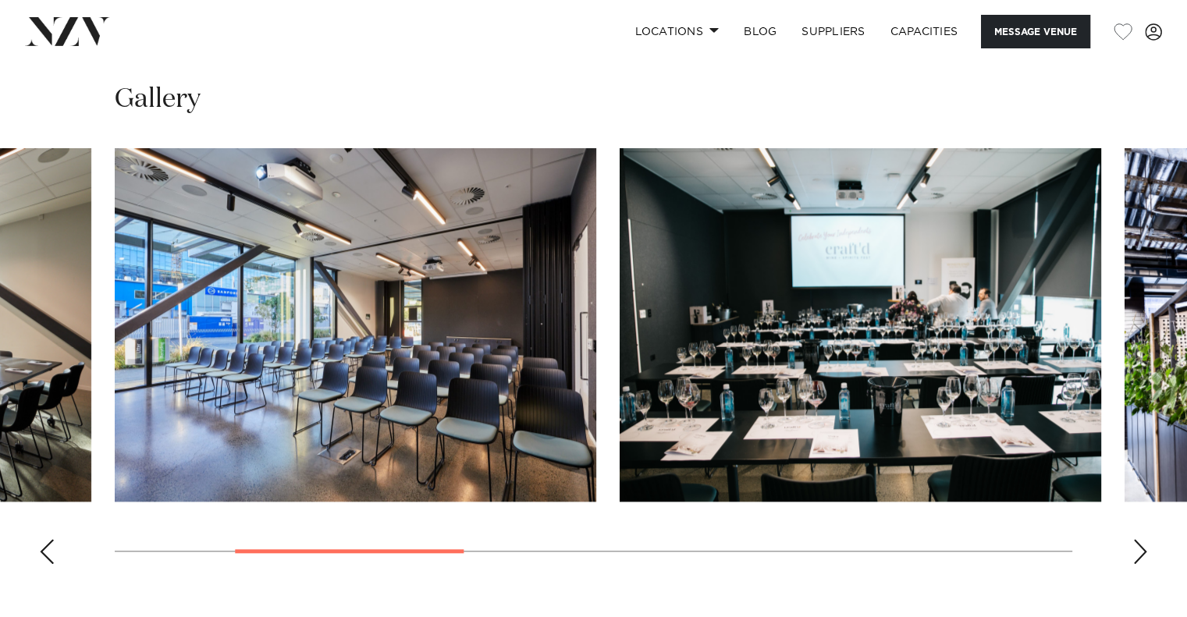
click at [1132, 541] on div "Next slide" at bounding box center [1140, 551] width 16 height 25
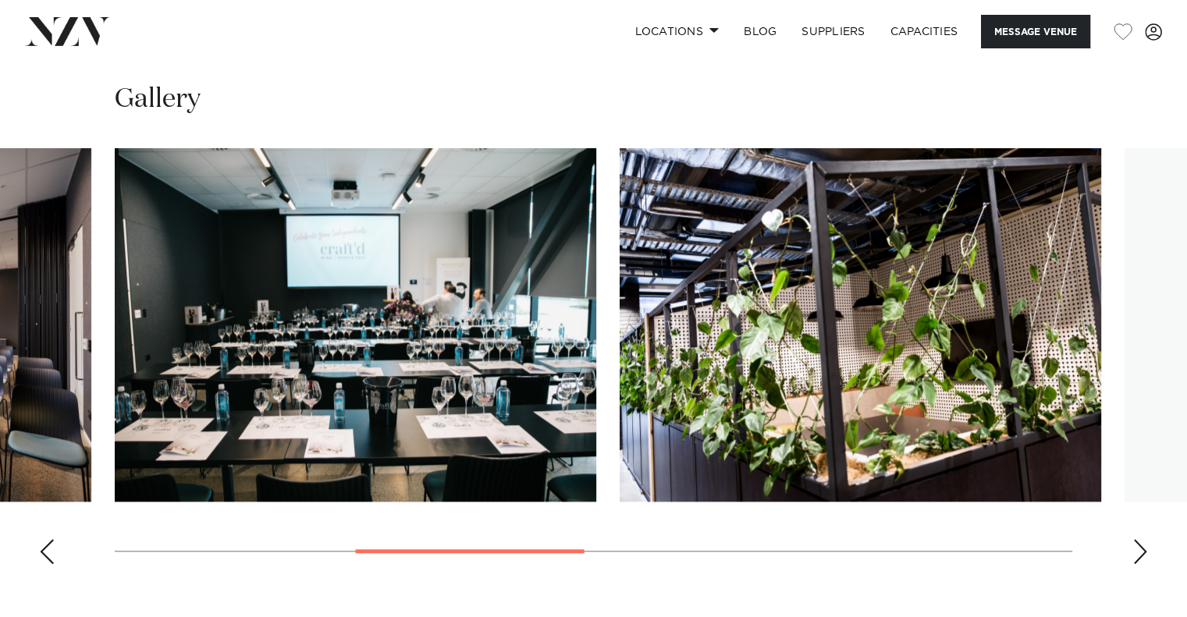
click at [1130, 540] on swiper-container at bounding box center [593, 362] width 1187 height 428
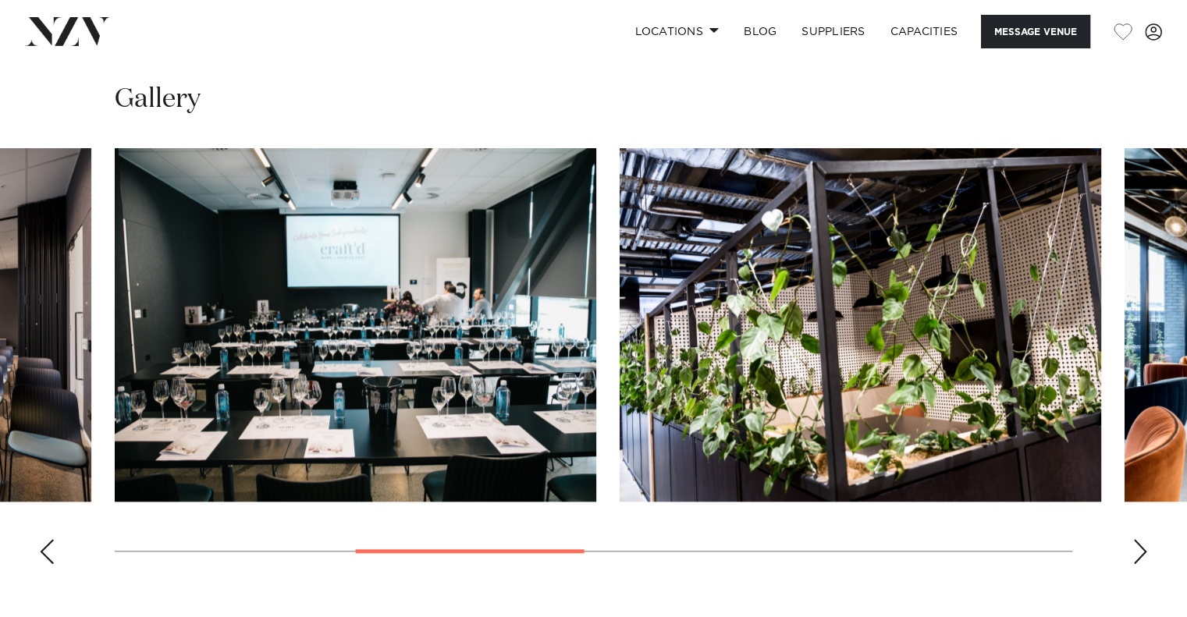
click at [1130, 540] on swiper-container at bounding box center [593, 362] width 1187 height 428
click at [1140, 539] on div "Next slide" at bounding box center [1140, 551] width 16 height 25
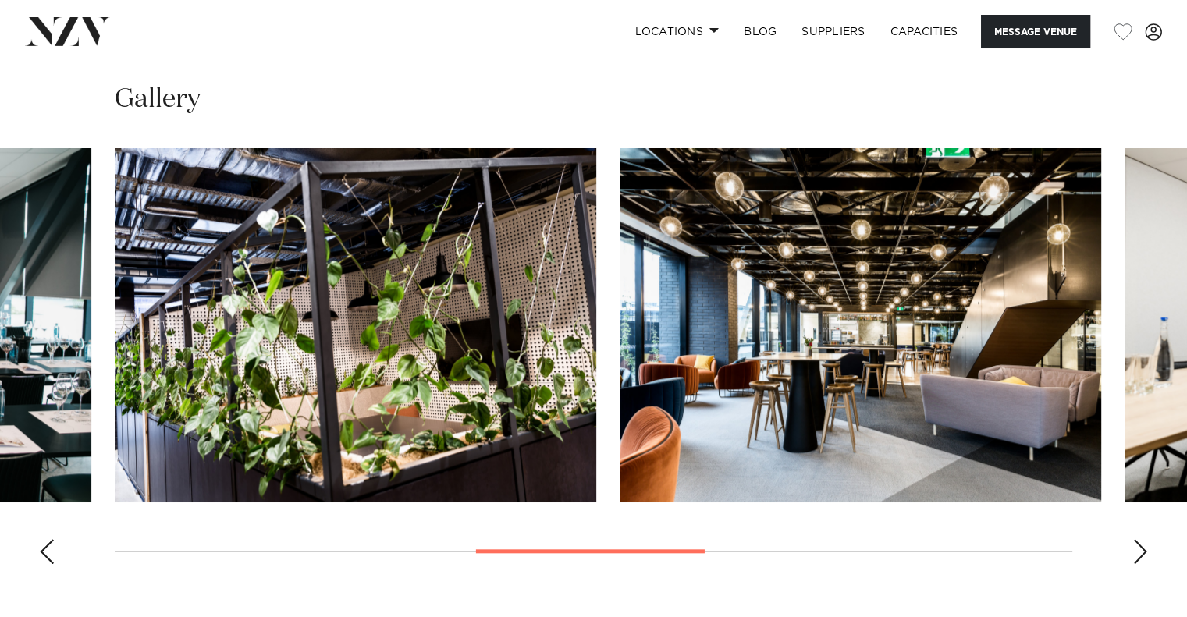
click at [1141, 539] on div "Next slide" at bounding box center [1140, 551] width 16 height 25
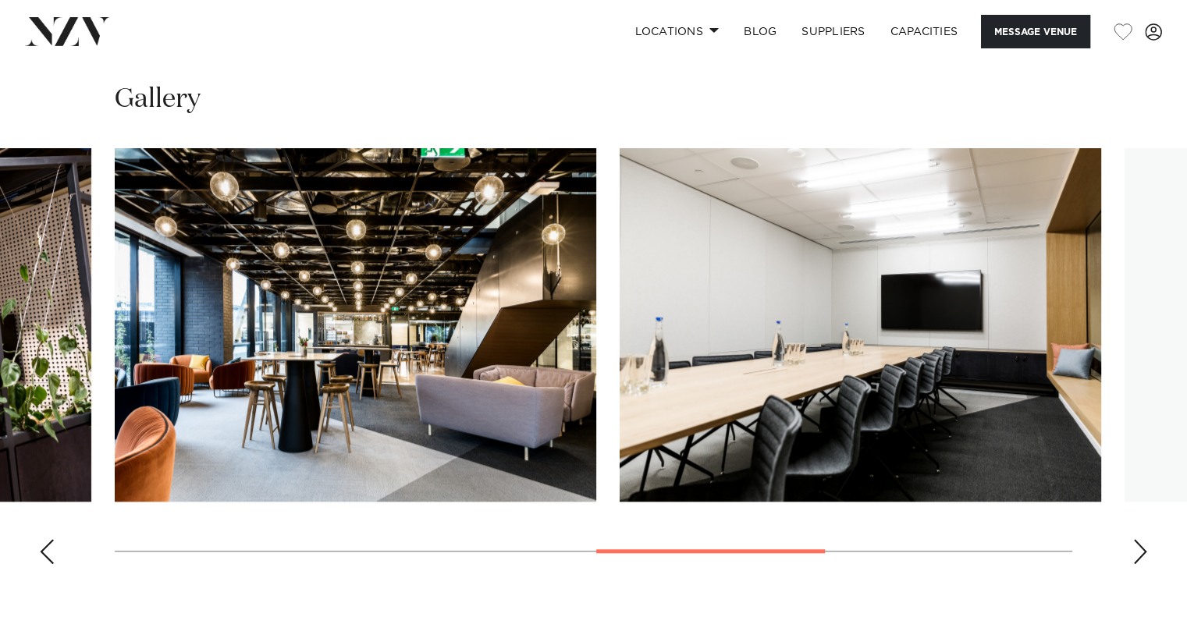
click at [1142, 539] on div "Next slide" at bounding box center [1140, 551] width 16 height 25
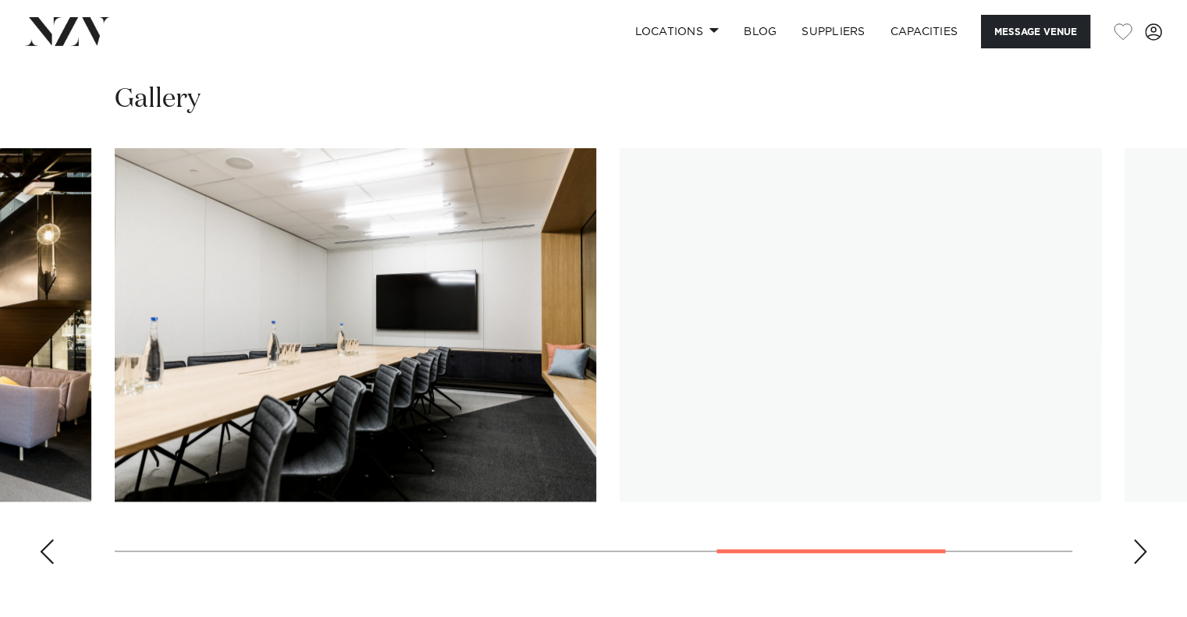
click at [1142, 539] on div "Next slide" at bounding box center [1140, 551] width 16 height 25
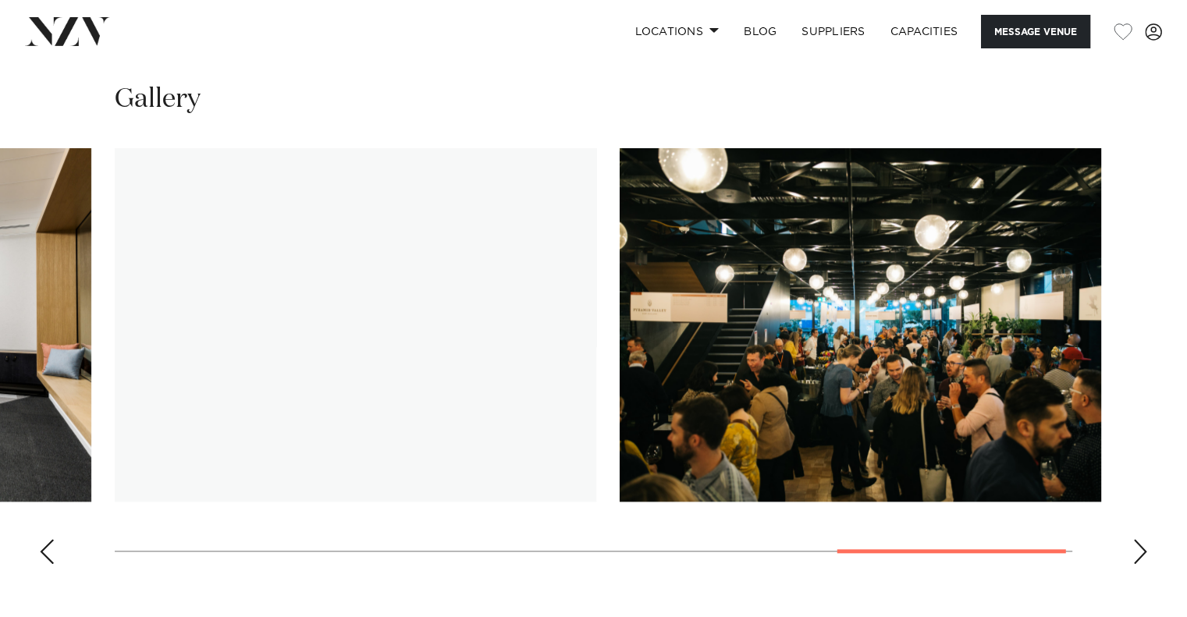
click at [1141, 539] on div "Next slide" at bounding box center [1140, 551] width 16 height 25
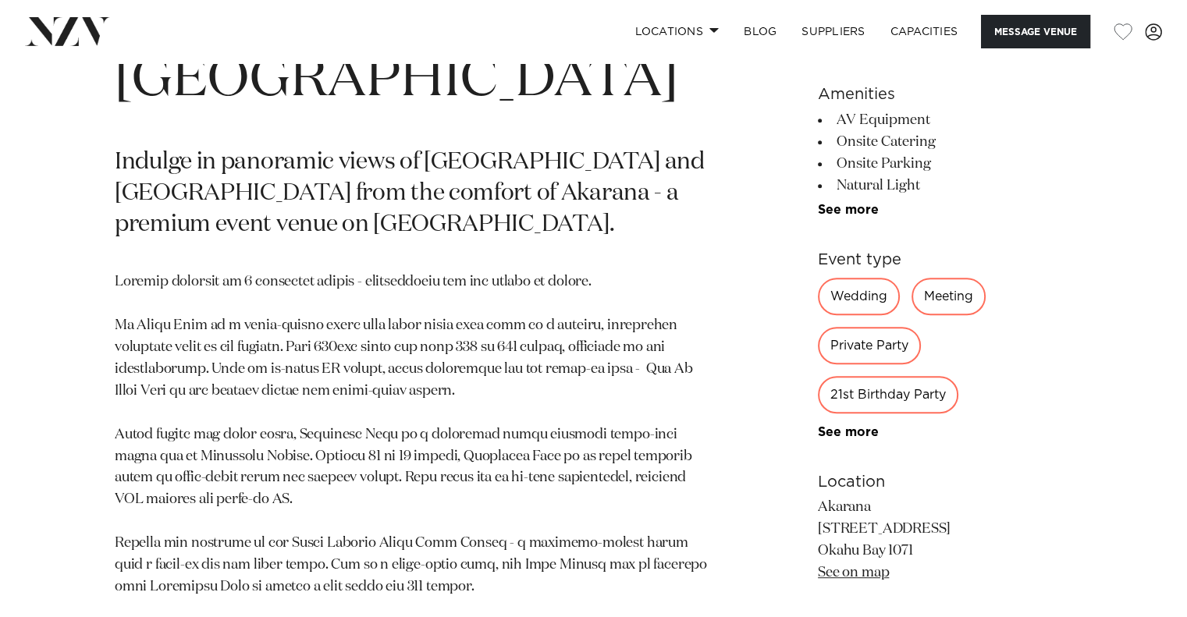
scroll to position [1014, 0]
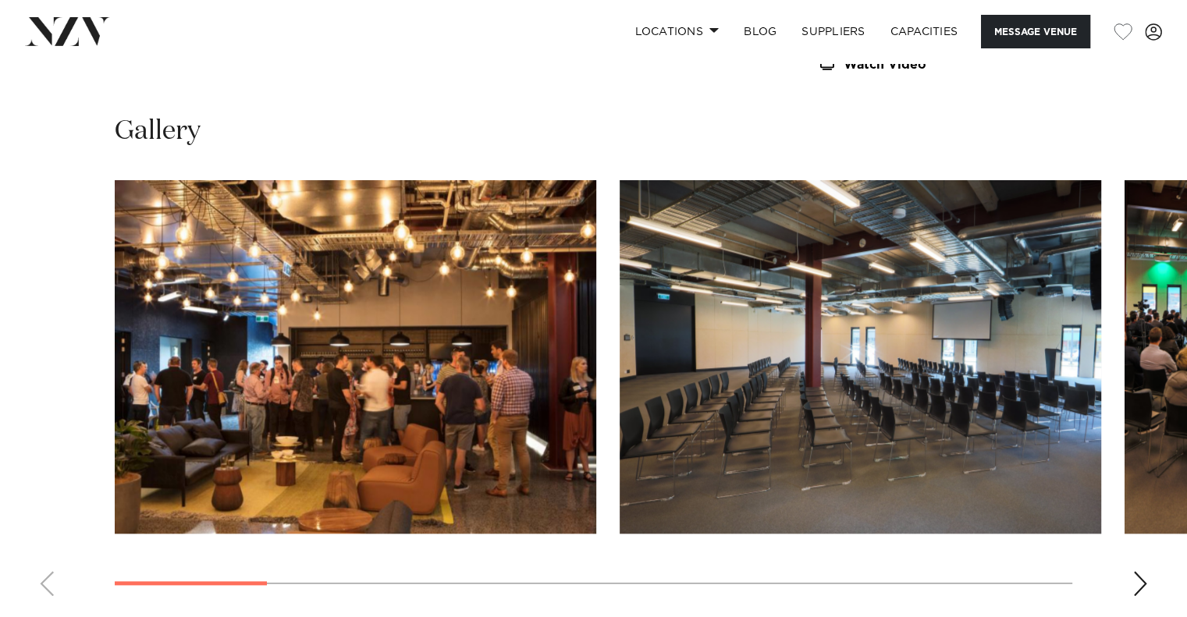
scroll to position [1639, 0]
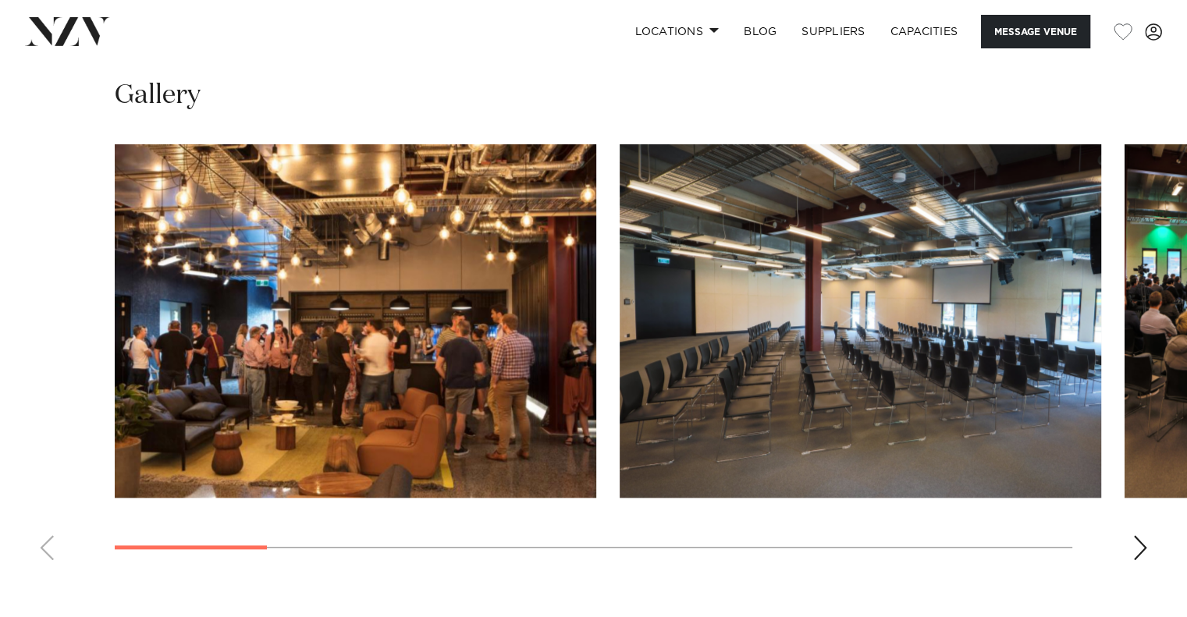
click at [1136, 535] on div "Next slide" at bounding box center [1140, 547] width 16 height 25
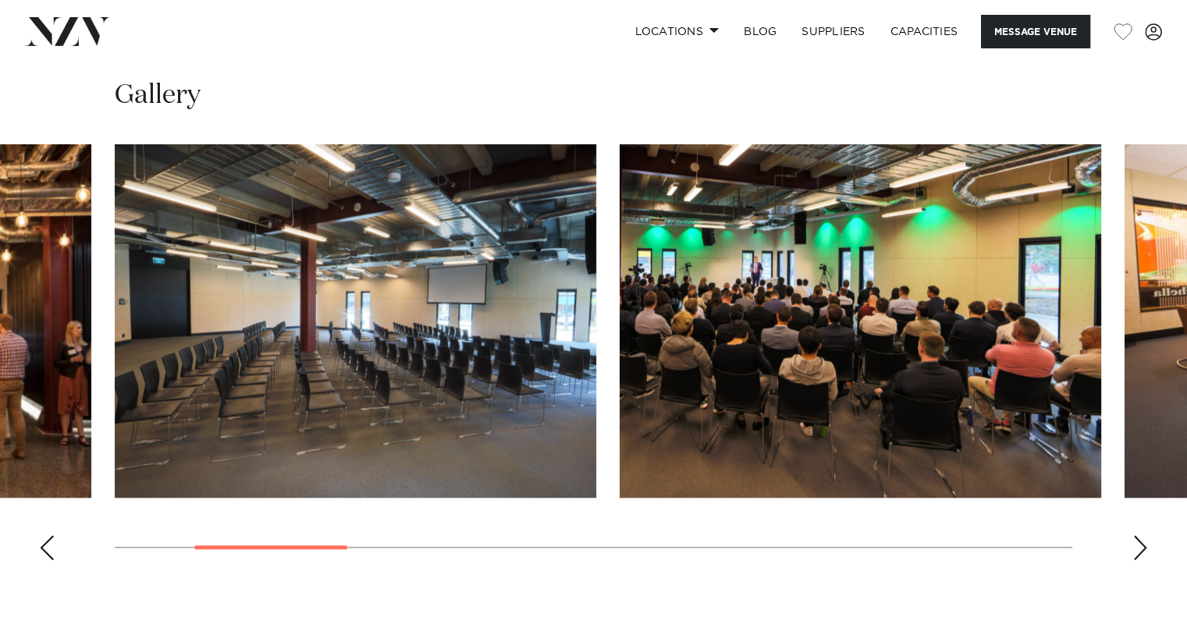
click at [1136, 535] on div "Next slide" at bounding box center [1140, 547] width 16 height 25
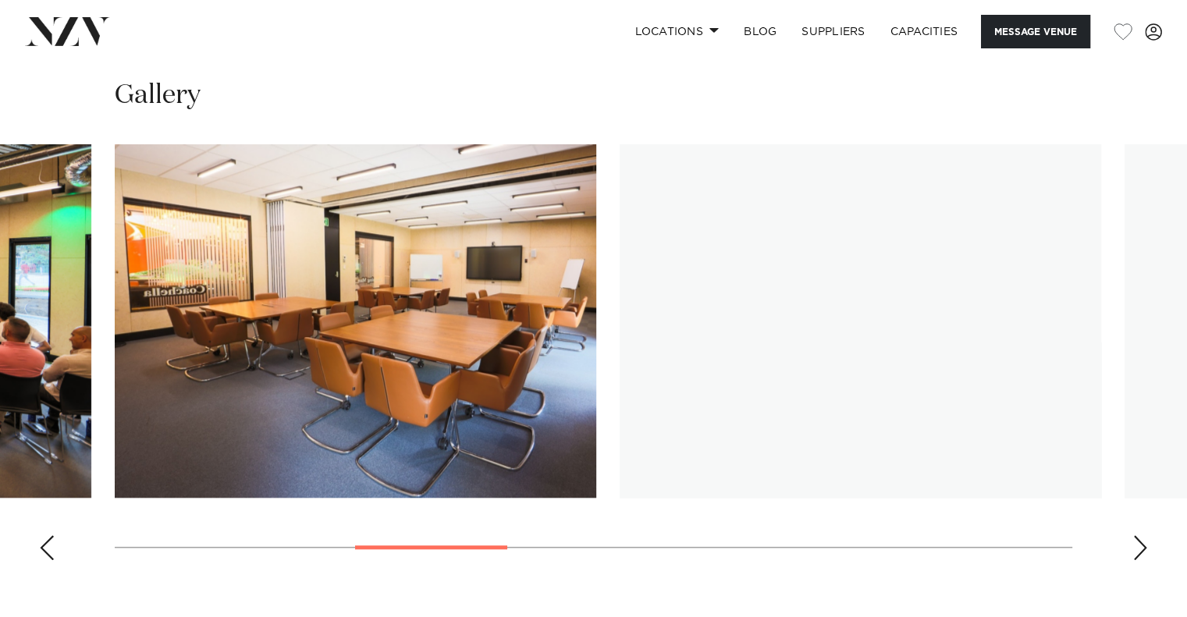
click at [1136, 535] on div "Next slide" at bounding box center [1140, 547] width 16 height 25
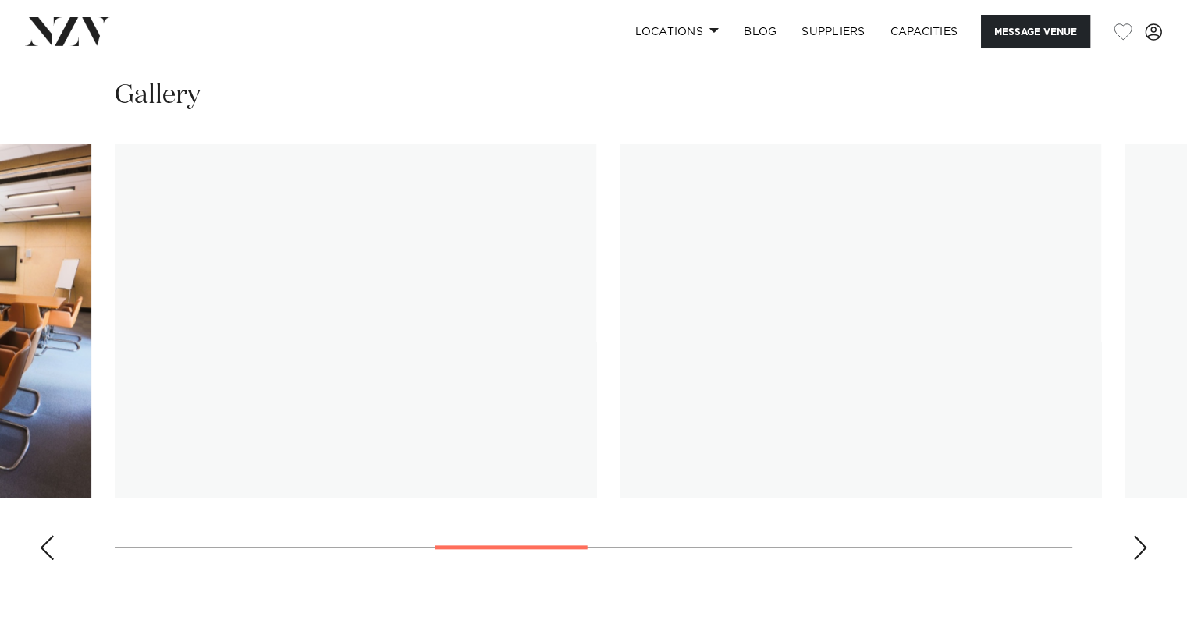
click at [1136, 535] on div "Next slide" at bounding box center [1140, 547] width 16 height 25
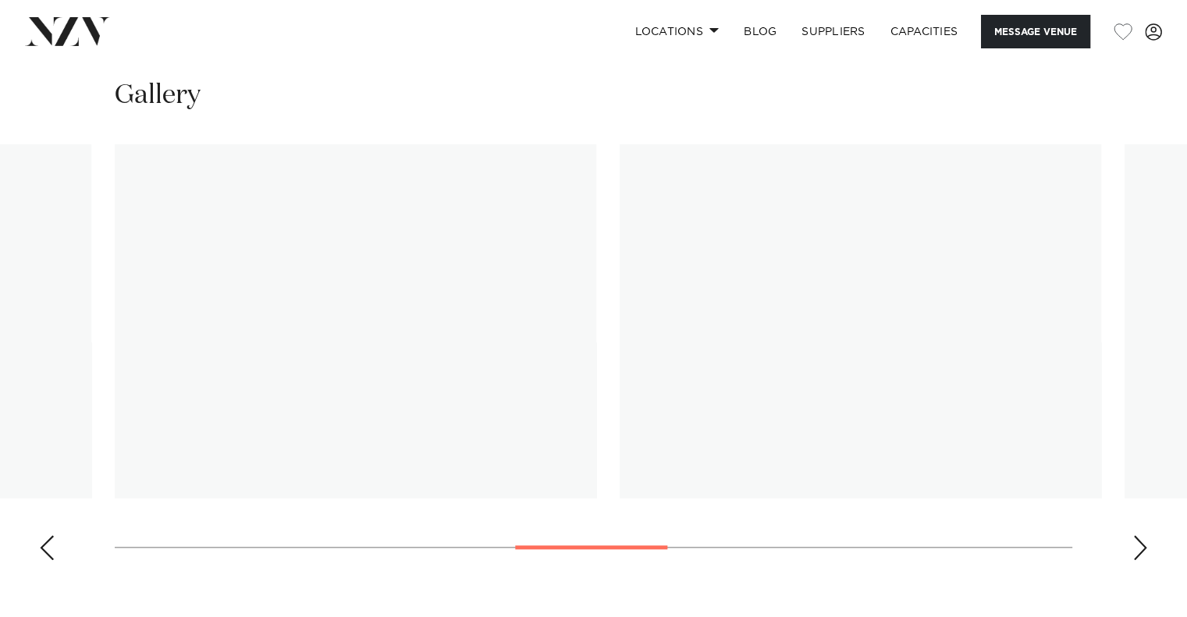
click at [1136, 535] on div "Next slide" at bounding box center [1140, 547] width 16 height 25
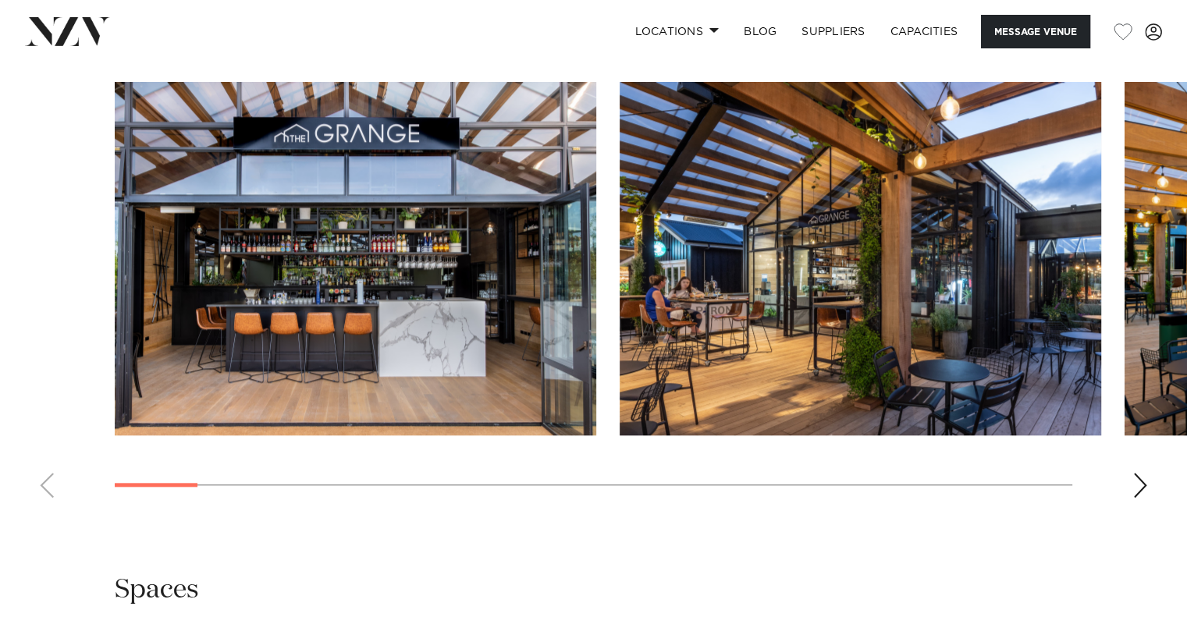
scroll to position [1483, 0]
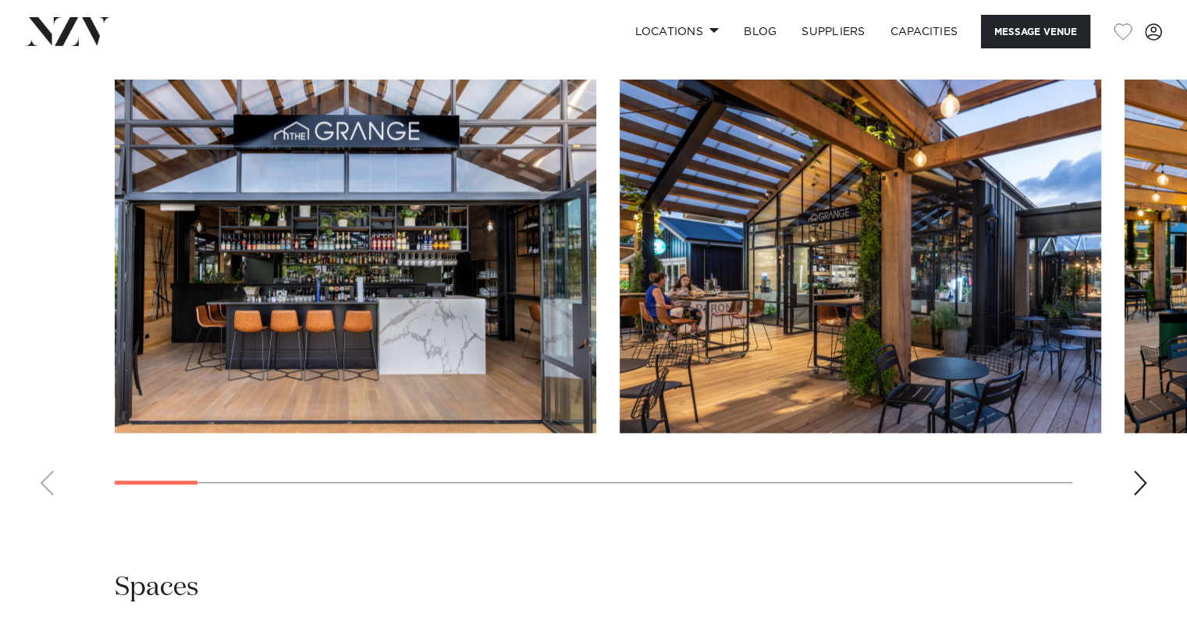
click at [1136, 471] on div "Next slide" at bounding box center [1140, 483] width 16 height 25
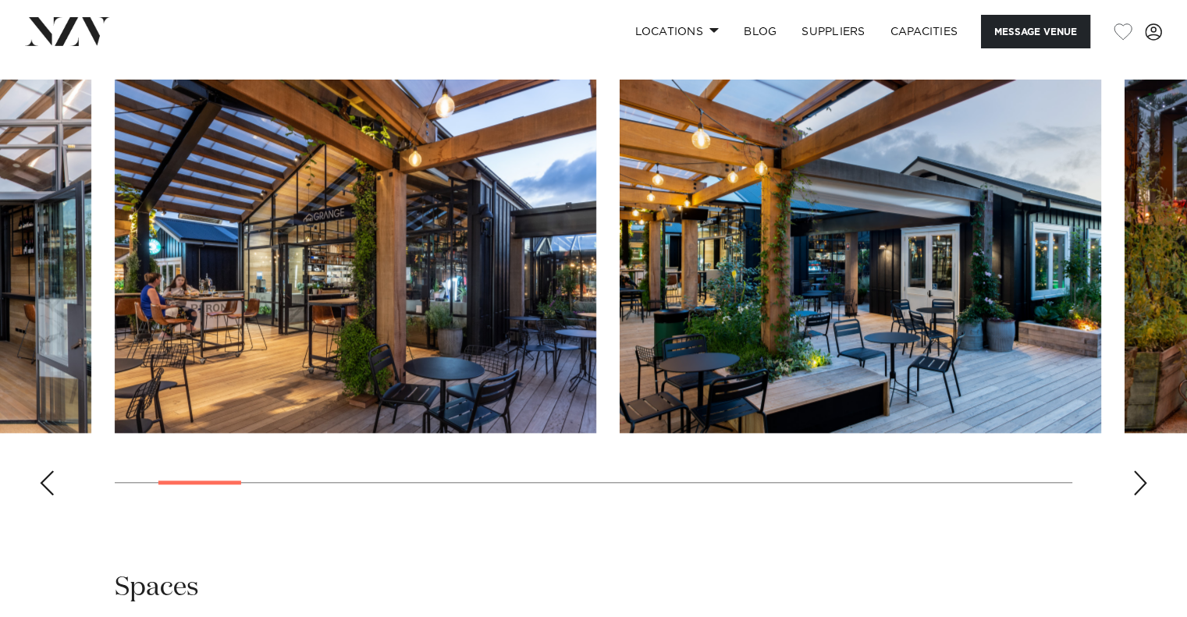
click at [1136, 471] on div "Next slide" at bounding box center [1140, 483] width 16 height 25
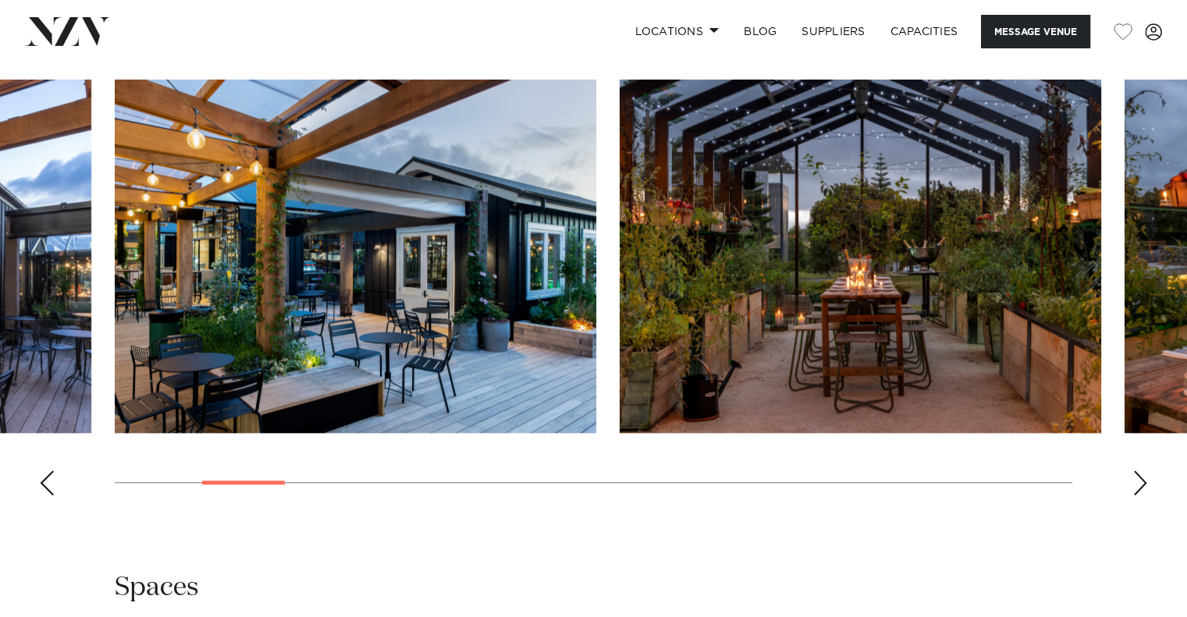
click at [1136, 471] on div "Next slide" at bounding box center [1140, 483] width 16 height 25
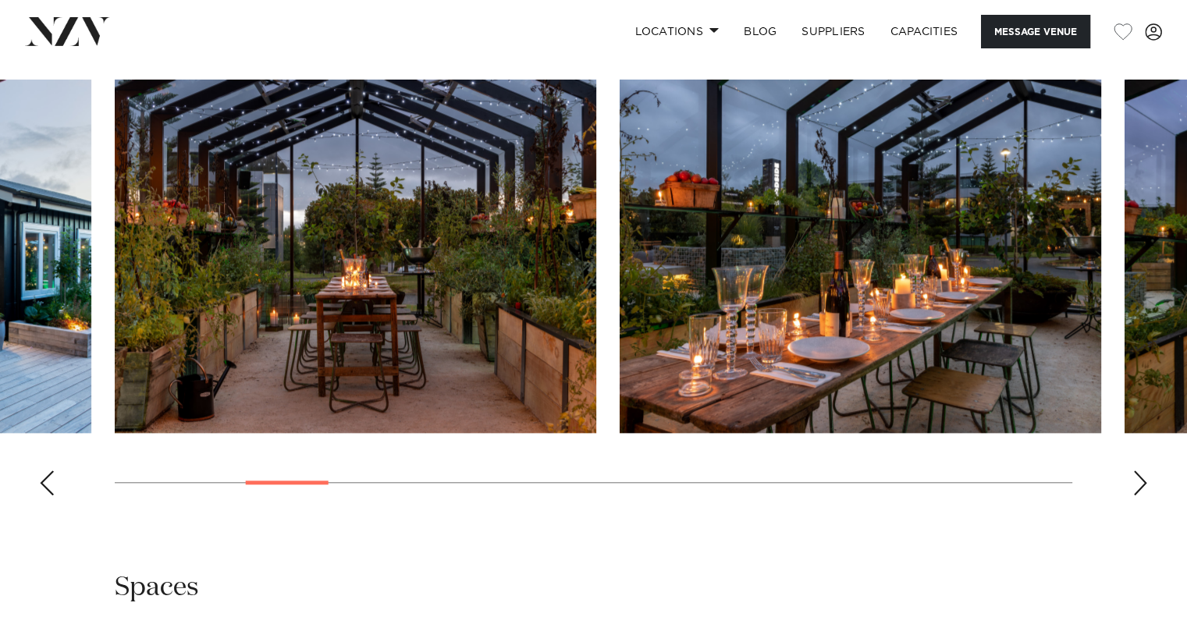
click at [1136, 471] on div "Next slide" at bounding box center [1140, 483] width 16 height 25
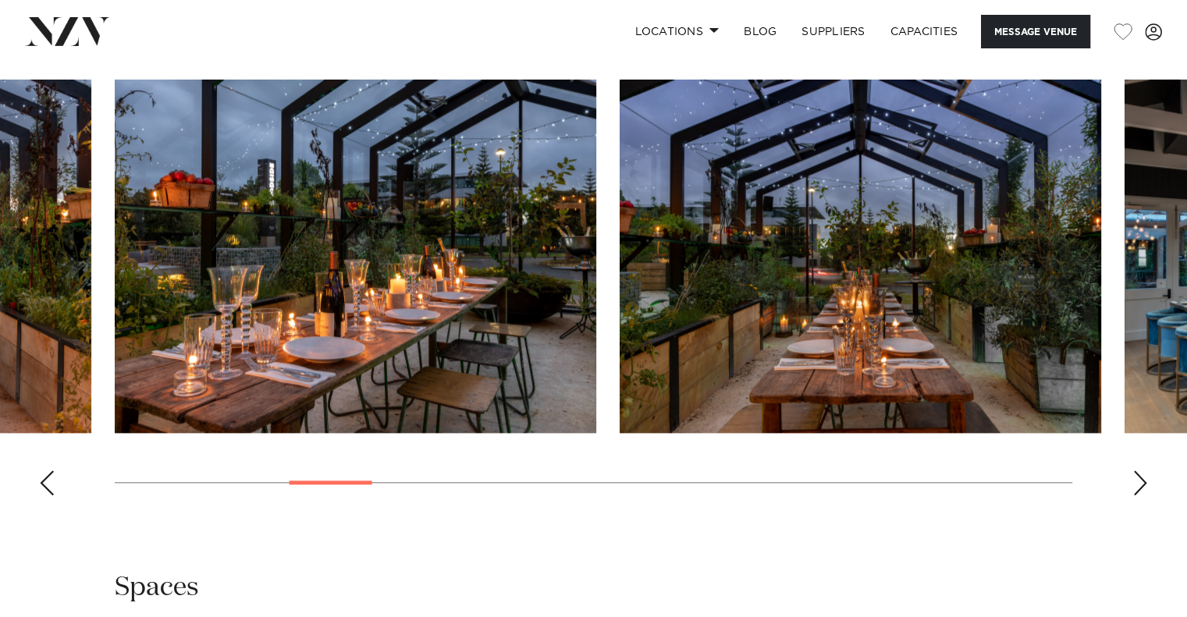
click at [1136, 471] on div "Next slide" at bounding box center [1140, 483] width 16 height 25
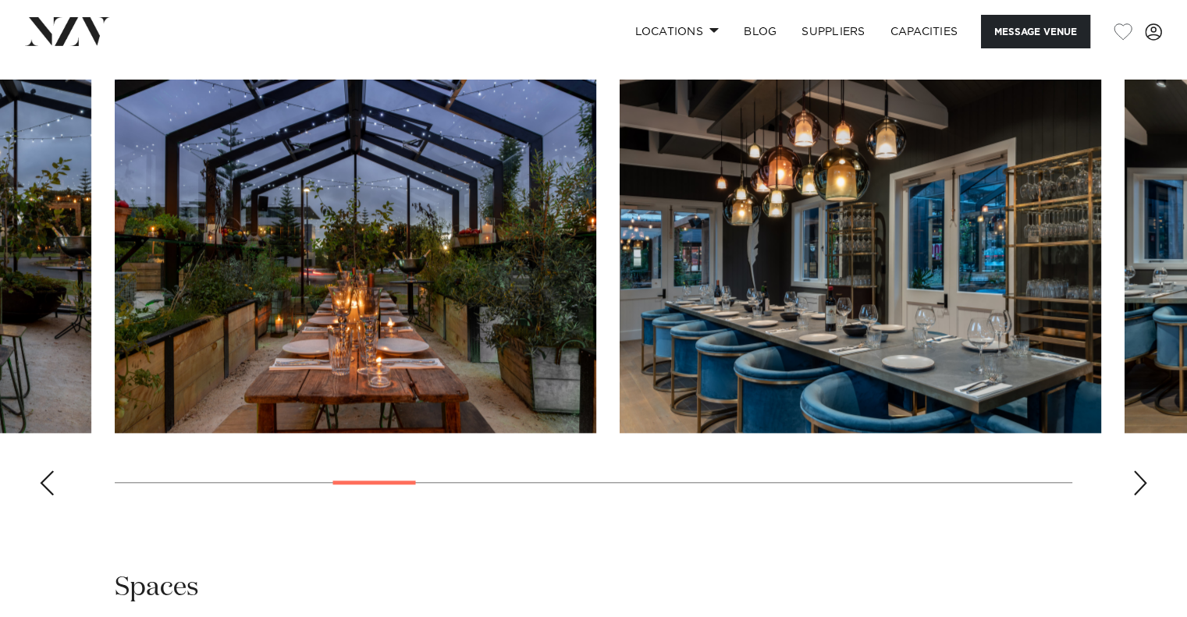
click at [1136, 471] on div "Next slide" at bounding box center [1140, 483] width 16 height 25
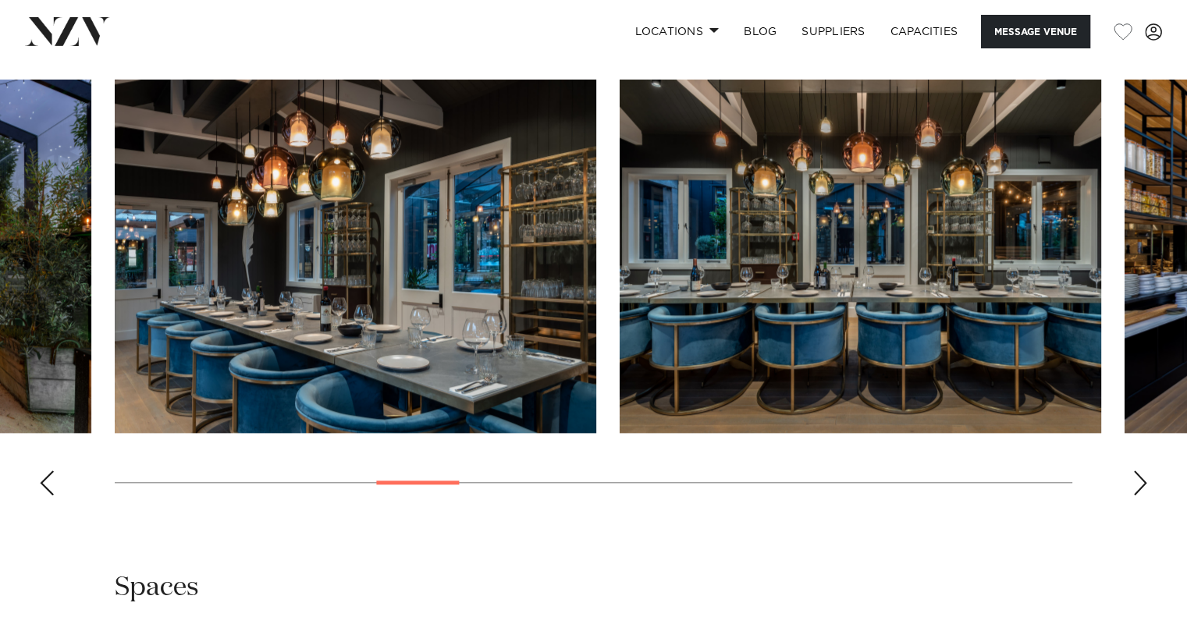
click at [1136, 471] on div "Next slide" at bounding box center [1140, 483] width 16 height 25
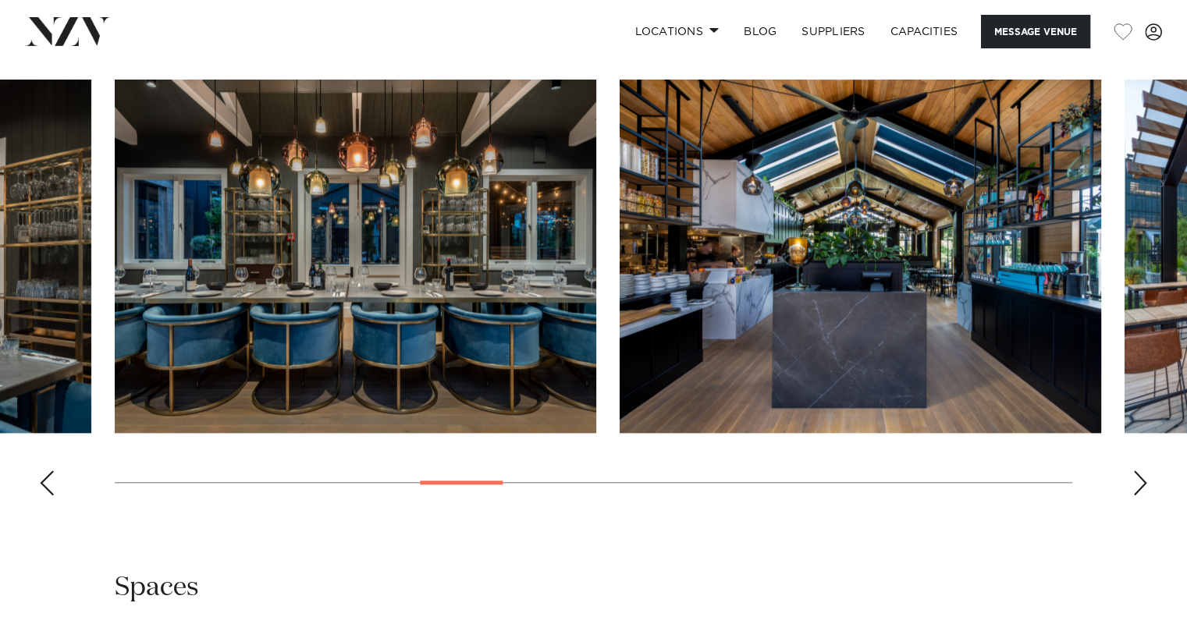
click at [1136, 471] on div "Next slide" at bounding box center [1140, 483] width 16 height 25
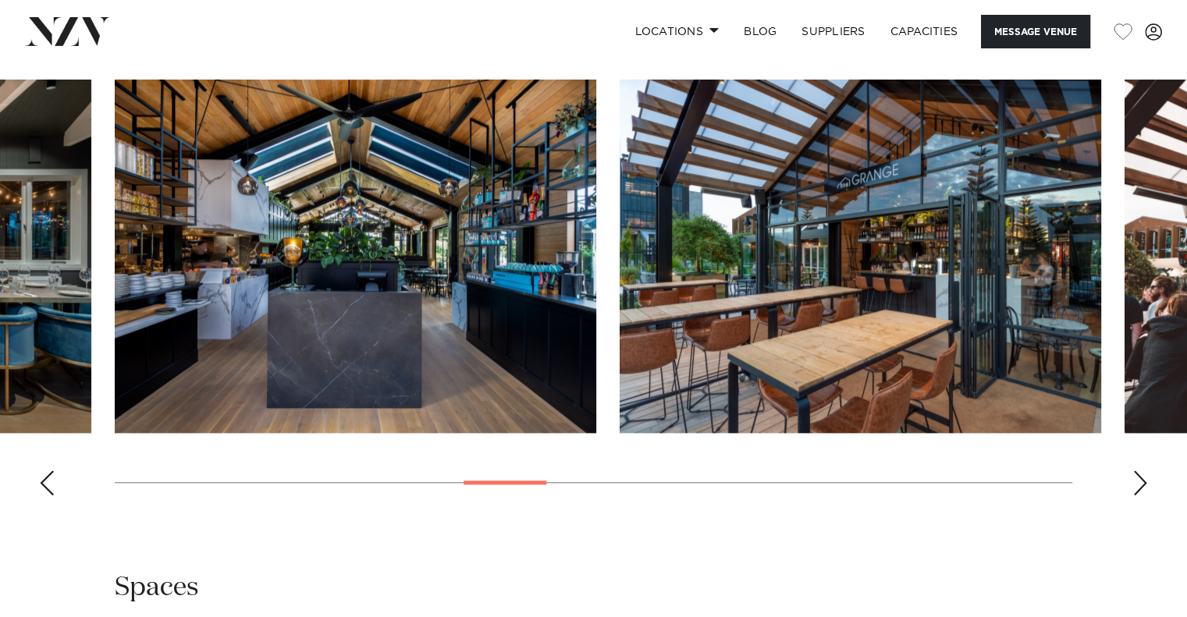
click at [1136, 471] on div "Next slide" at bounding box center [1140, 483] width 16 height 25
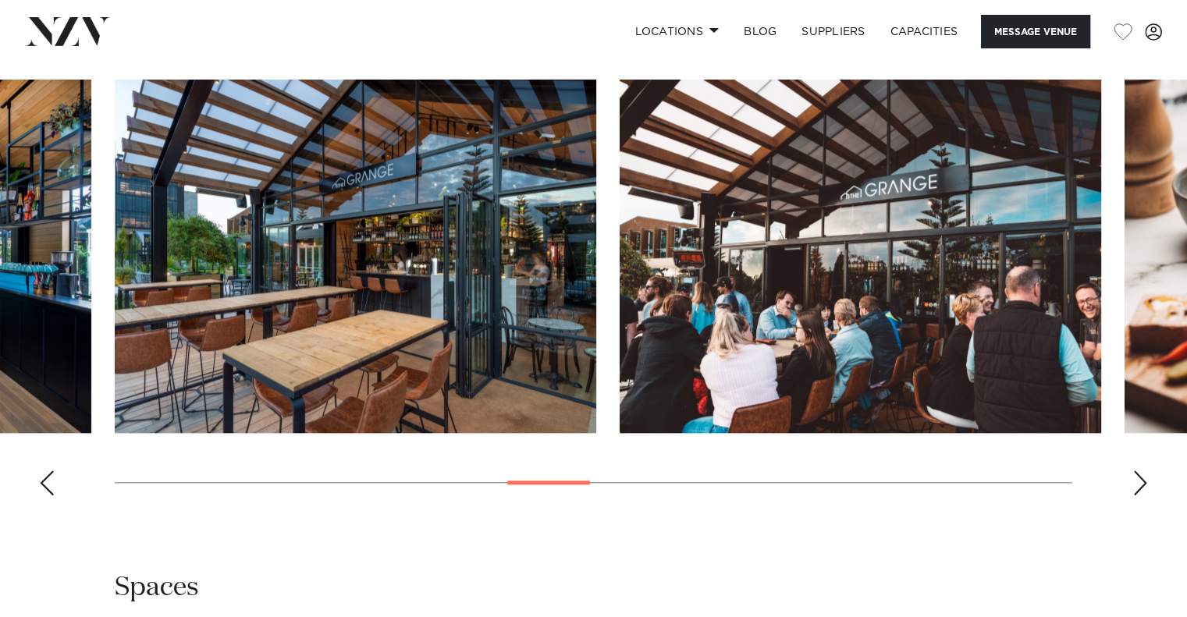
click at [1136, 471] on div "Next slide" at bounding box center [1140, 483] width 16 height 25
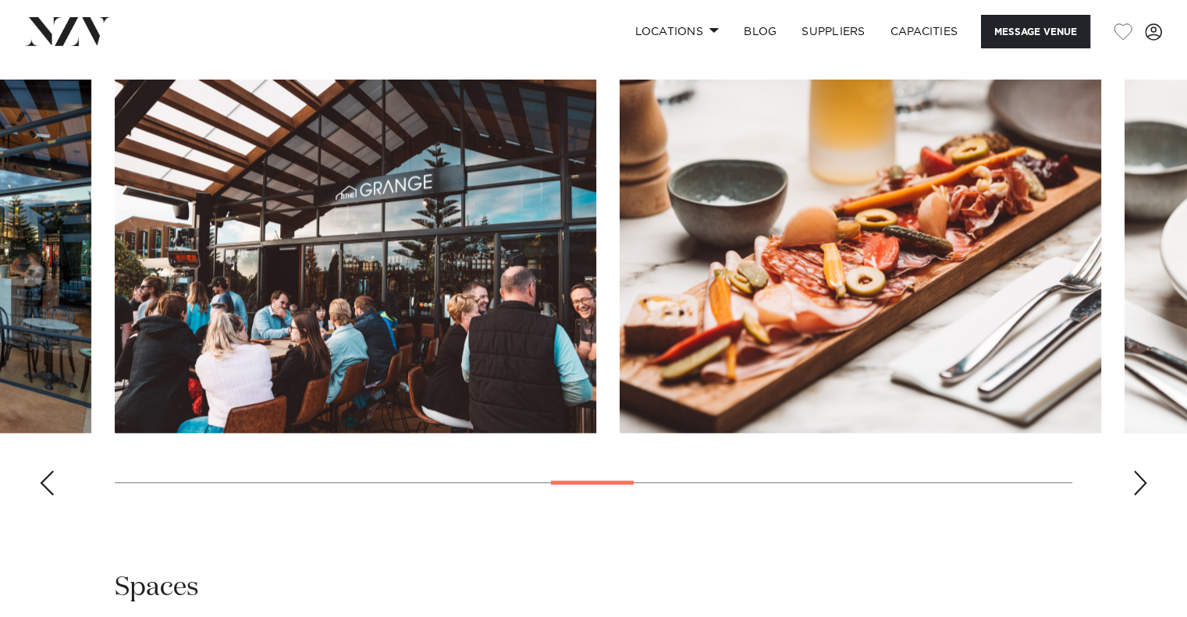
click at [1136, 471] on div "Next slide" at bounding box center [1140, 483] width 16 height 25
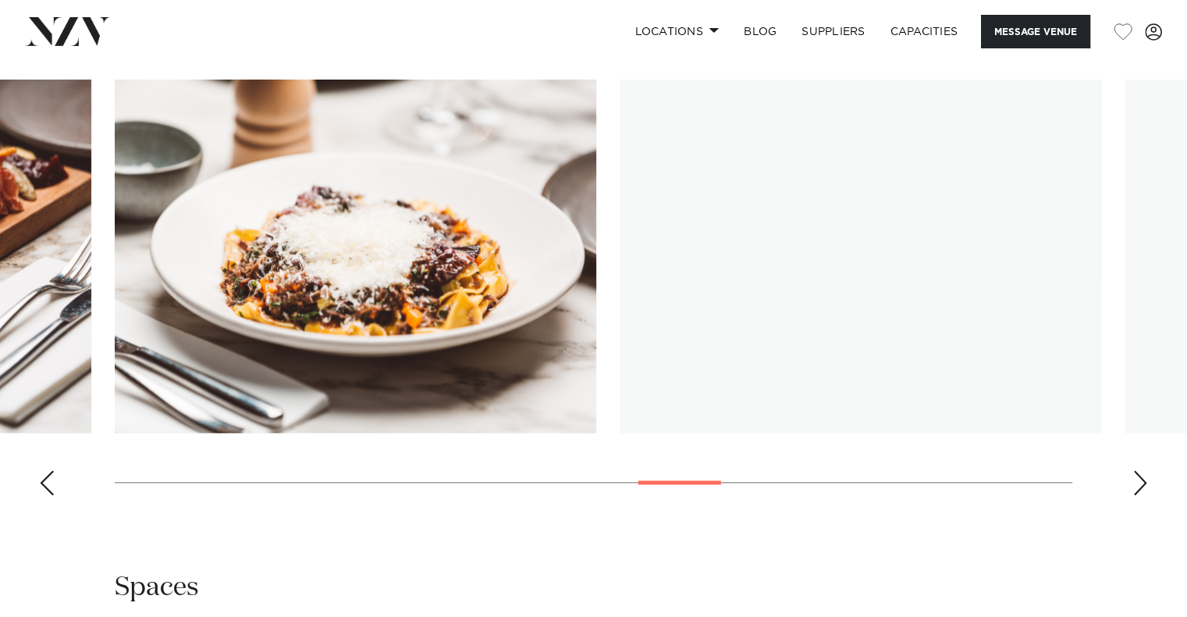
click at [1136, 471] on div "Next slide" at bounding box center [1140, 483] width 16 height 25
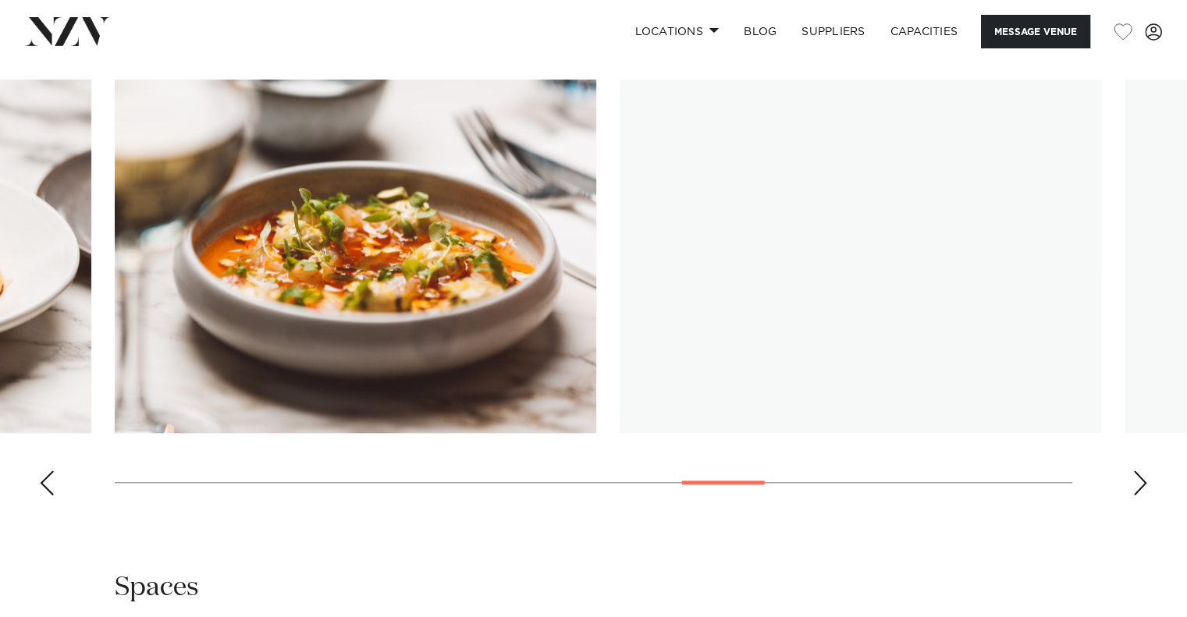
click at [1136, 471] on div "Next slide" at bounding box center [1140, 483] width 16 height 25
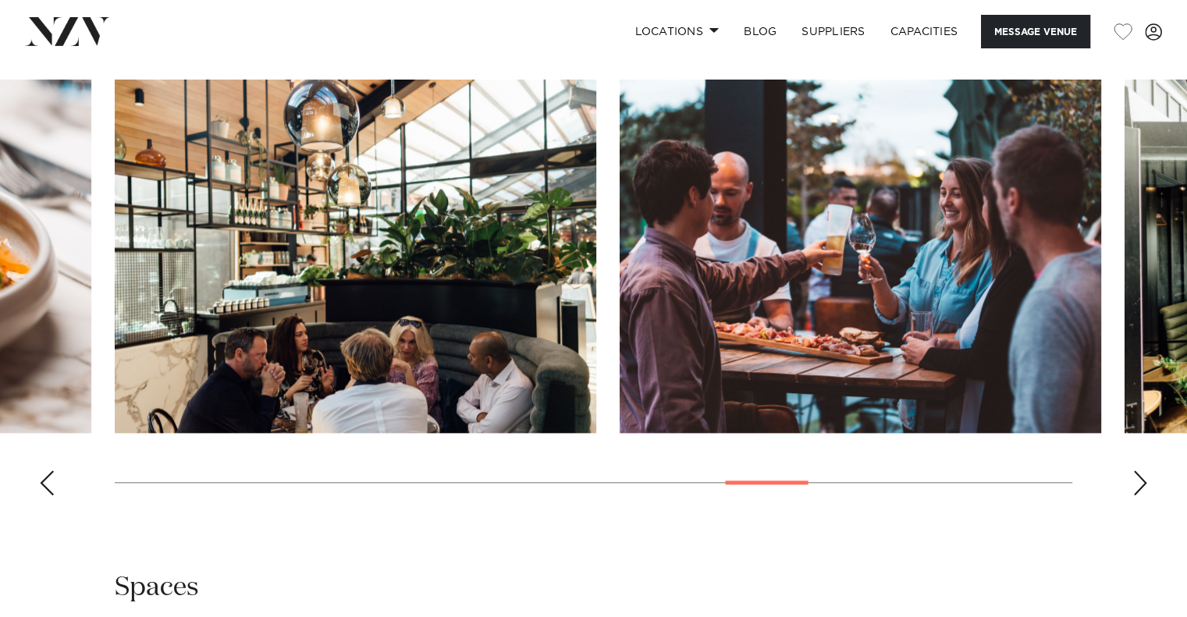
click at [1136, 471] on div "Next slide" at bounding box center [1140, 483] width 16 height 25
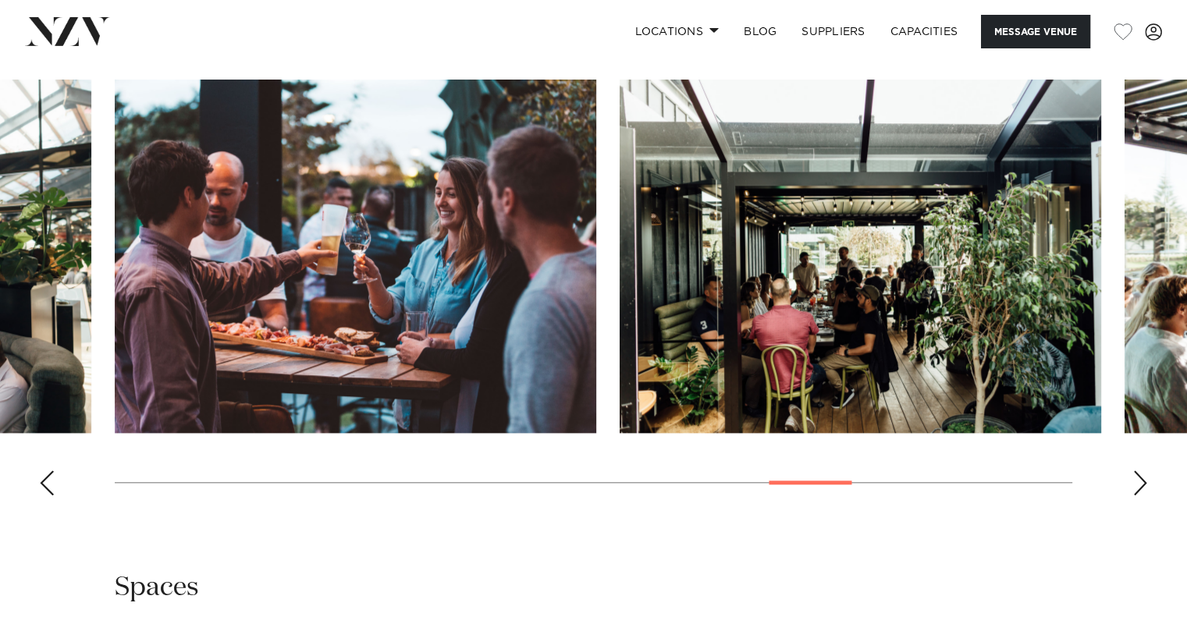
click at [1136, 471] on div "Next slide" at bounding box center [1140, 483] width 16 height 25
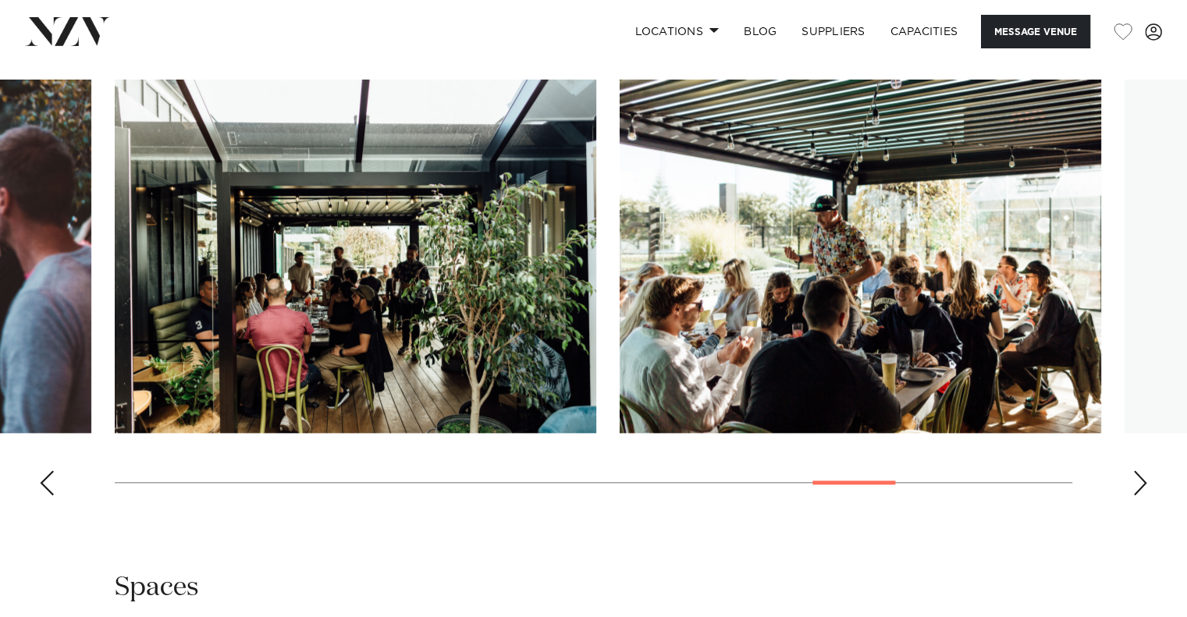
click at [1136, 471] on div "Next slide" at bounding box center [1140, 483] width 16 height 25
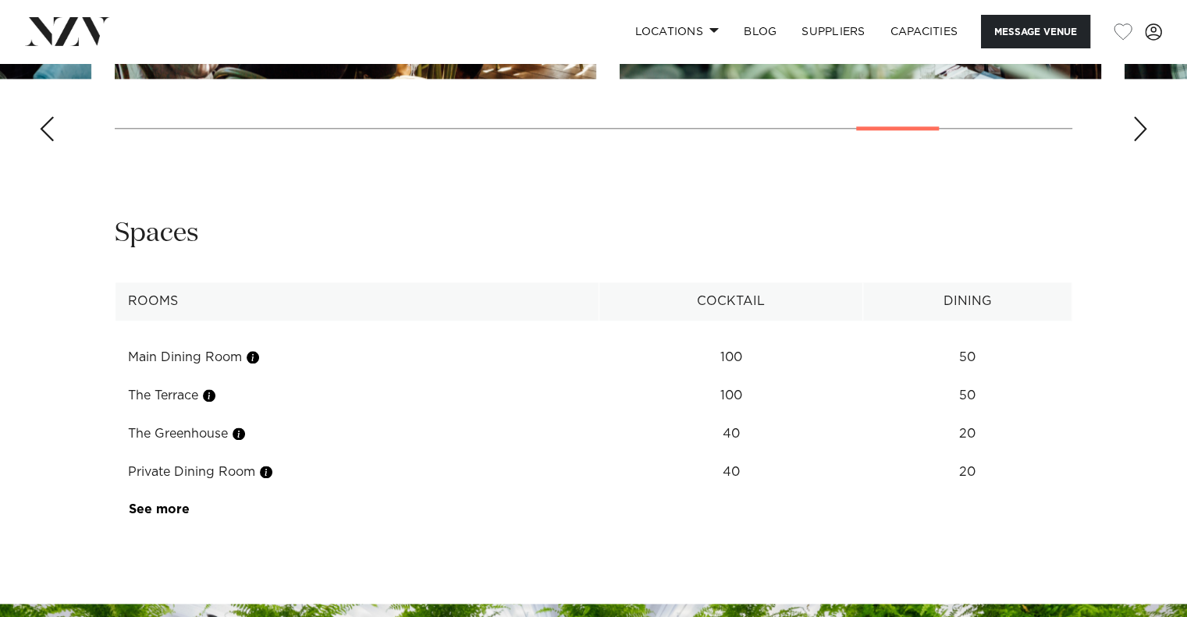
scroll to position [1873, 0]
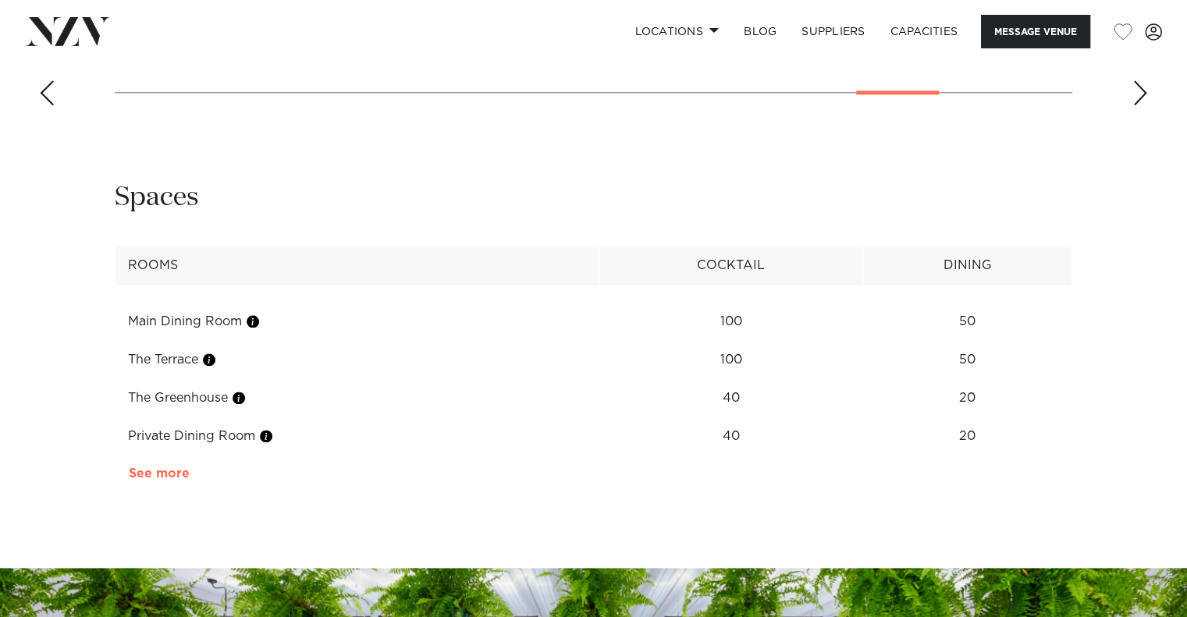
click at [164, 467] on link "See more" at bounding box center [190, 473] width 122 height 12
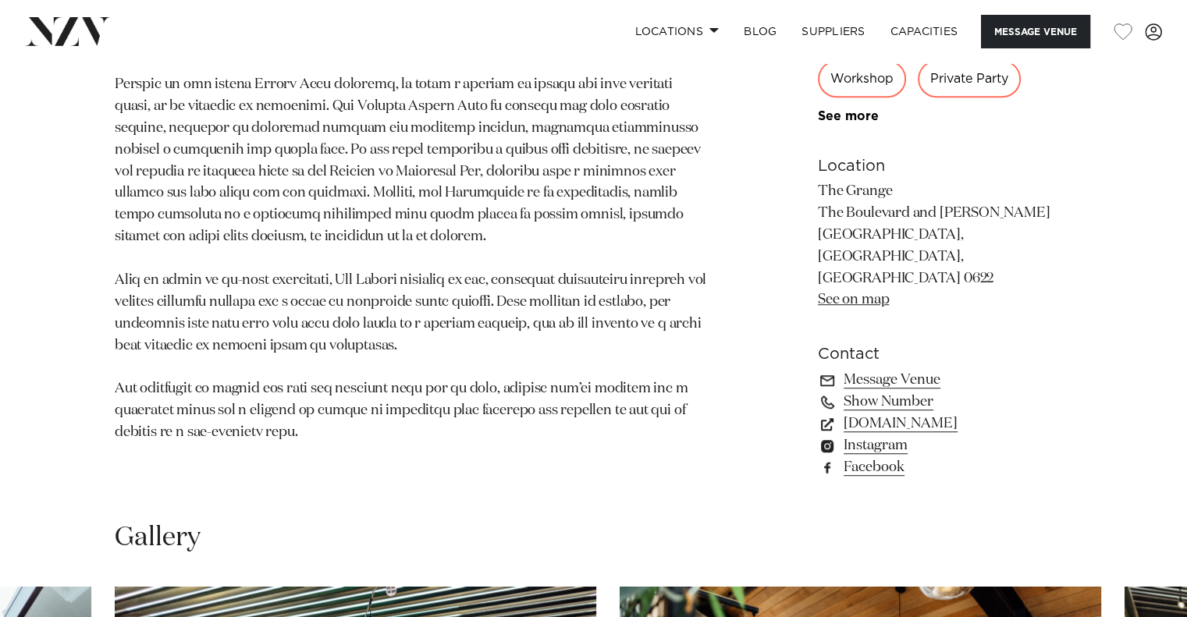
scroll to position [1014, 0]
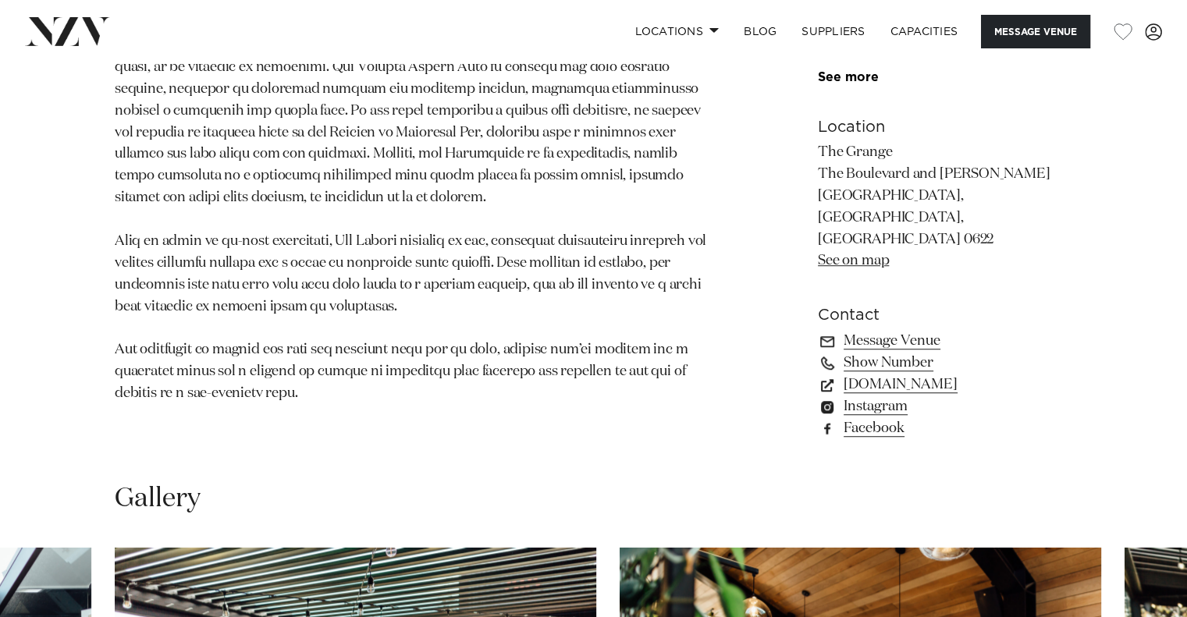
click at [870, 254] on link "See on map" at bounding box center [853, 261] width 71 height 14
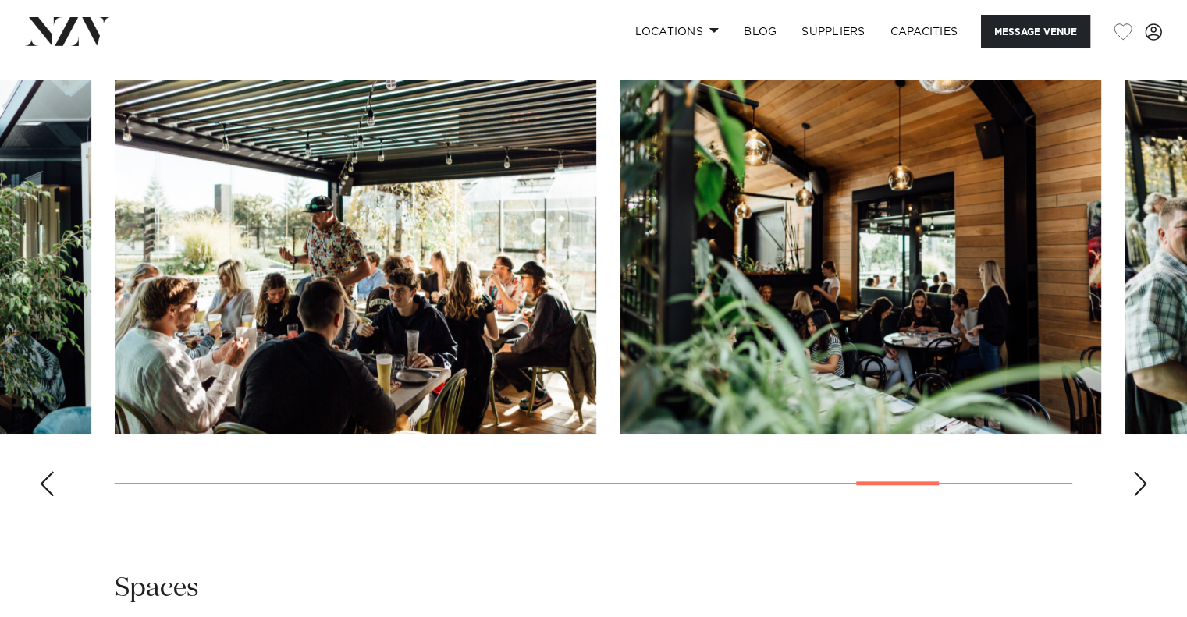
scroll to position [1483, 0]
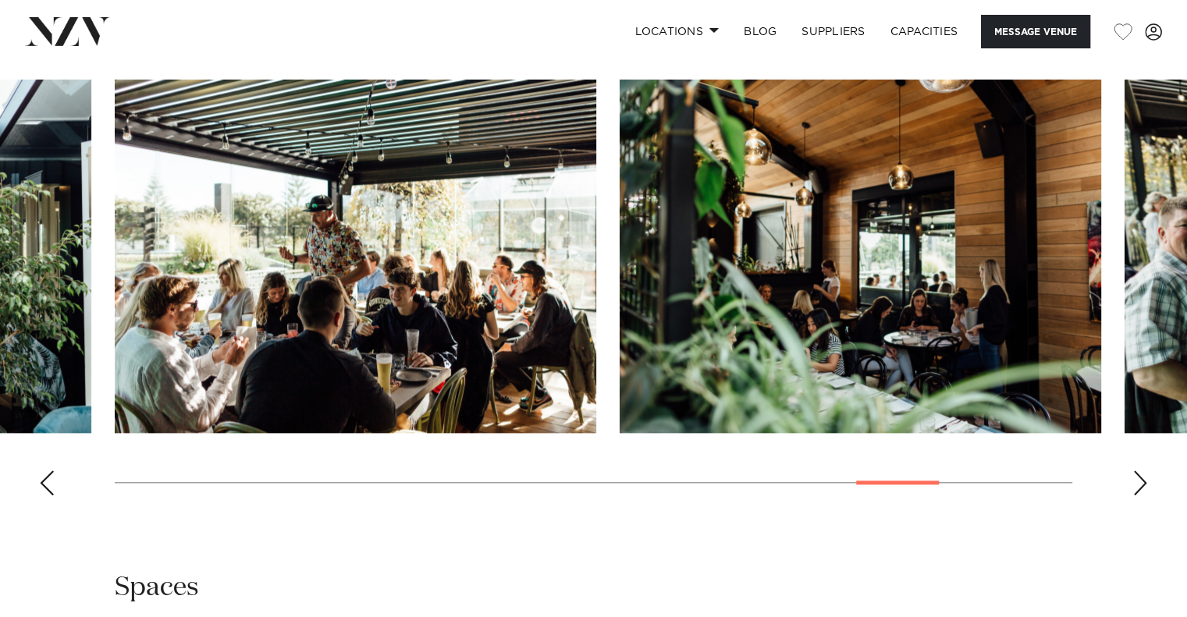
click at [1121, 435] on swiper-container at bounding box center [593, 294] width 1187 height 428
click at [1131, 433] on swiper-container at bounding box center [593, 294] width 1187 height 428
click at [1136, 471] on div "Next slide" at bounding box center [1140, 483] width 16 height 25
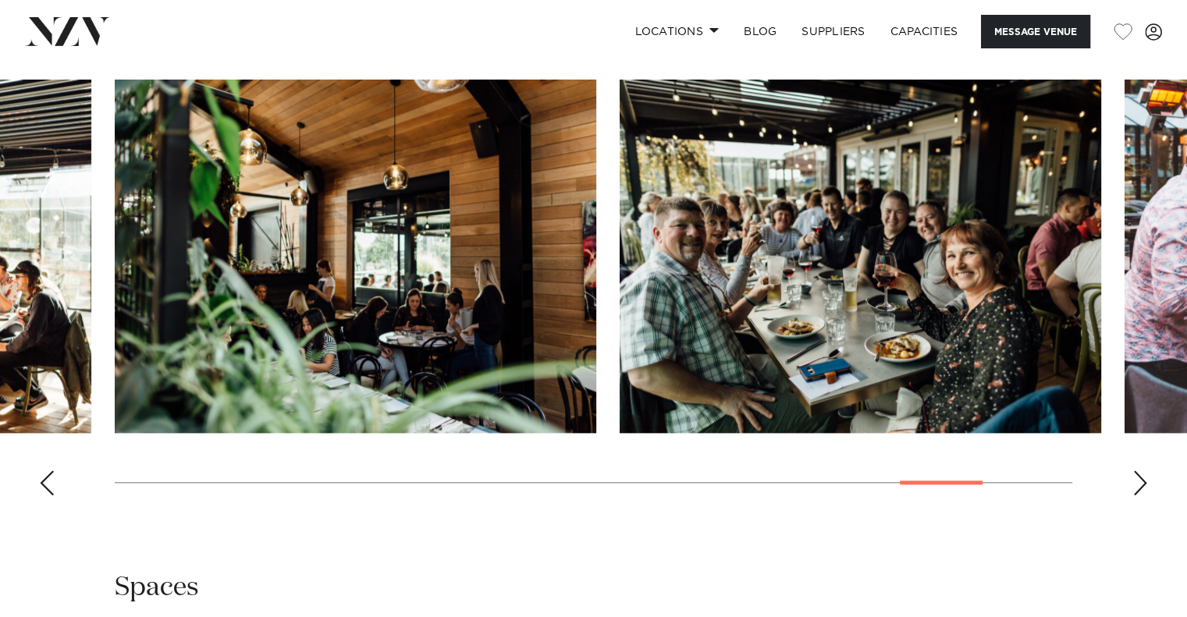
click at [1136, 471] on div "Next slide" at bounding box center [1140, 483] width 16 height 25
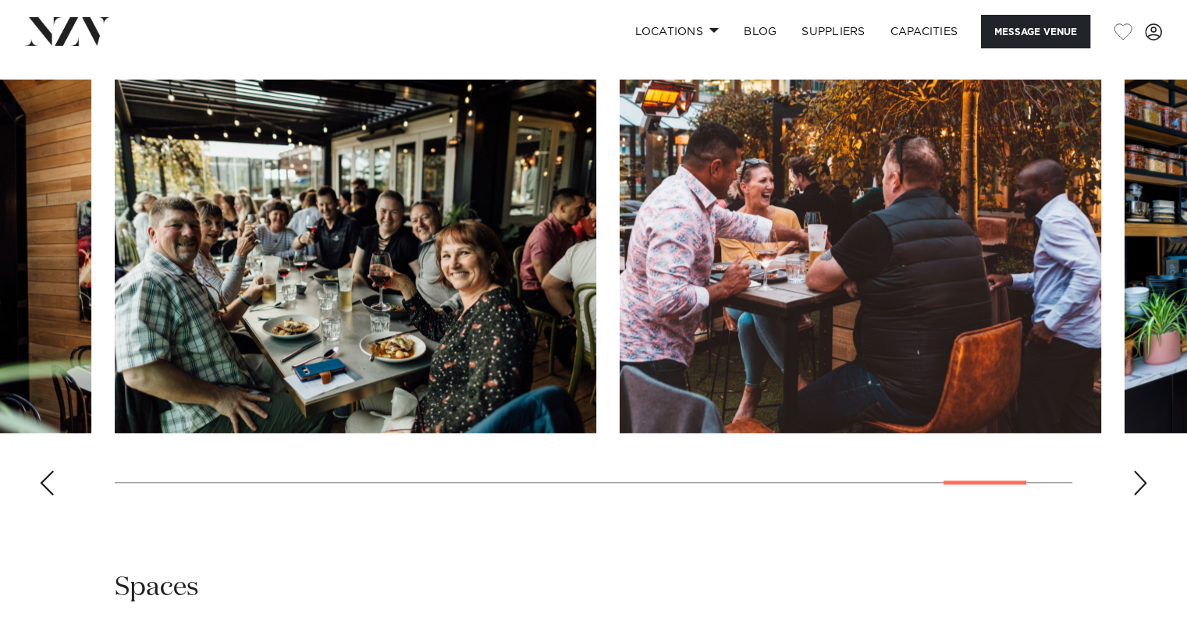
click at [1136, 471] on div "Next slide" at bounding box center [1140, 483] width 16 height 25
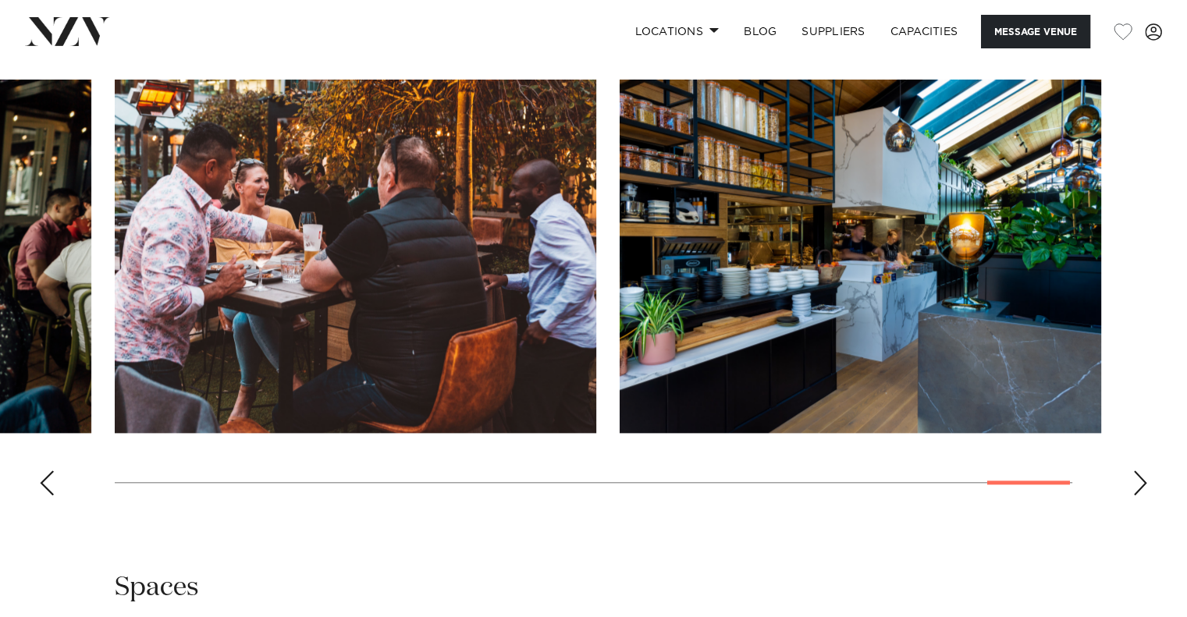
click at [1136, 471] on div "Next slide" at bounding box center [1140, 483] width 16 height 25
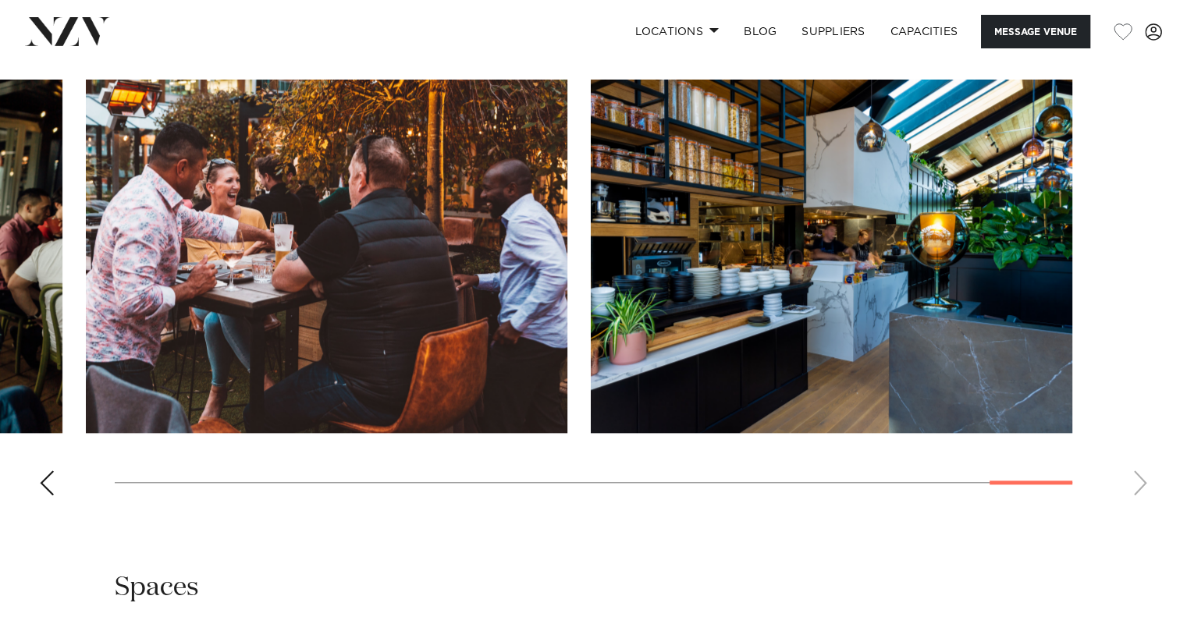
click at [1136, 437] on swiper-container at bounding box center [593, 294] width 1187 height 428
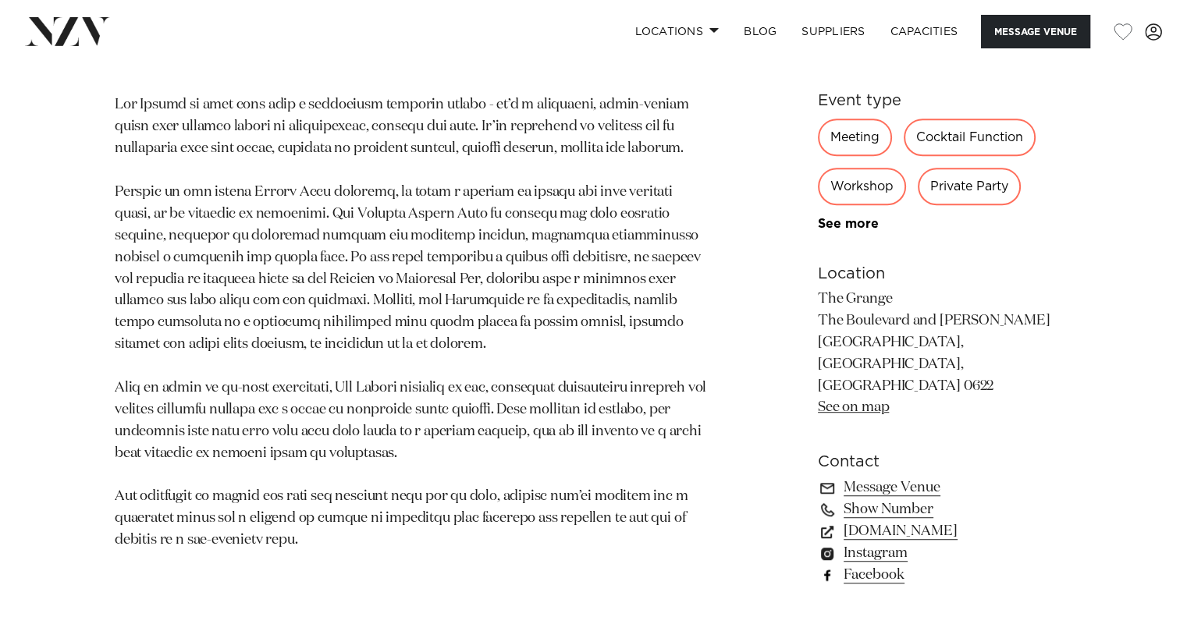
scroll to position [1014, 0]
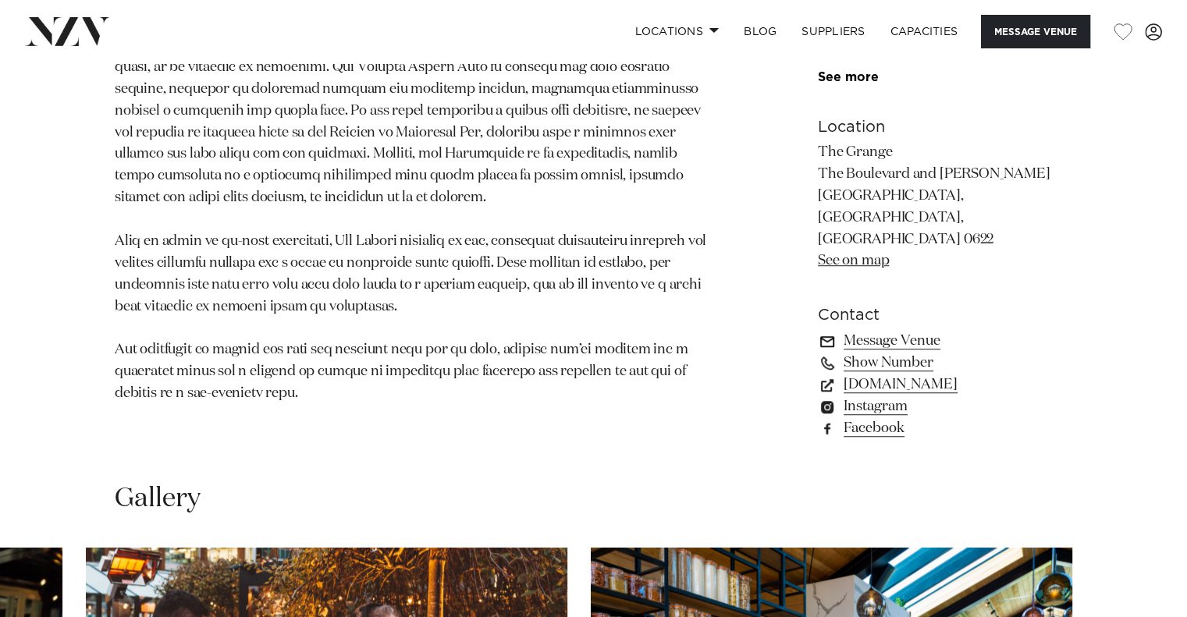
click at [872, 330] on link "Message Venue" at bounding box center [945, 341] width 254 height 22
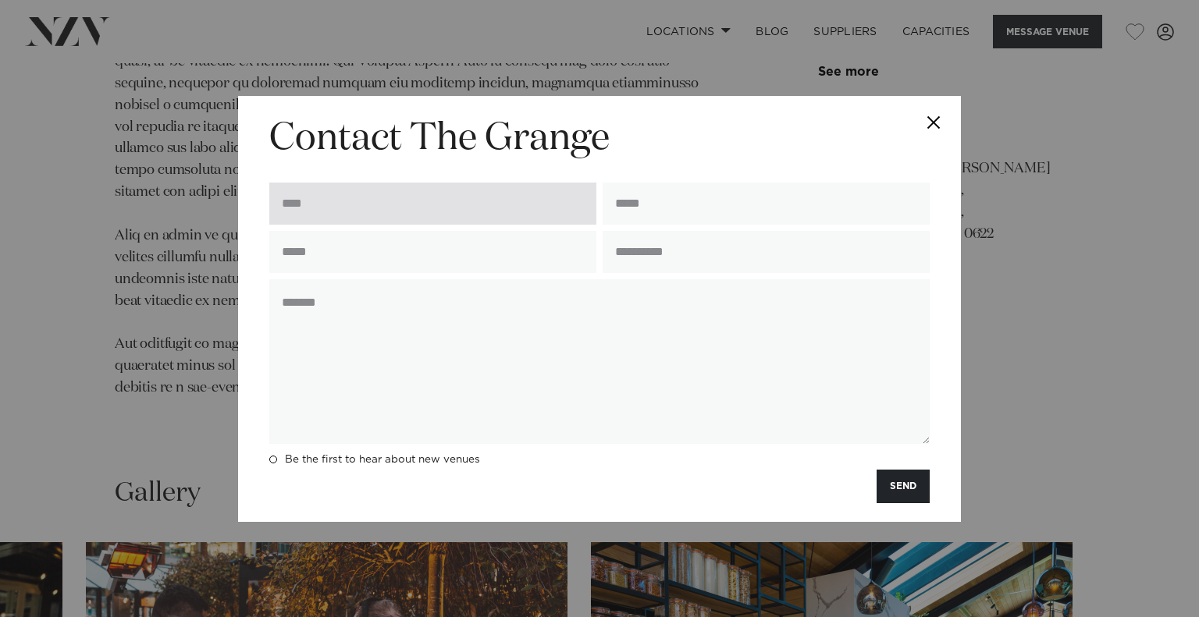
click at [390, 204] on input "text" at bounding box center [432, 204] width 327 height 42
click at [393, 202] on input "*****" at bounding box center [432, 204] width 327 height 42
type input "*******"
type input "**********"
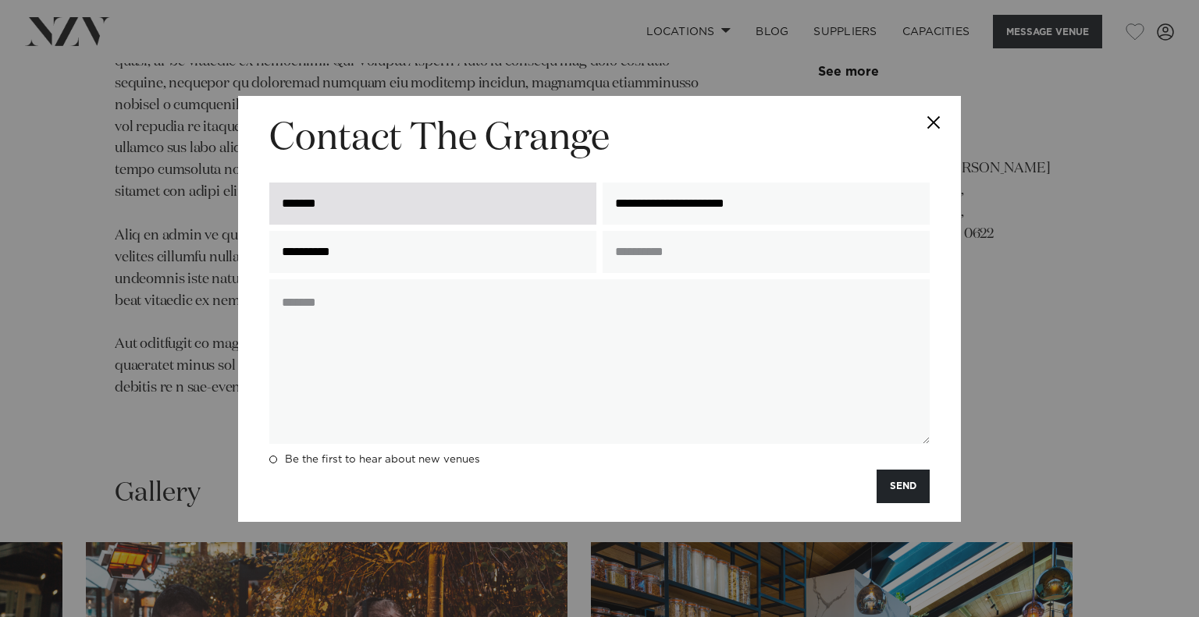
type input "*"
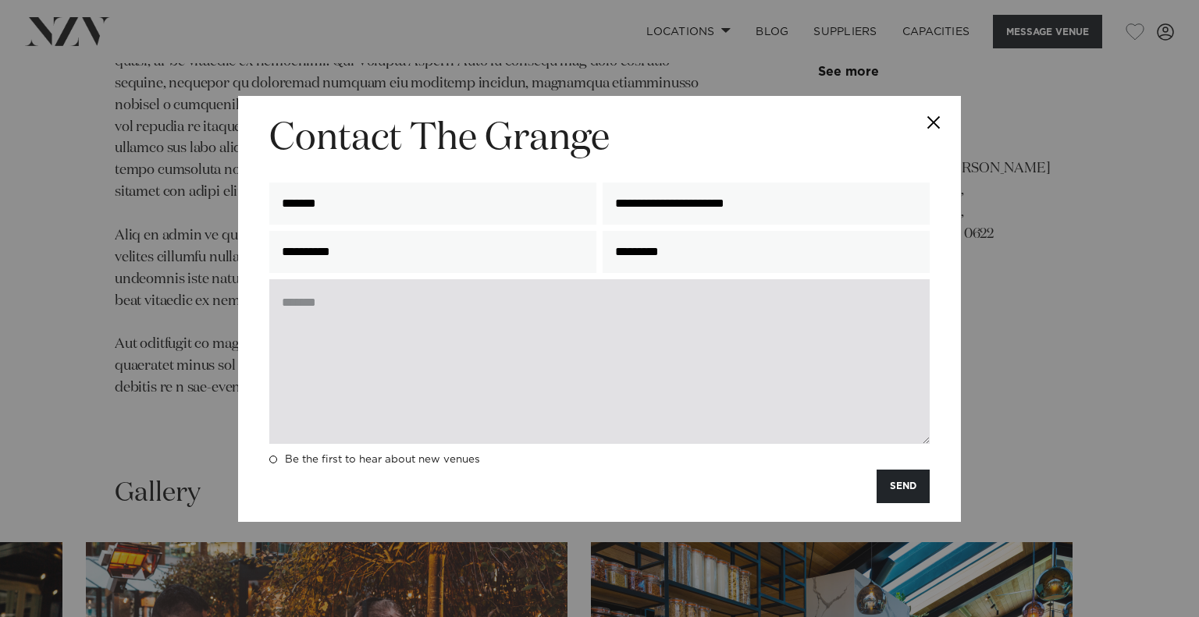
type input "*********"
click at [344, 341] on textarea at bounding box center [599, 361] width 660 height 165
click at [542, 321] on textarea at bounding box center [599, 361] width 660 height 165
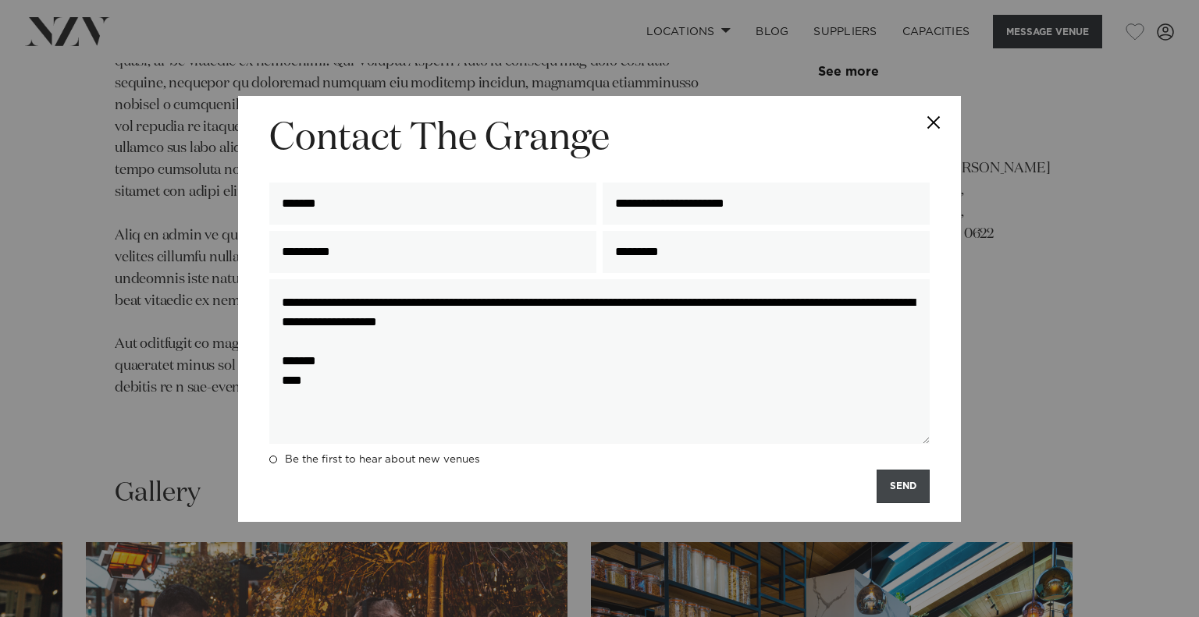
type textarea "**********"
click at [901, 471] on button "SEND" at bounding box center [902, 487] width 53 height 34
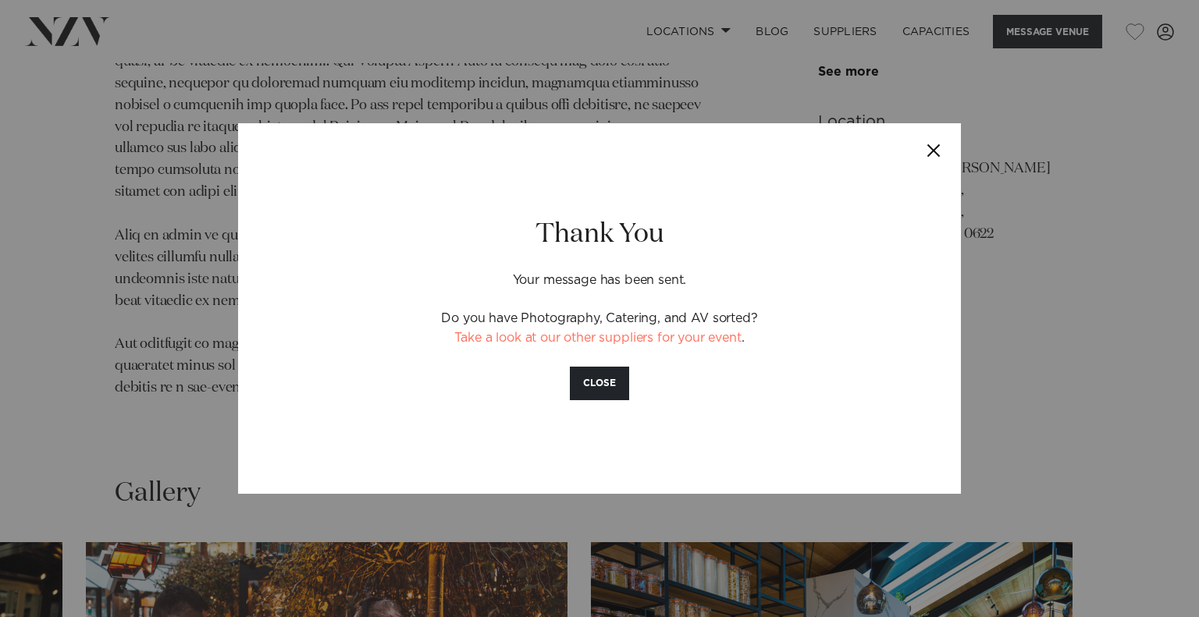
click at [930, 152] on button "Close" at bounding box center [933, 150] width 55 height 55
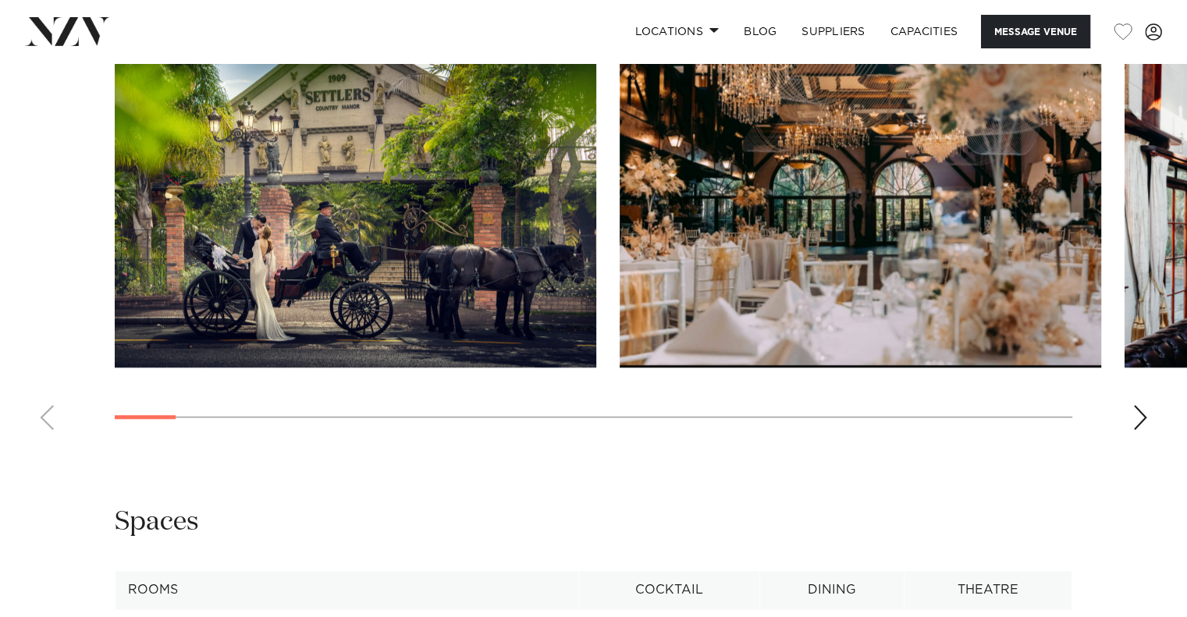
scroll to position [1639, 0]
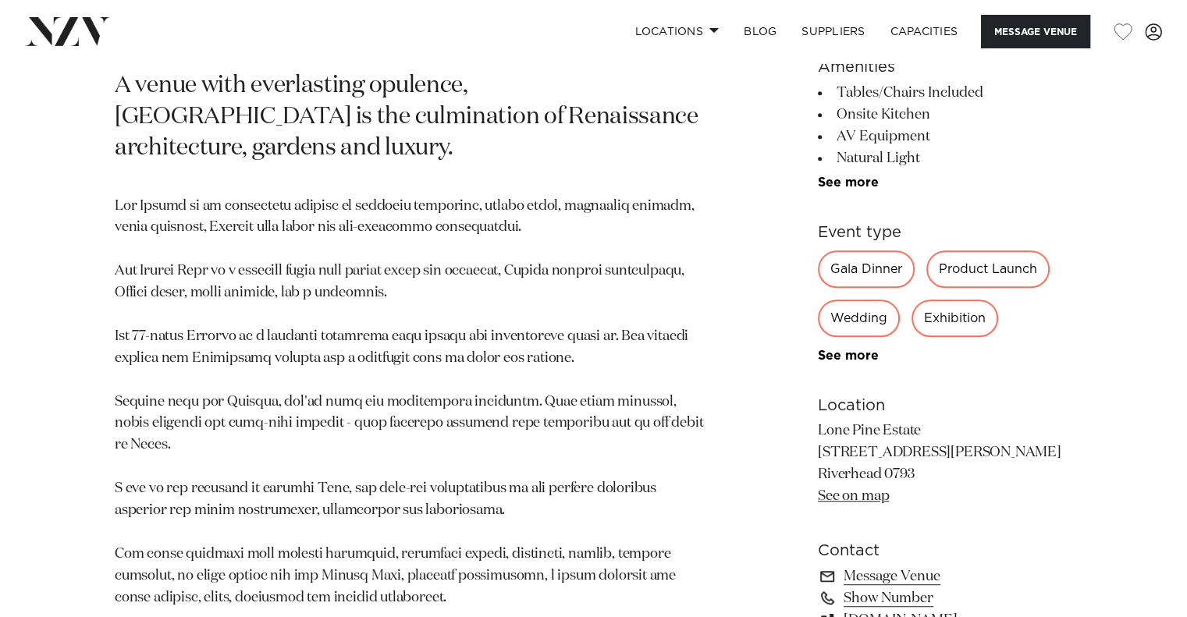
scroll to position [702, 0]
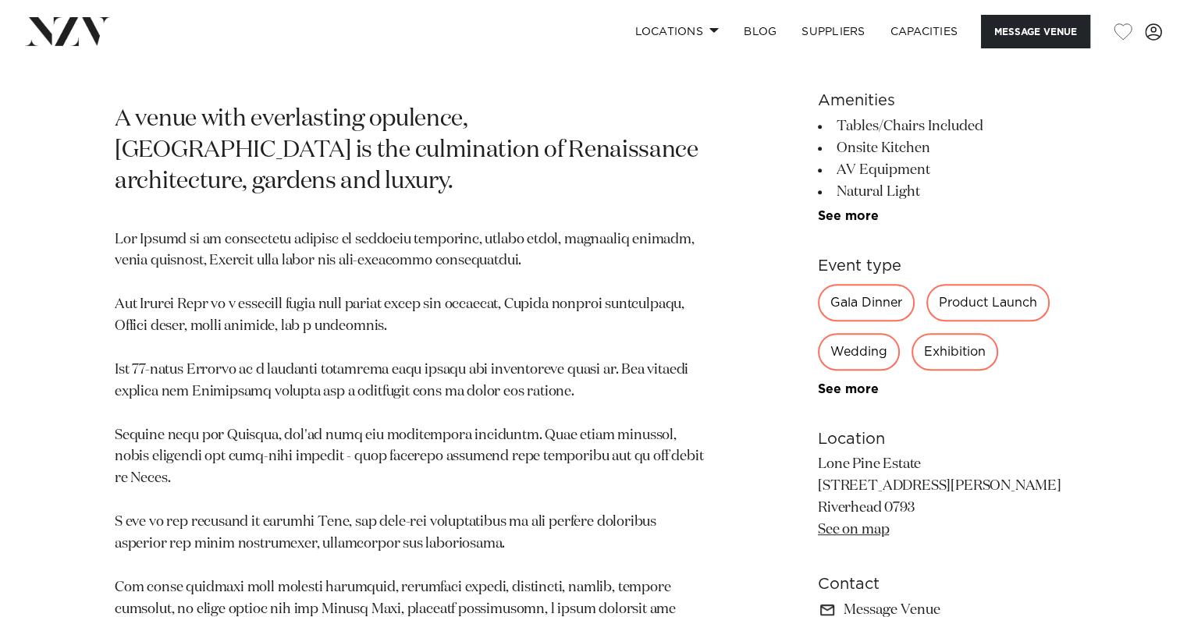
click at [877, 531] on link "See on map" at bounding box center [853, 530] width 71 height 14
